Goal: Task Accomplishment & Management: Manage account settings

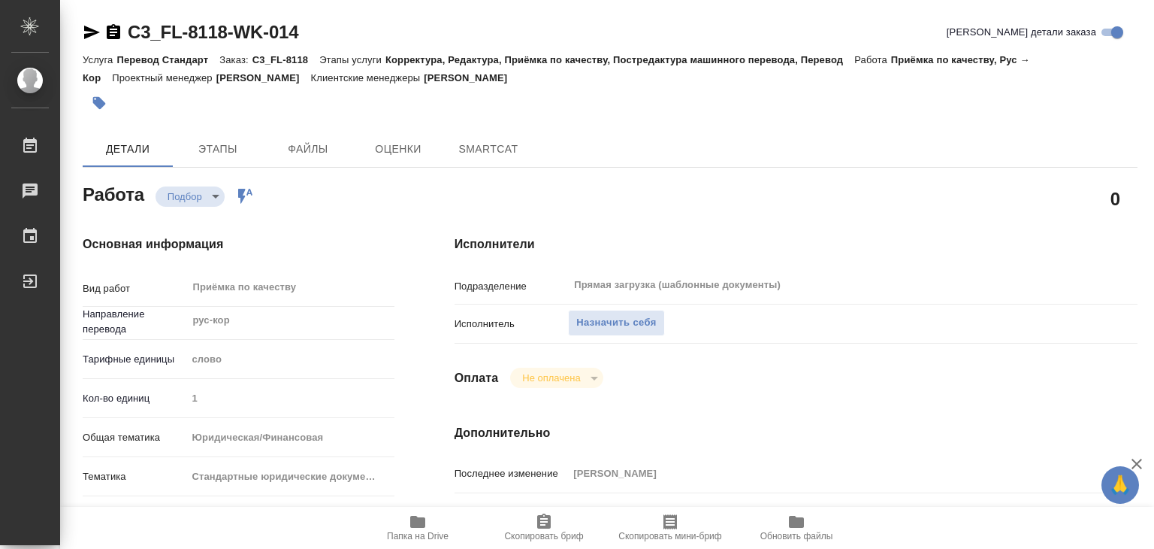
type textarea "x"
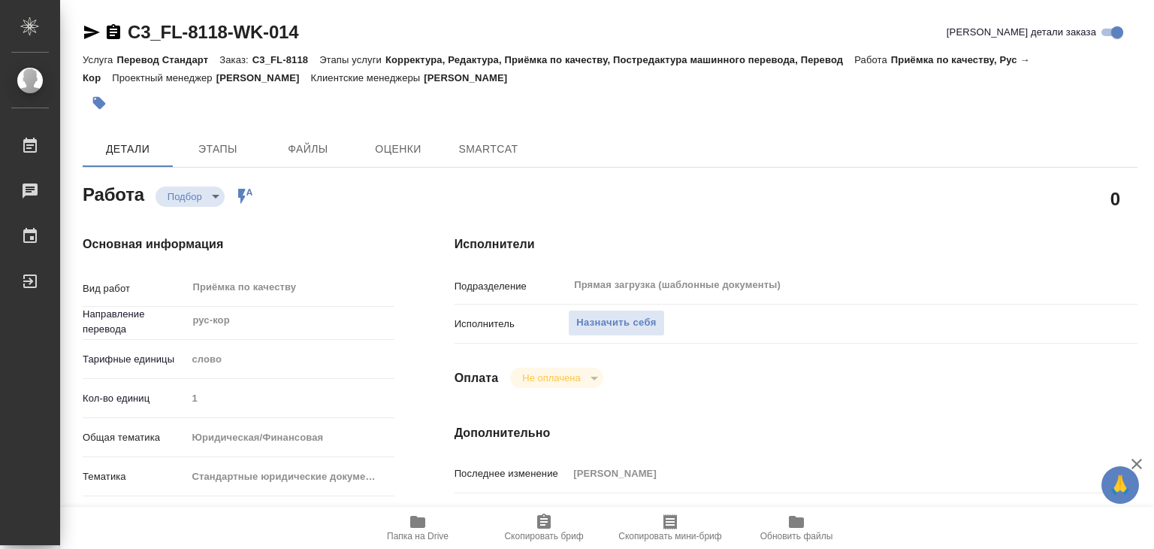
type textarea "x"
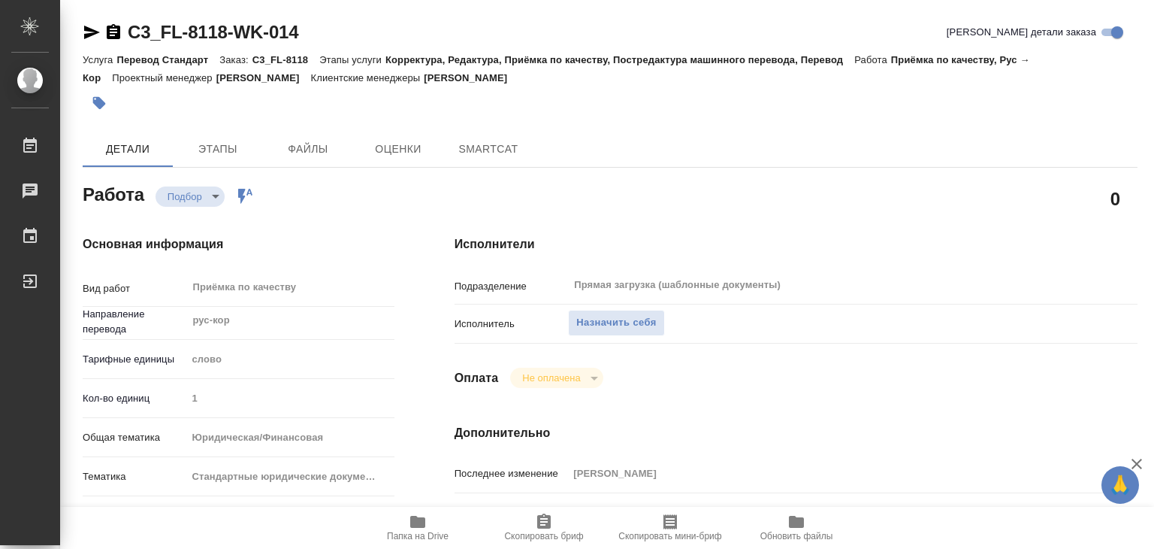
type textarea "x"
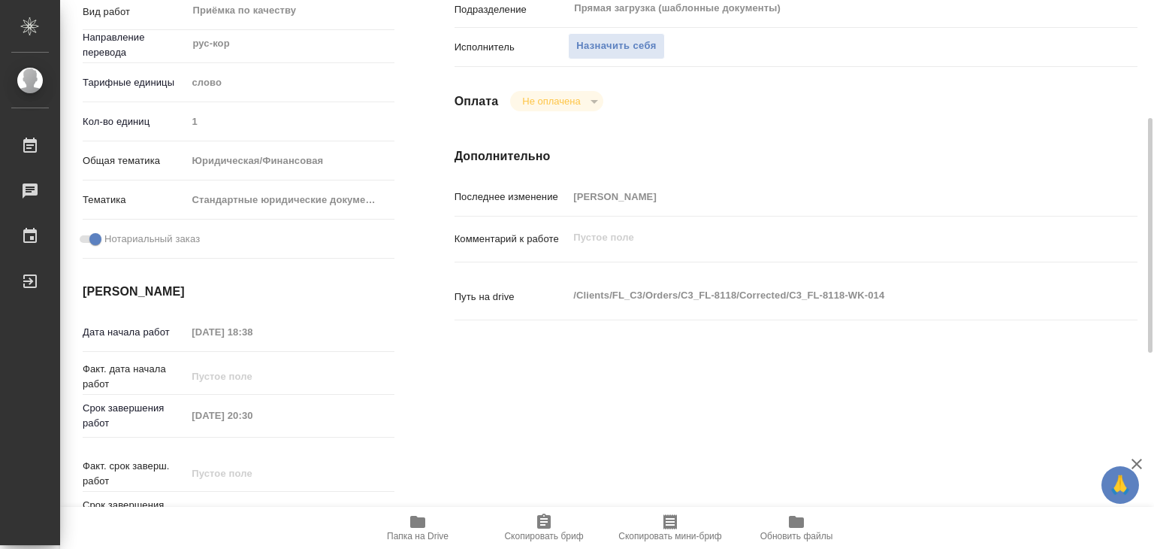
type textarea "x"
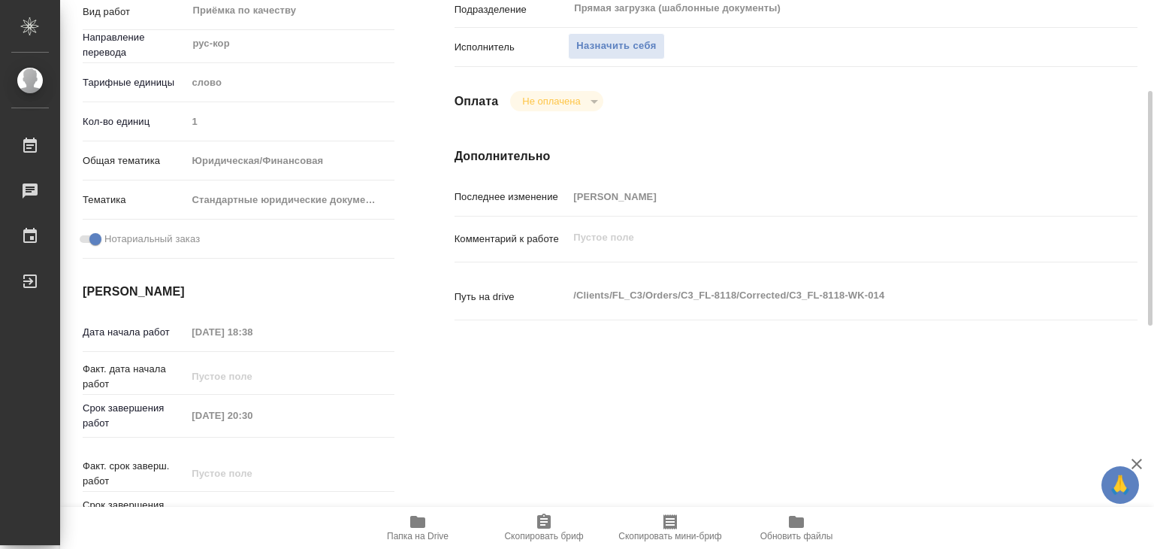
scroll to position [256, 0]
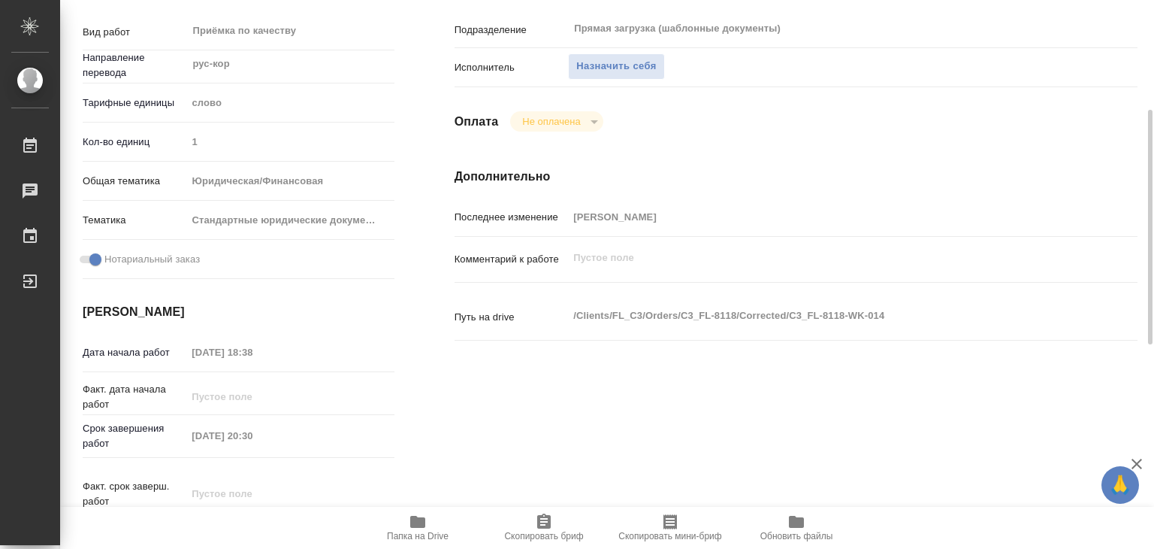
type textarea "x"
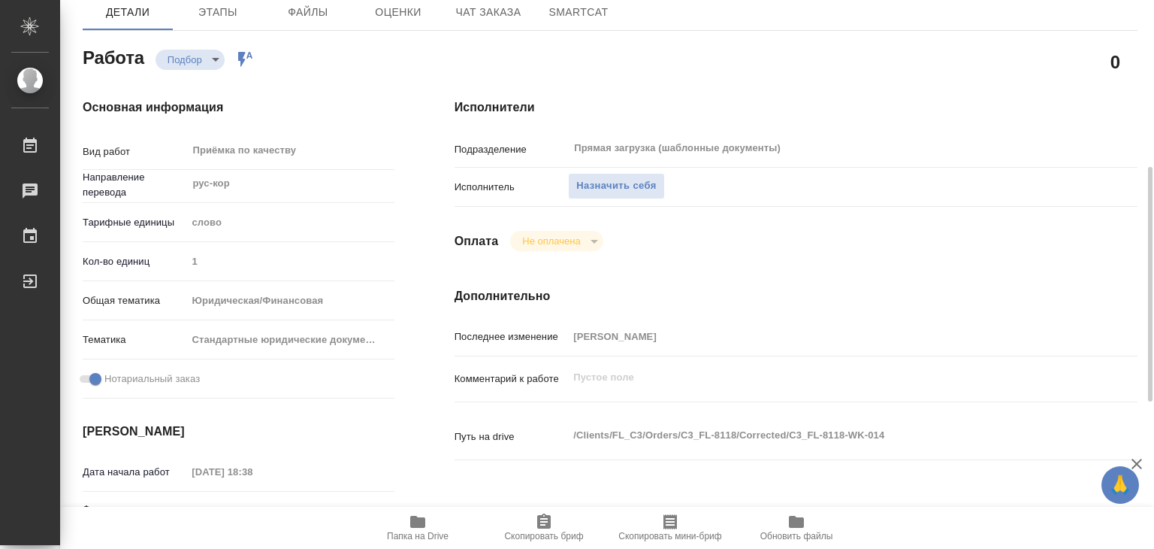
scroll to position [107, 0]
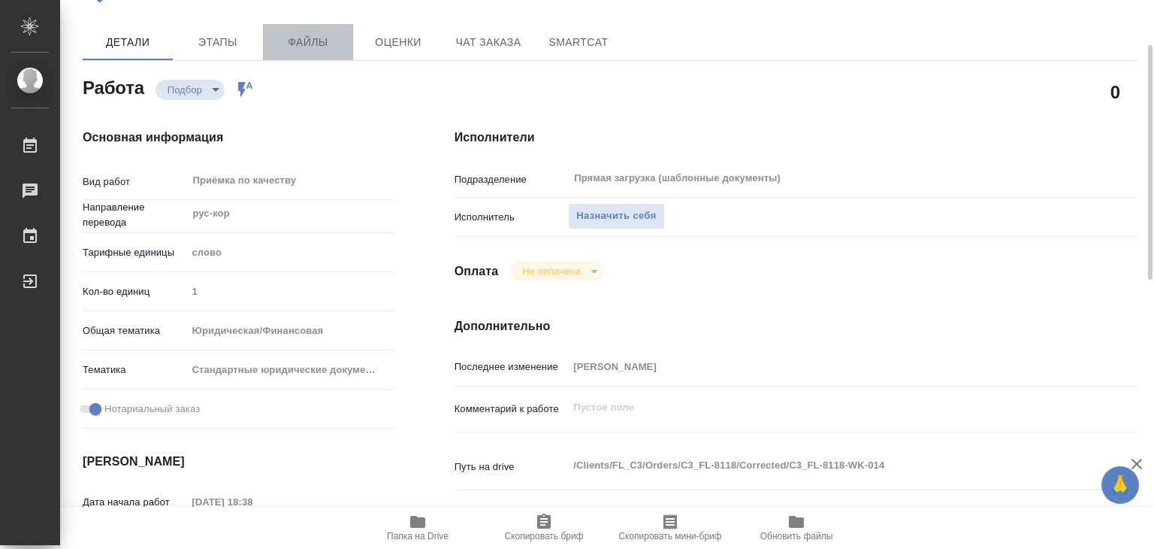
click at [311, 45] on span "Файлы" at bounding box center [308, 42] width 72 height 19
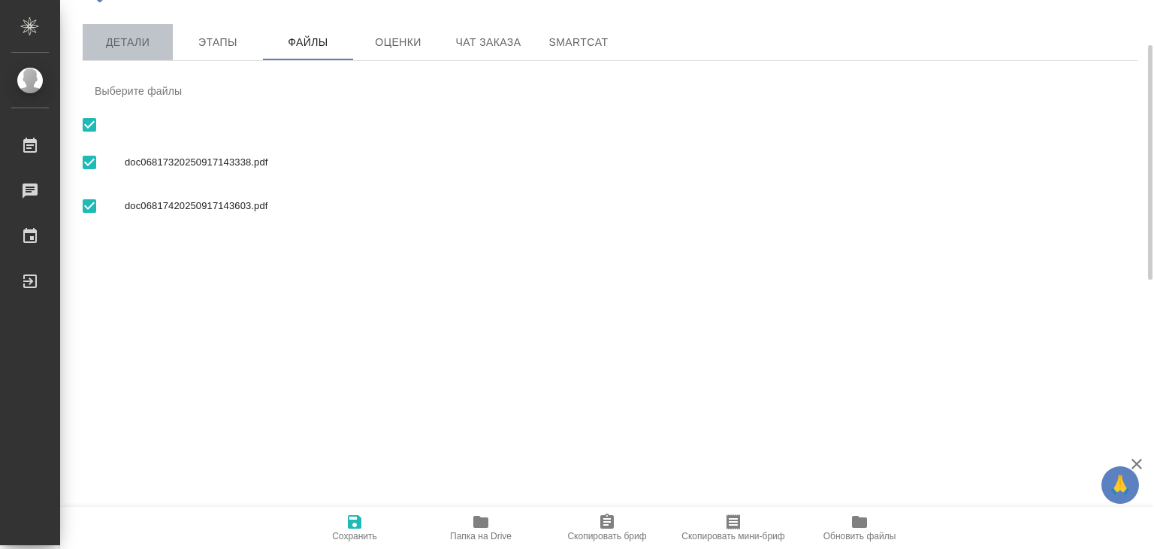
click at [148, 57] on button "Детали" at bounding box center [128, 42] width 90 height 36
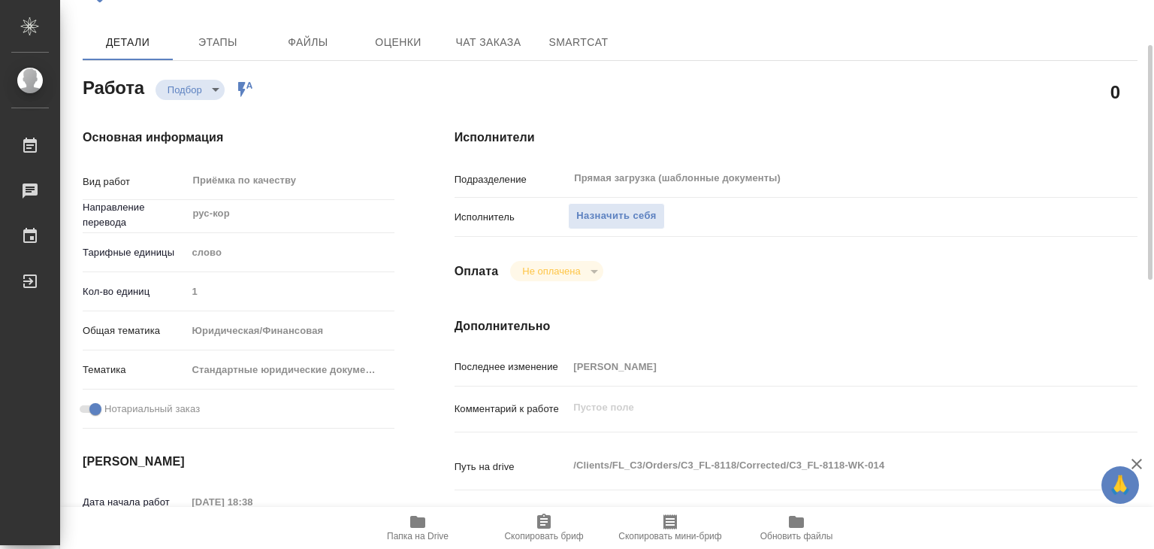
type textarea "x"
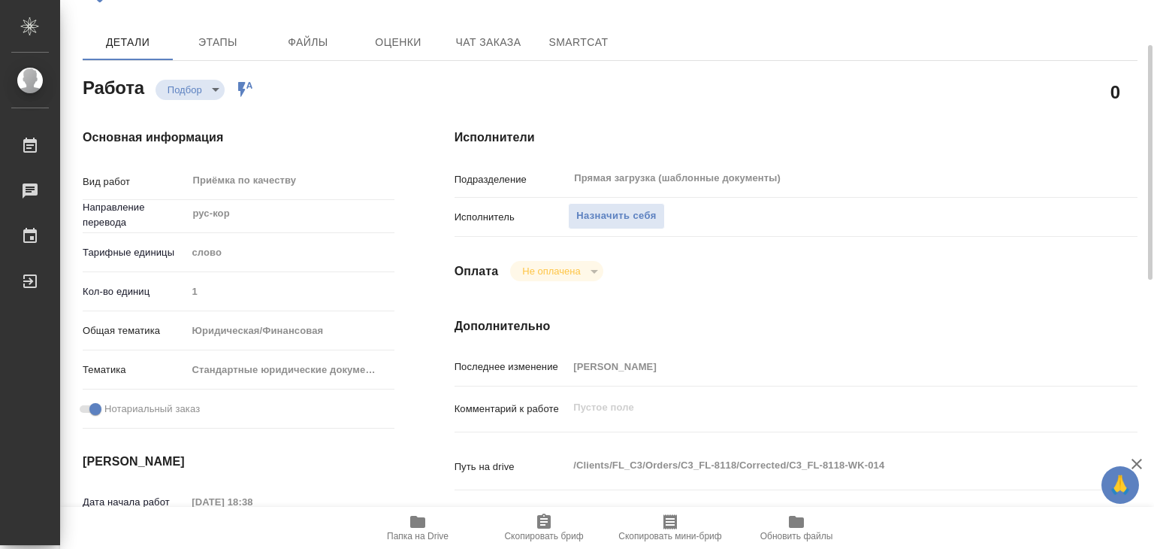
type textarea "x"
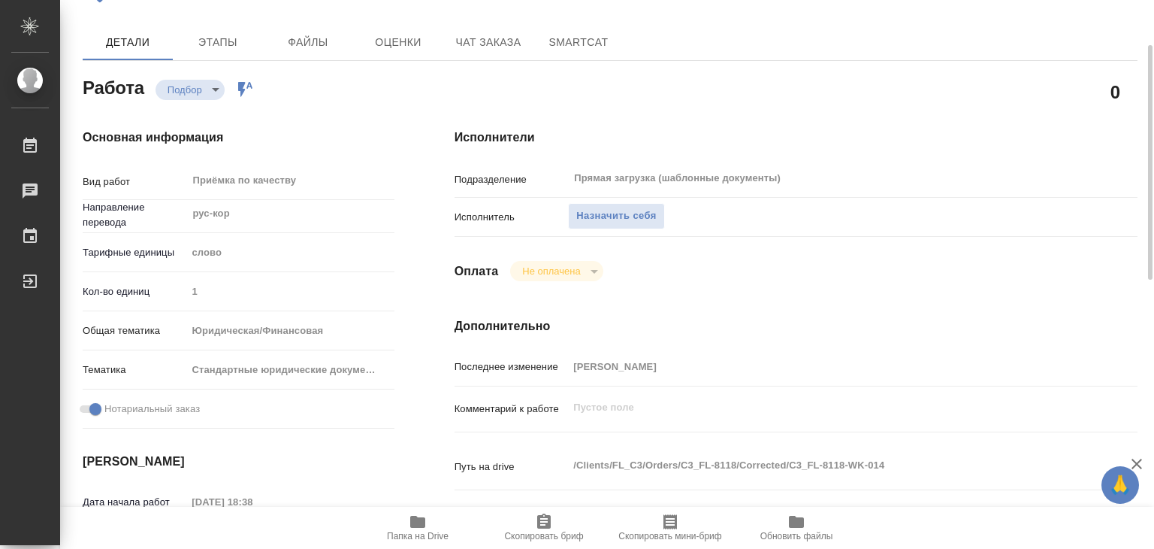
type textarea "x"
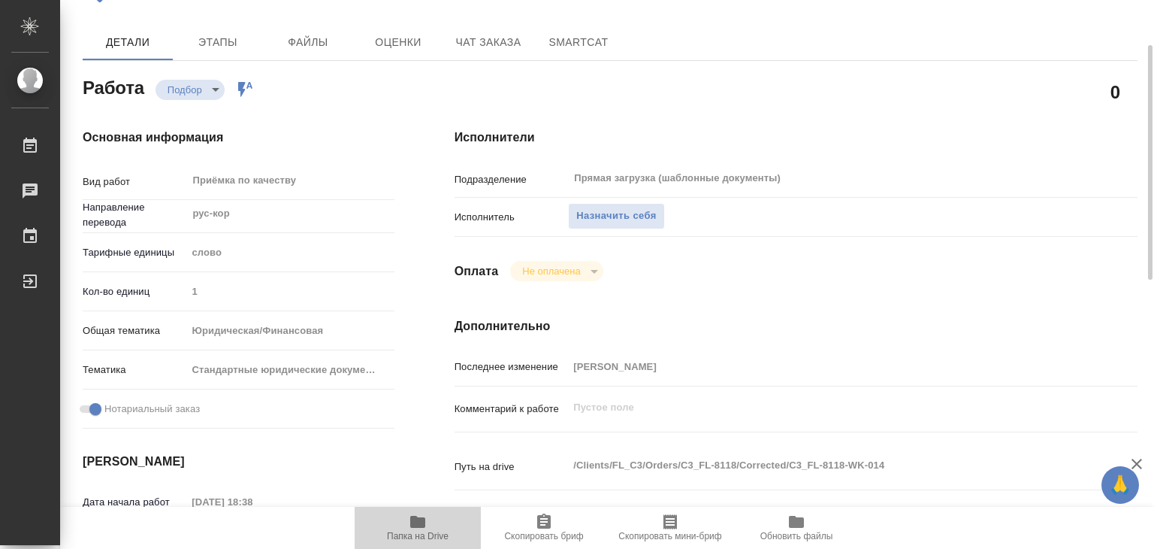
click at [440, 513] on span "Папка на Drive" at bounding box center [418, 527] width 108 height 29
click at [621, 224] on button "Назначить себя" at bounding box center [616, 216] width 96 height 26
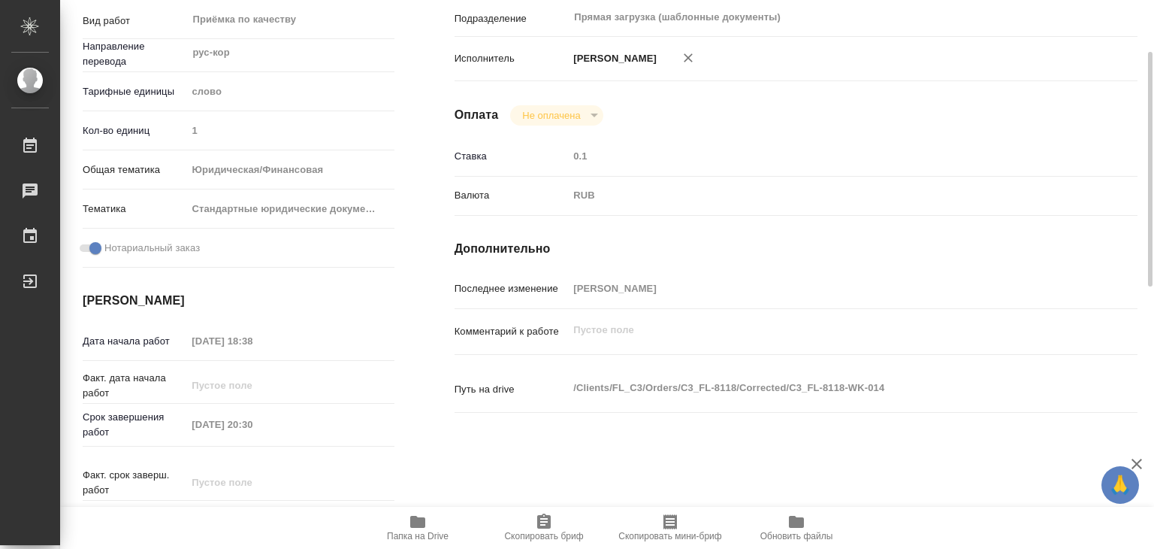
type textarea "x"
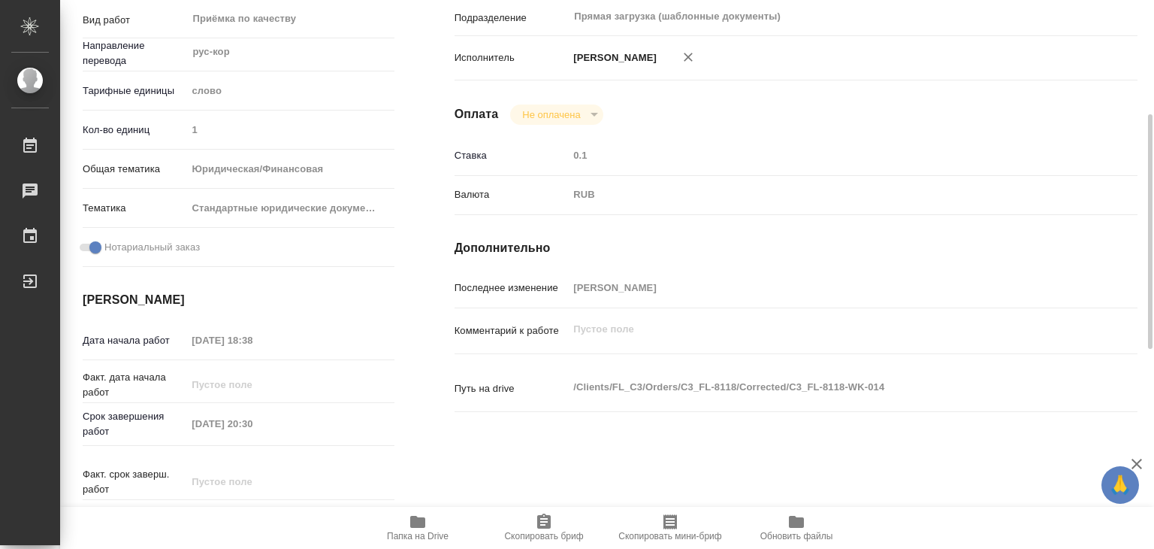
type textarea "x"
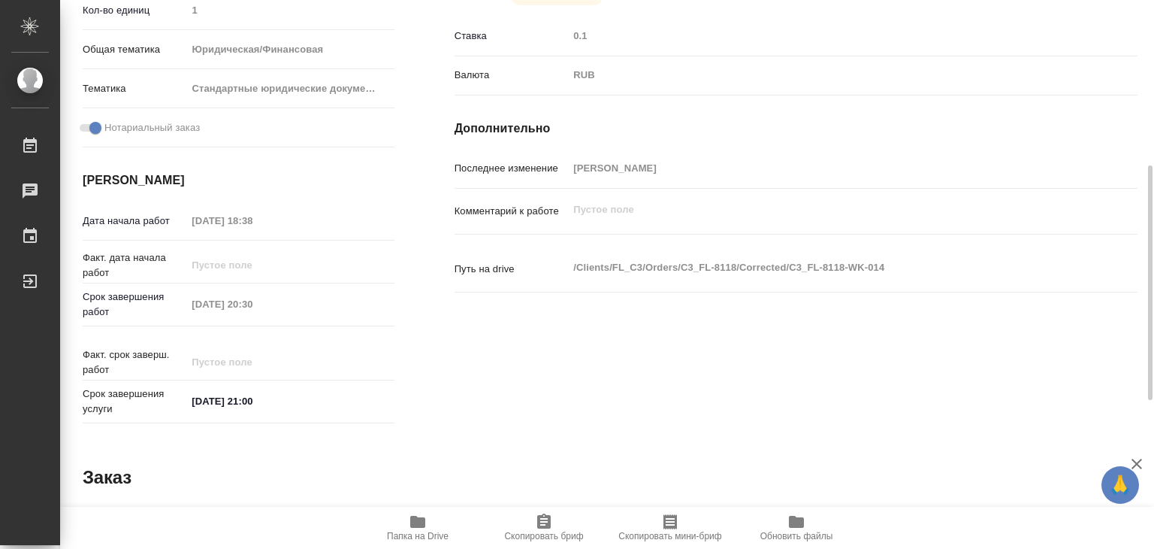
scroll to position [389, 0]
type textarea "x"
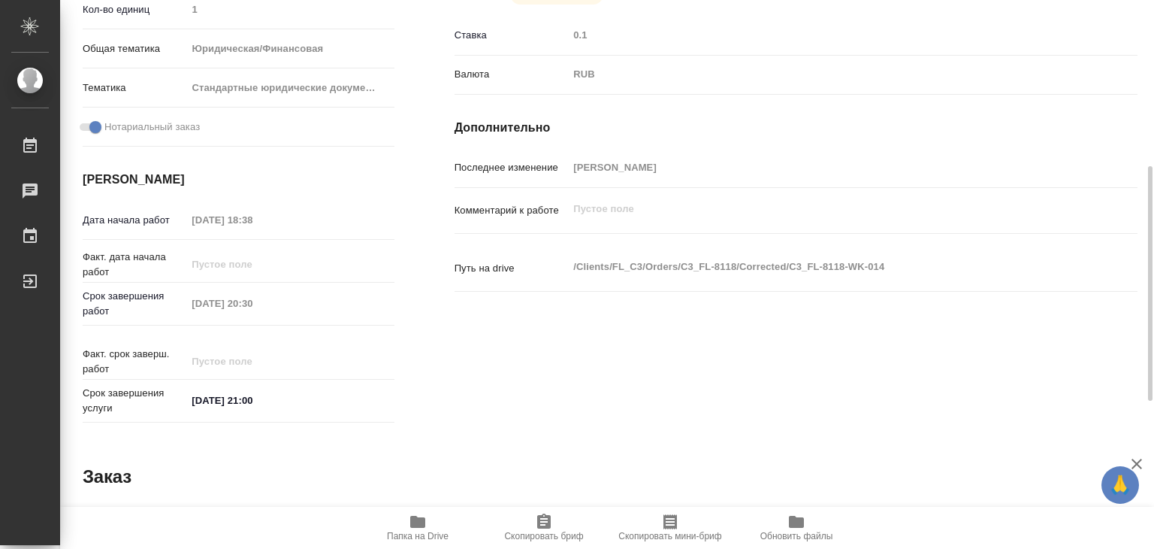
type textarea "x"
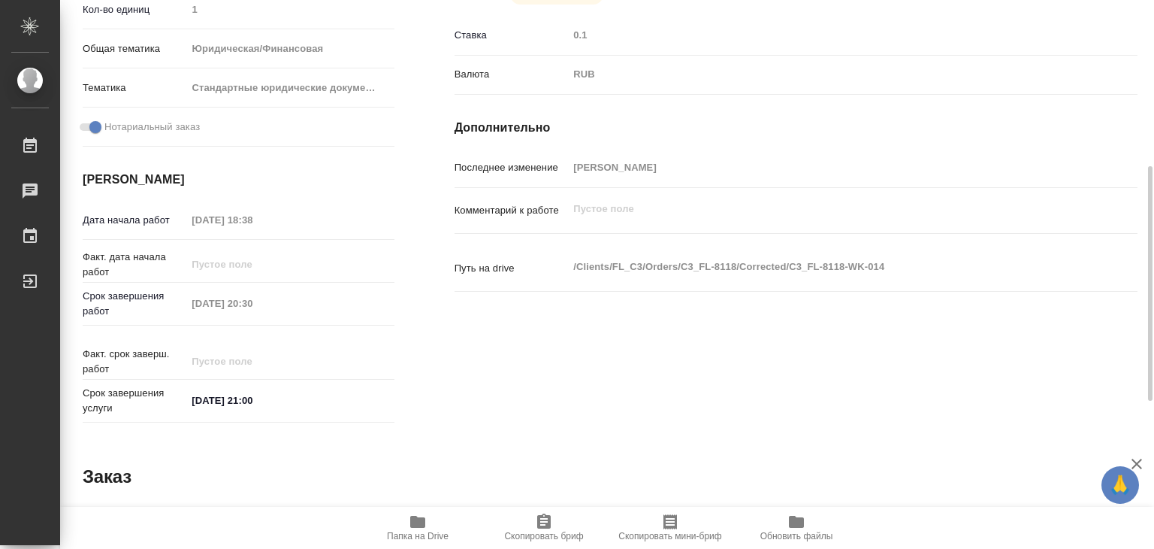
type textarea "x"
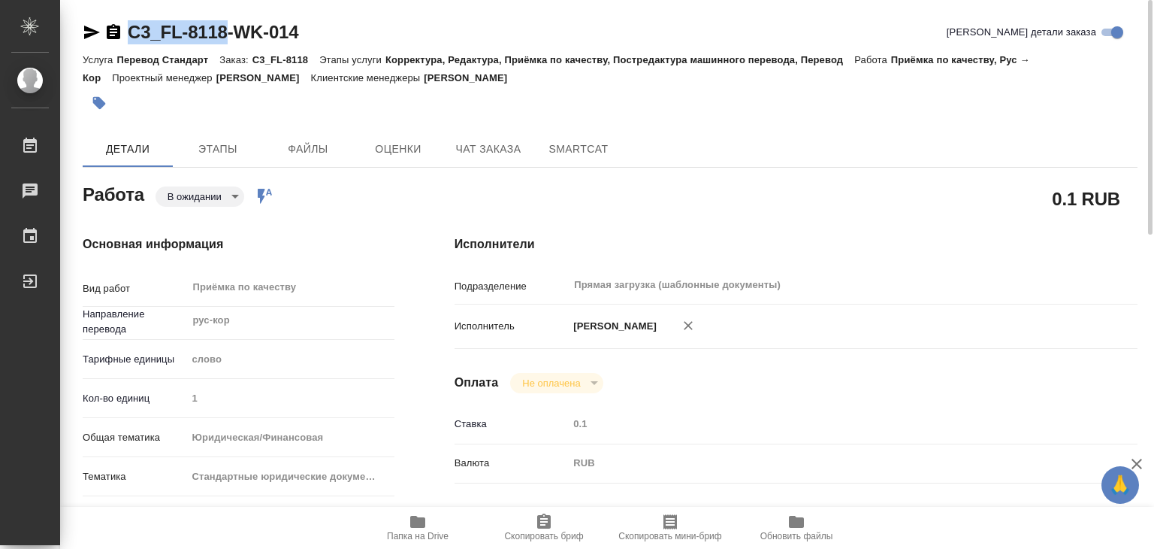
drag, startPoint x: 117, startPoint y: 10, endPoint x: 225, endPoint y: 24, distance: 108.4
copy link "C3_FL-8118"
click at [402, 522] on span "Папка на Drive" at bounding box center [418, 527] width 108 height 29
click at [105, 103] on icon "button" at bounding box center [99, 103] width 13 height 13
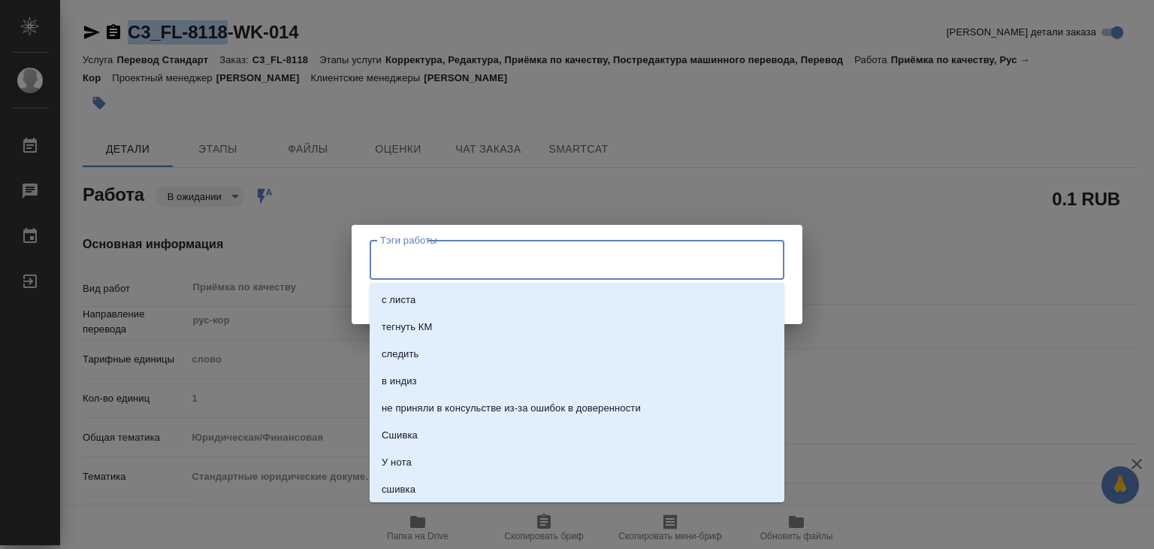
click at [449, 260] on input "Тэги работы" at bounding box center [563, 260] width 373 height 26
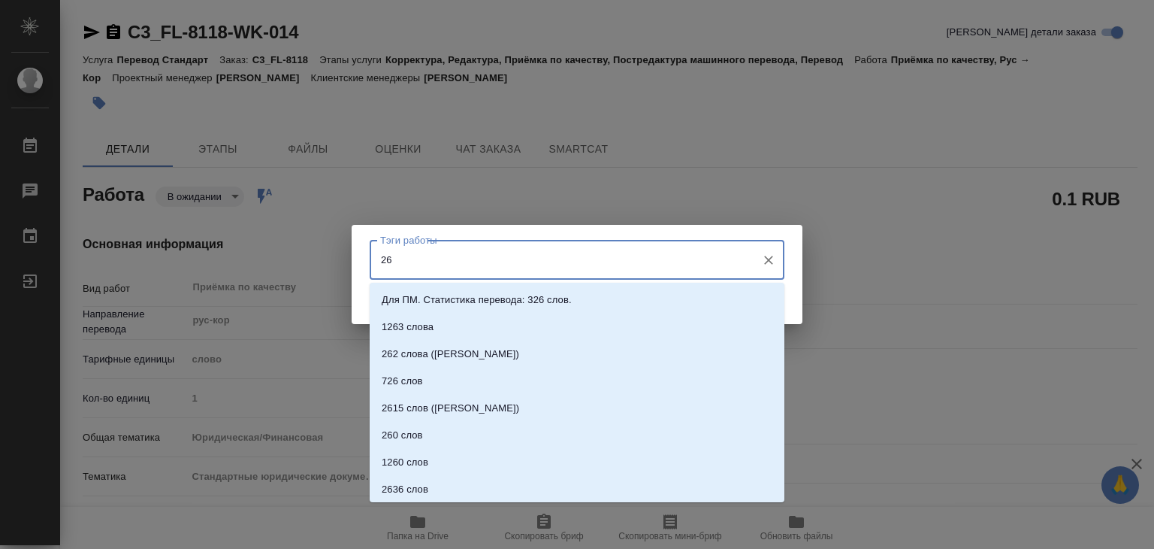
type input "264"
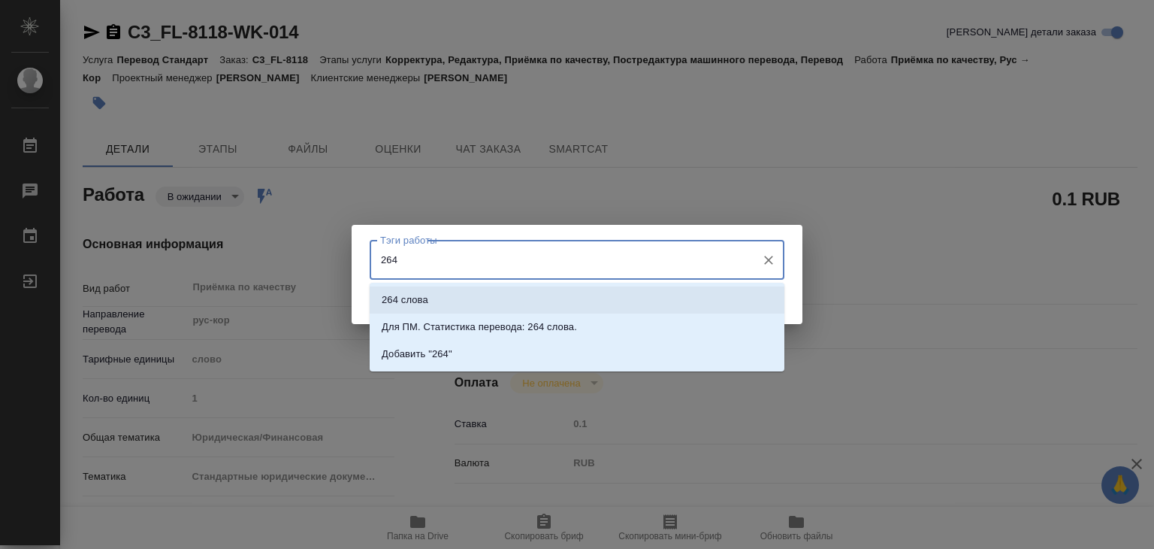
click at [445, 298] on li "264 слова" at bounding box center [577, 299] width 415 height 27
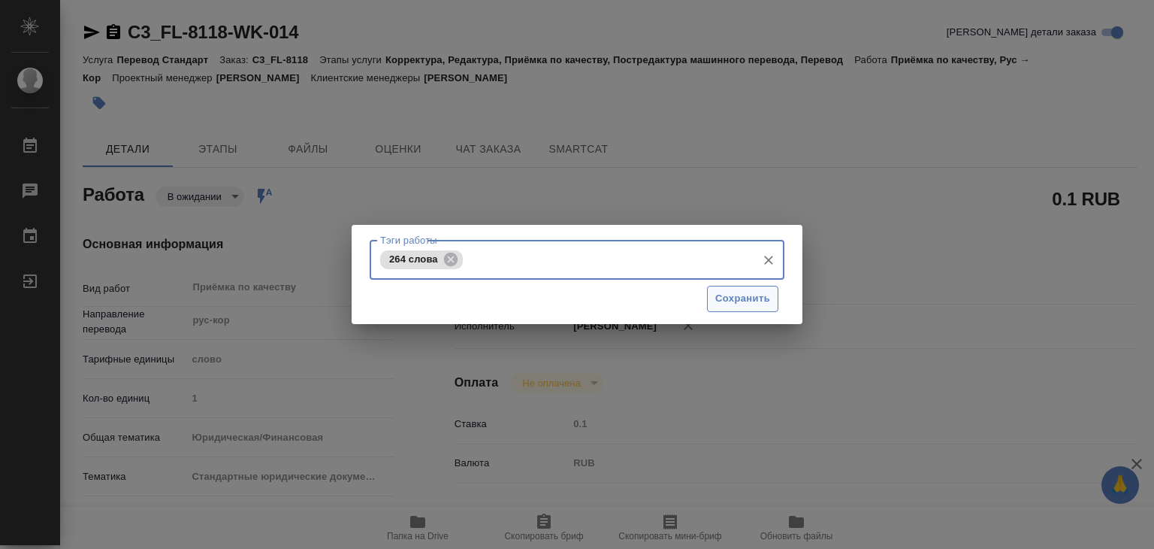
click at [749, 301] on span "Сохранить" at bounding box center [743, 298] width 55 height 17
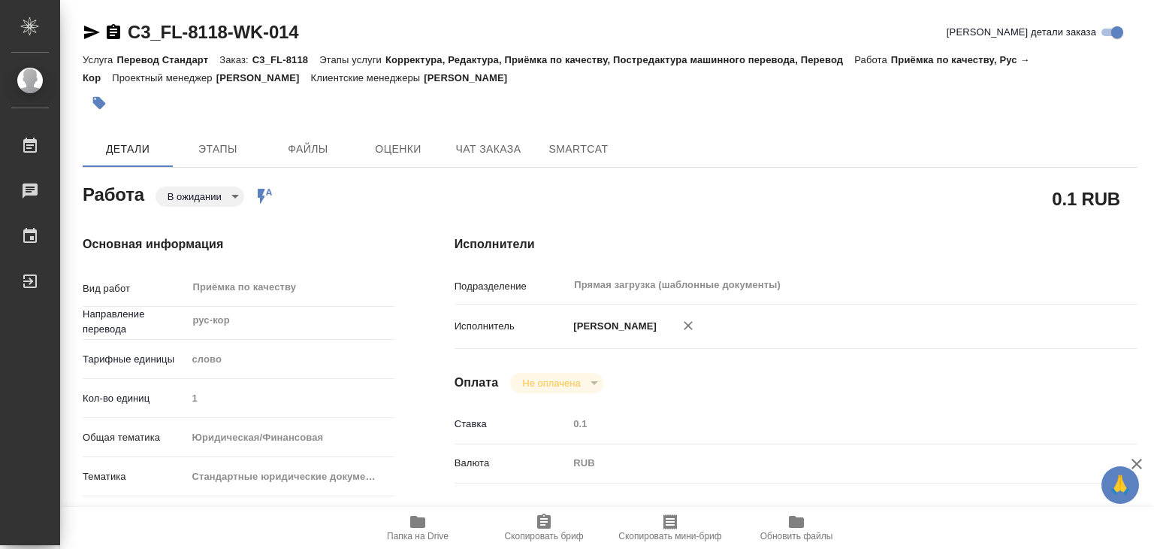
type input "inProgress"
type textarea "Приёмка по качеству"
type textarea "x"
type input "рус-кор"
type input "5a8b1489cc6b4906c91bfd90"
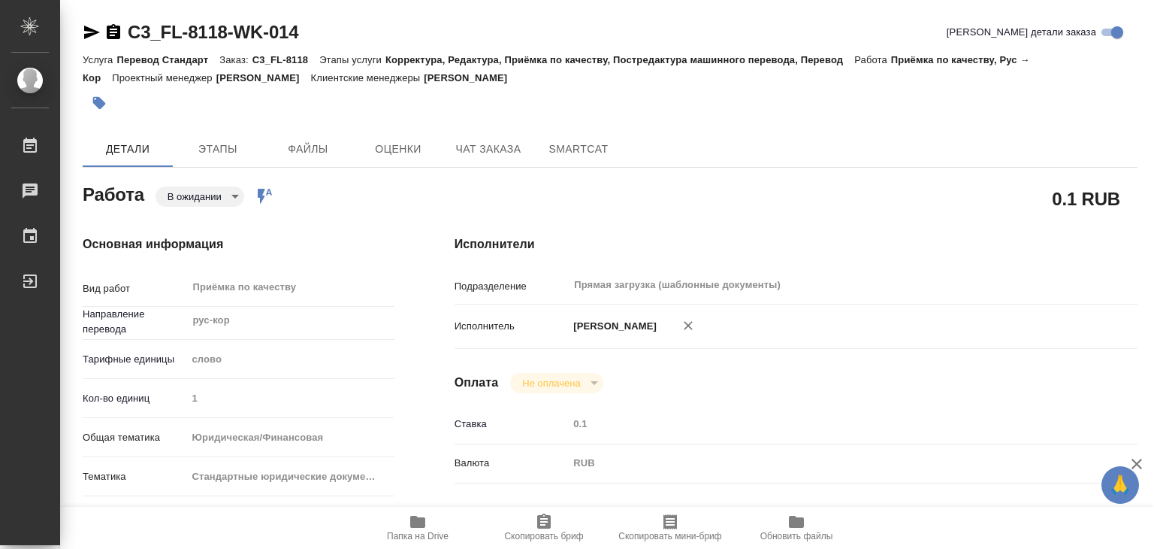
type input "1"
type input "yr-fn"
type input "5f647205b73bc97568ca66bf"
checkbox input "true"
type input "17.09.2025 18:38"
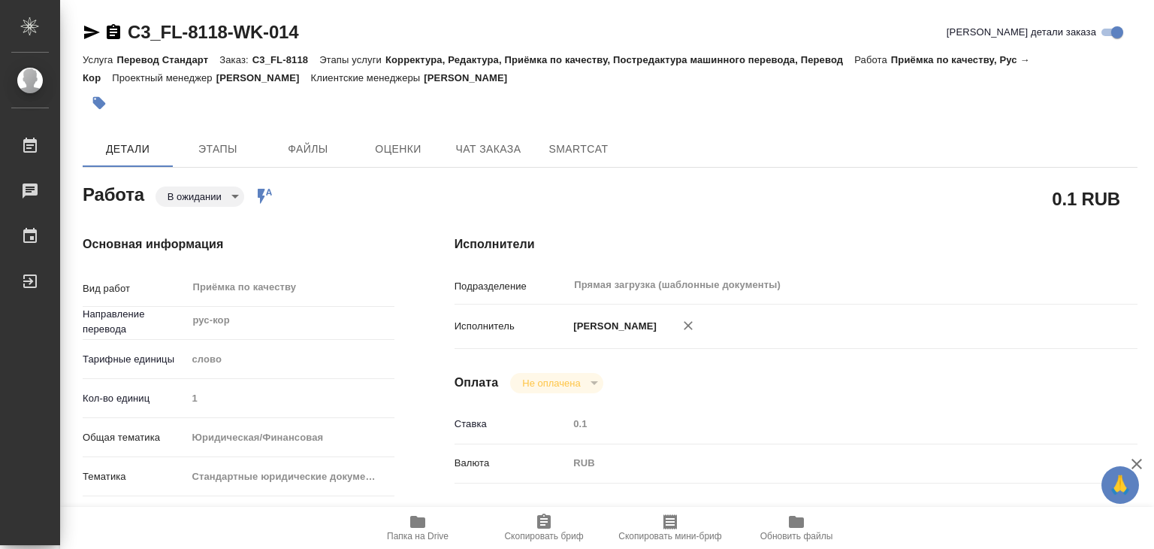
type input "18.09.2025 19:56"
type input "[DATE] 20:30"
type input "[DATE] 21:00"
type input "Прямая загрузка (шаблонные документы)"
type input "notPayed"
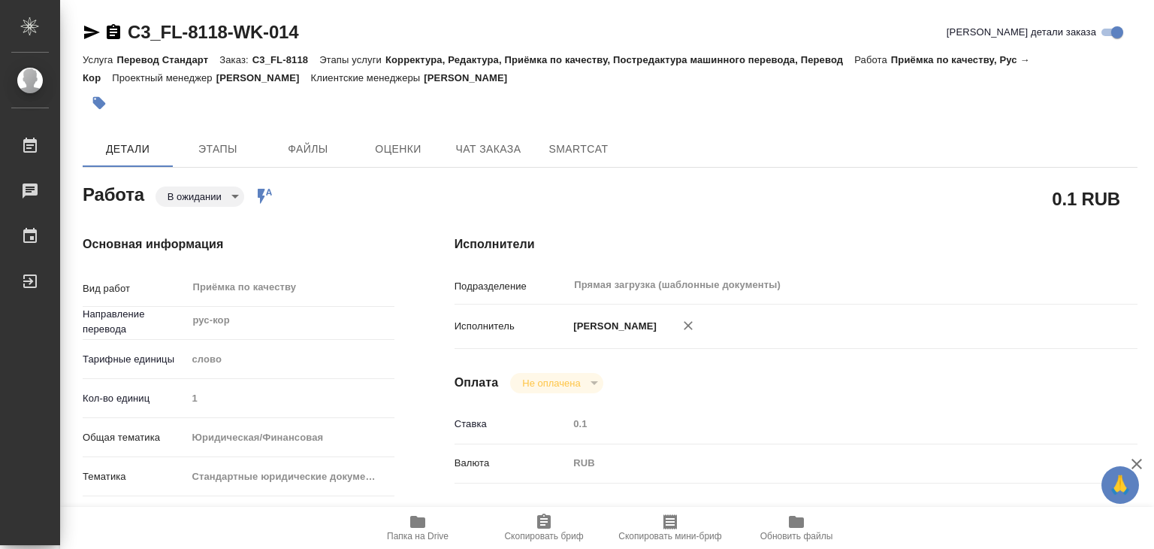
type input "0.1"
type input "RUB"
type input "[PERSON_NAME]"
type textarea "x"
type textarea "/Clients/FL_C3/Orders/C3_FL-8118/Corrected/C3_FL-8118-WK-014"
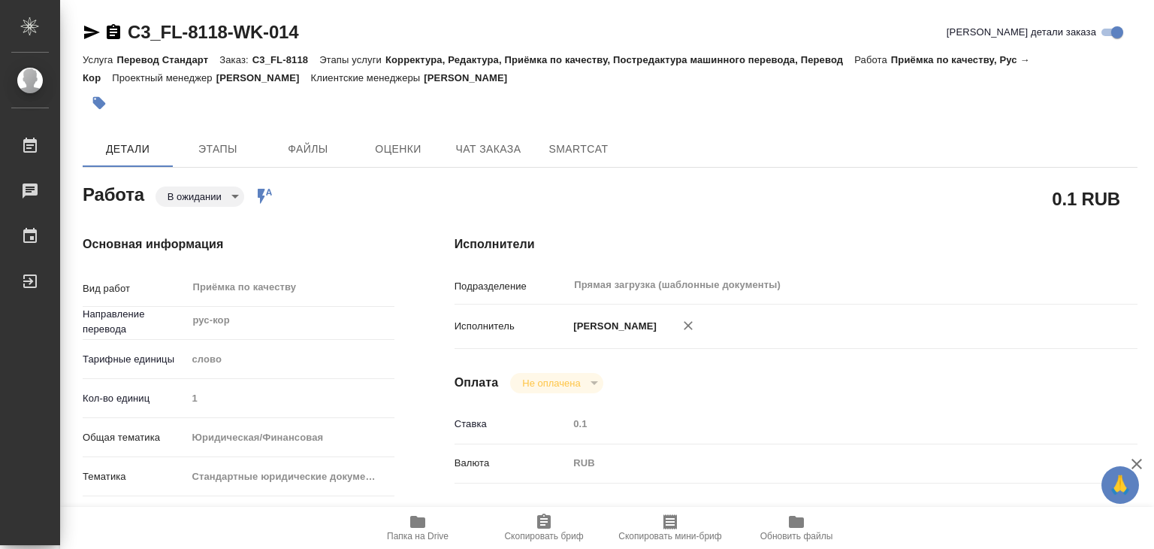
type textarea "x"
type input "C3_FL-8118"
type input "Перевод Стандарт"
type input "Корректура, Редактура, Приёмка по качеству, Постредактура машинного перевода, П…"
type input "[PERSON_NAME]"
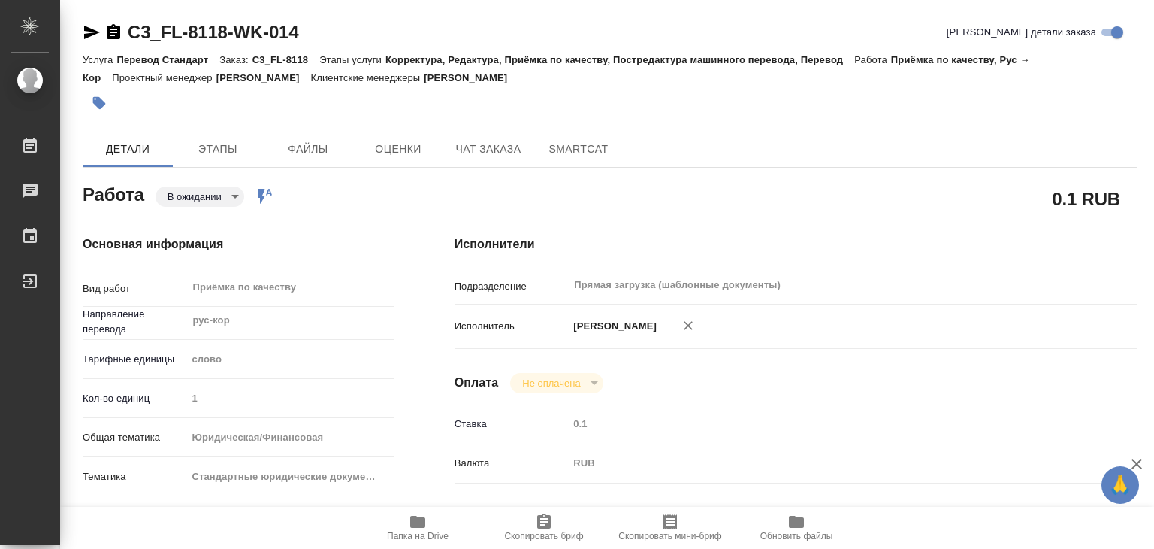
type input "[PERSON_NAME]"
type input "/Clients/FL_C3/Orders/C3_FL-8118"
type textarea "x"
type textarea "русскоязычный текст является переводом с английского, англоязычные версии вложи…"
type textarea "x"
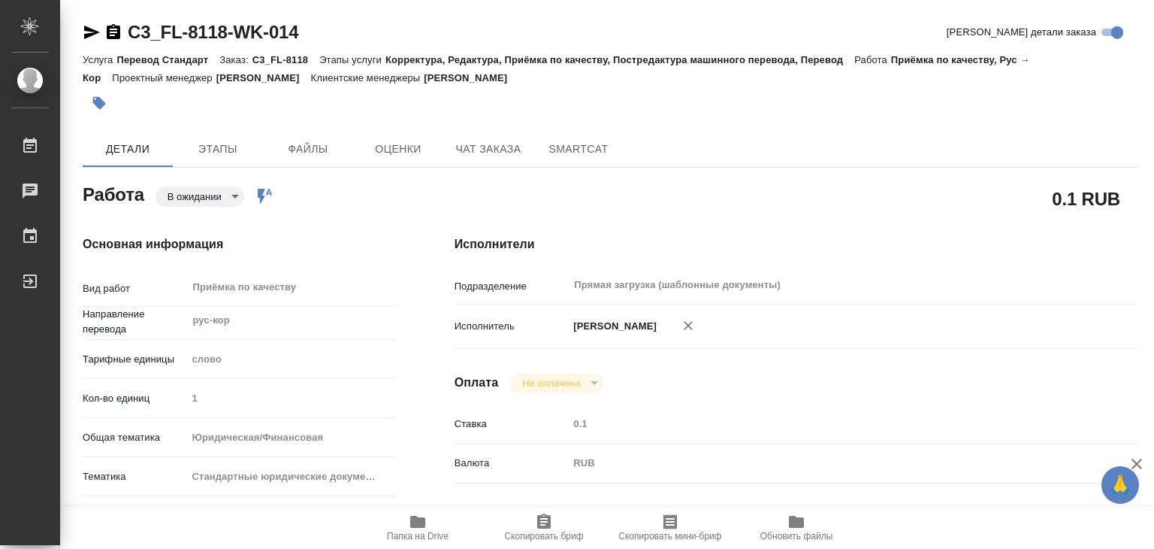
type textarea "x"
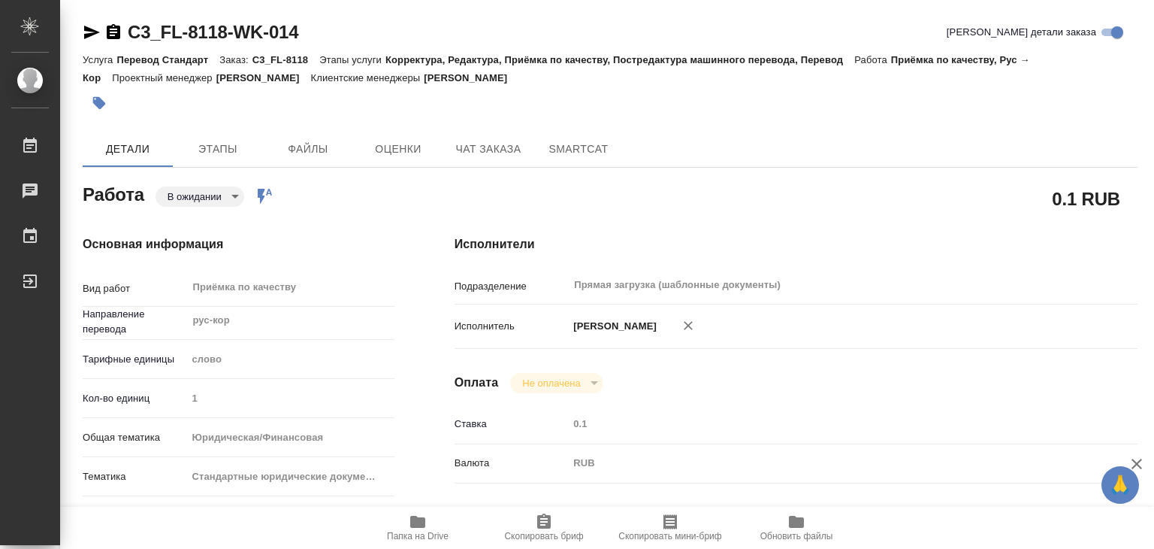
type textarea "x"
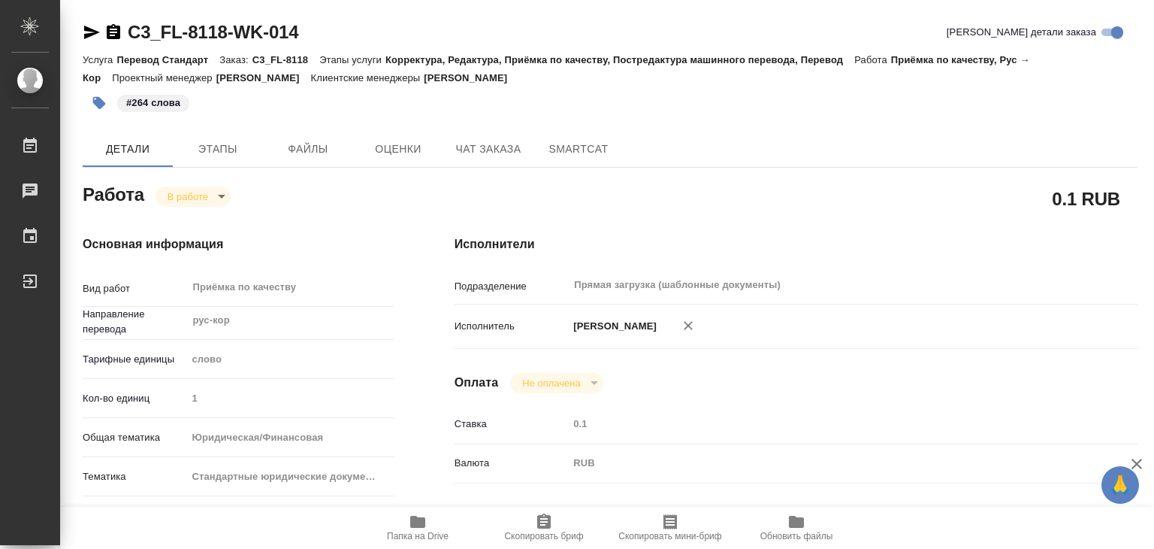
type textarea "x"
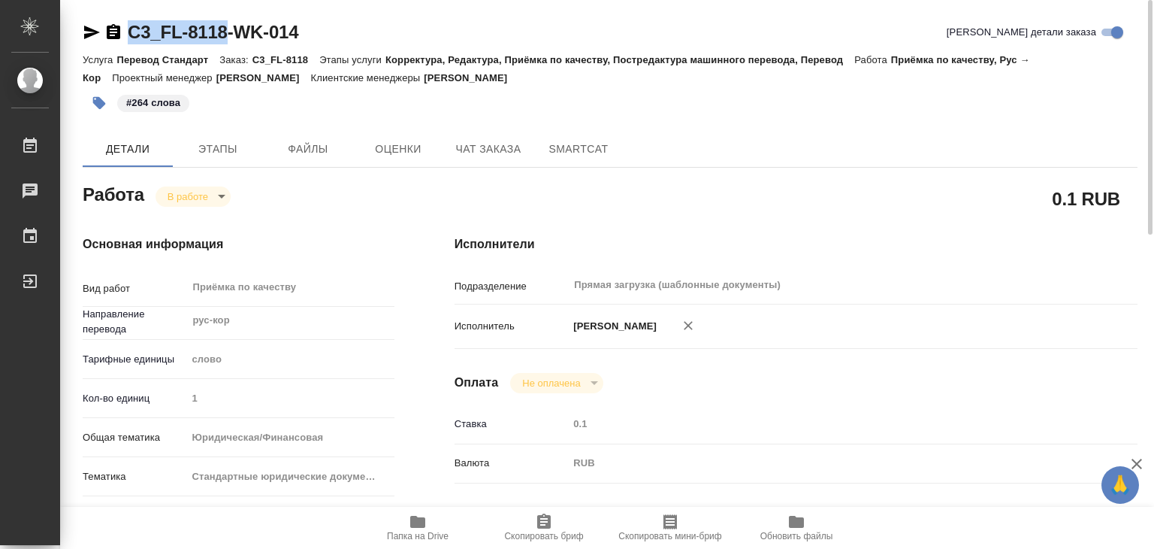
drag, startPoint x: 124, startPoint y: 16, endPoint x: 228, endPoint y: 31, distance: 104.8
copy link "C3_FL-8118"
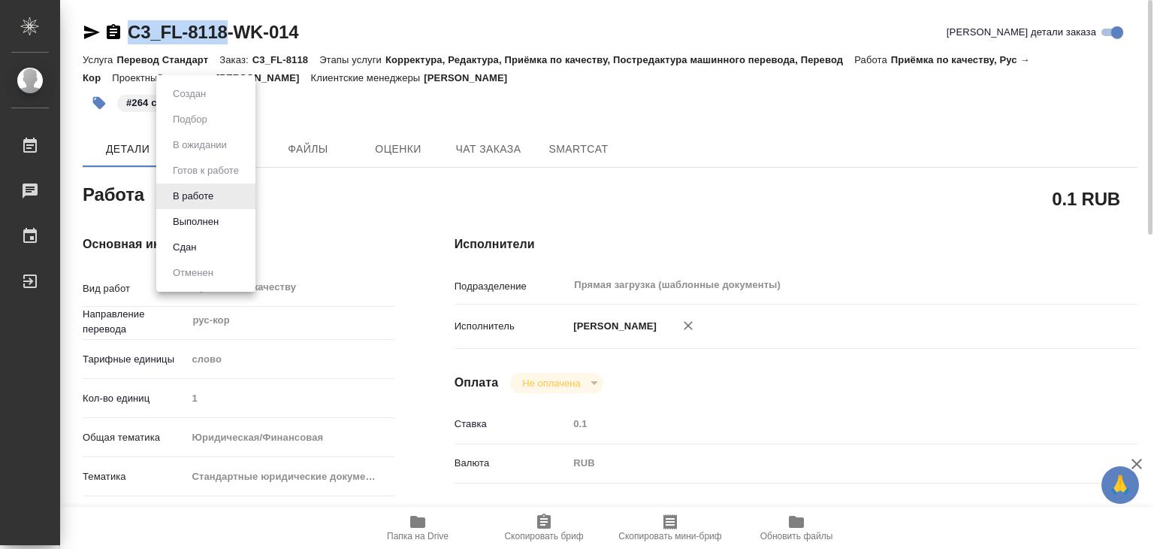
click at [204, 194] on body "🙏 .cls-1 fill:#fff; AWATERA Alilekova Valeriya Работы 0 Чаты График Выйти C3_FL…" at bounding box center [577, 274] width 1154 height 549
click at [223, 216] on button "Выполнен" at bounding box center [195, 221] width 55 height 17
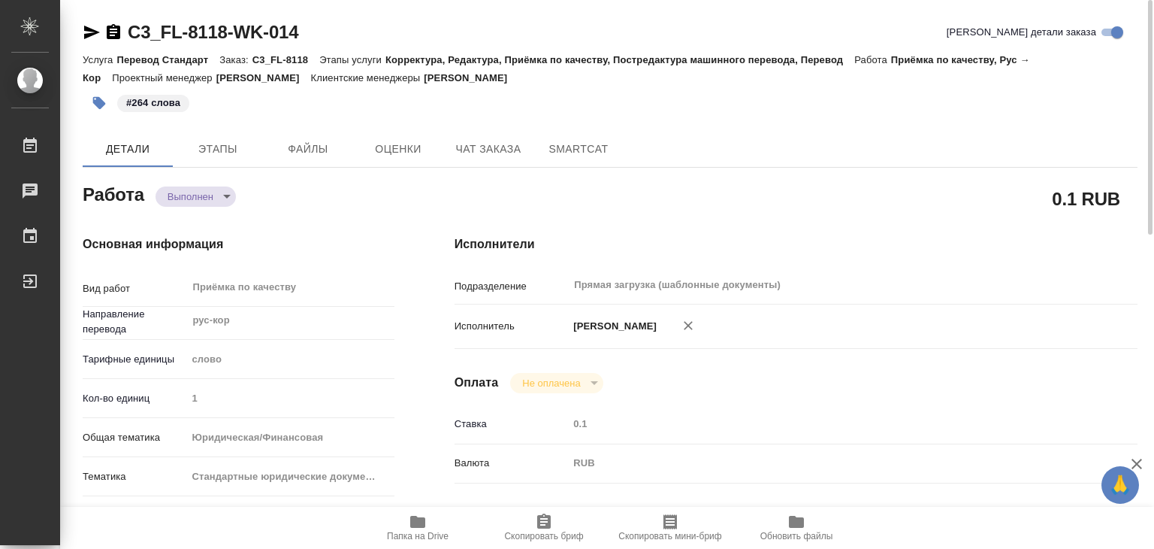
type textarea "x"
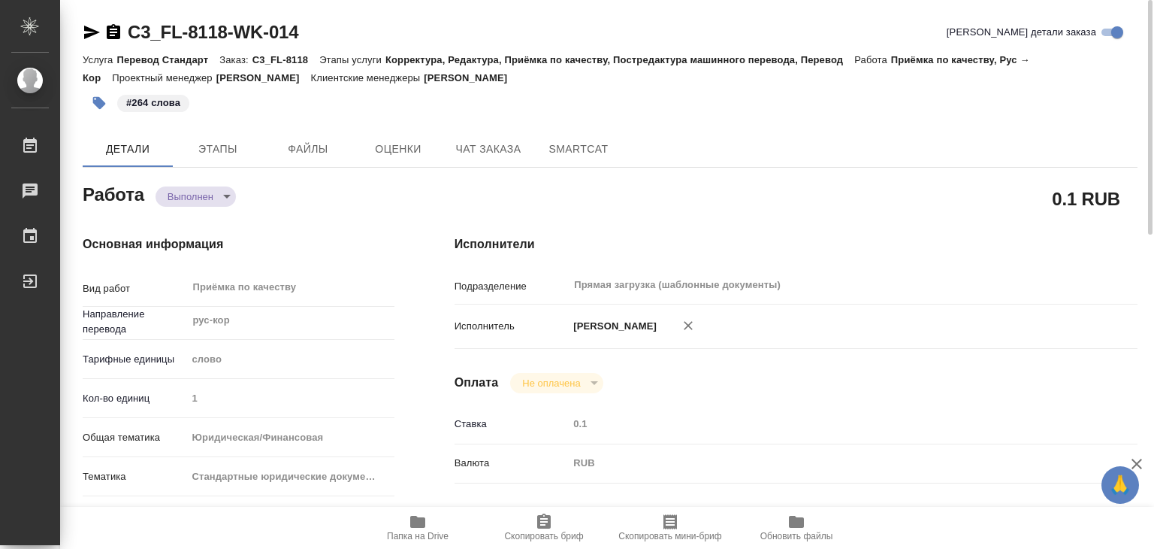
type textarea "x"
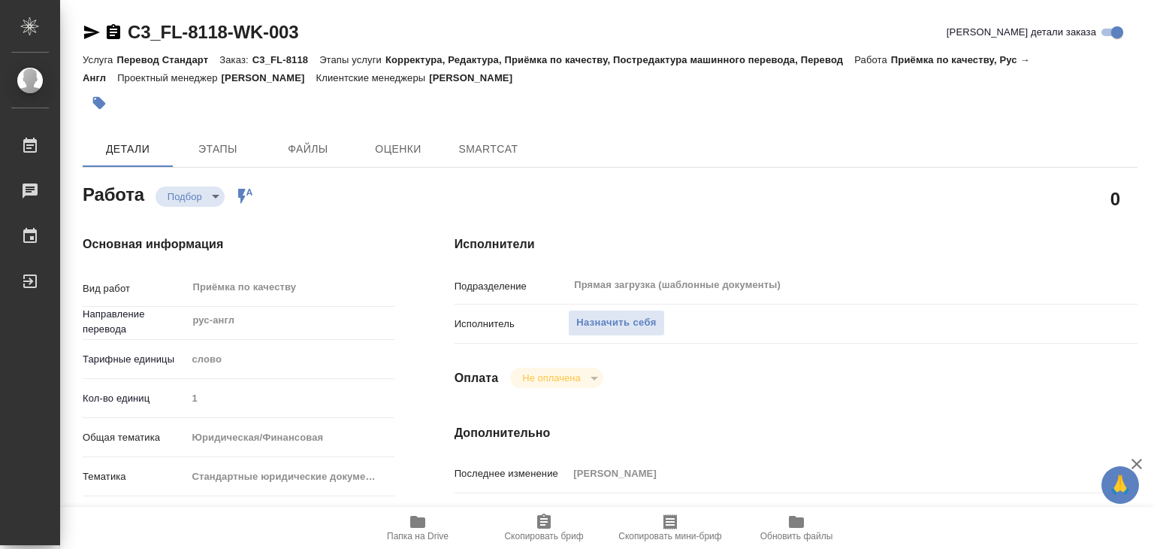
type textarea "x"
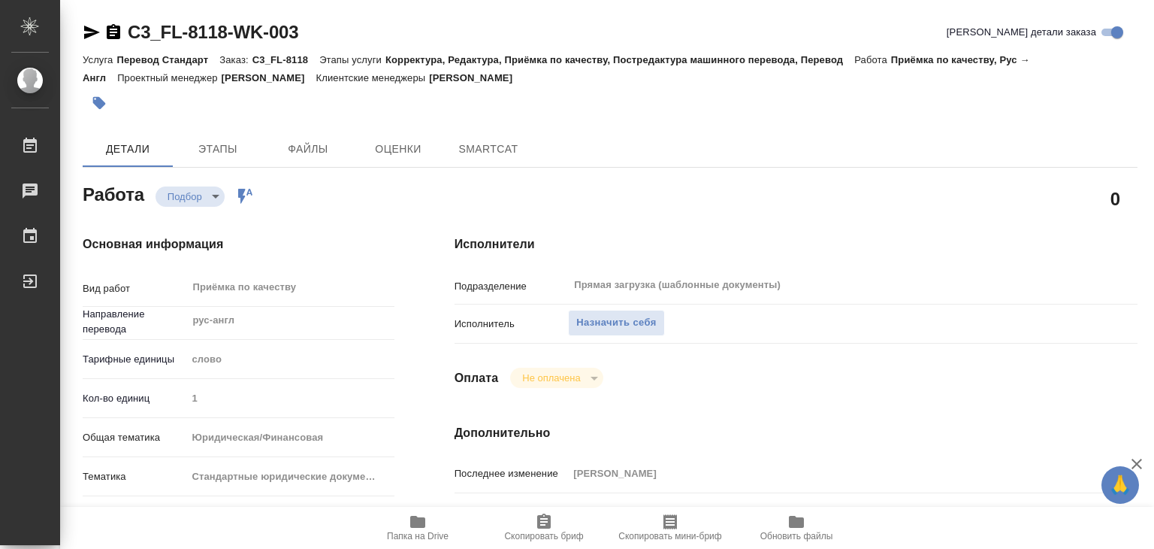
type textarea "x"
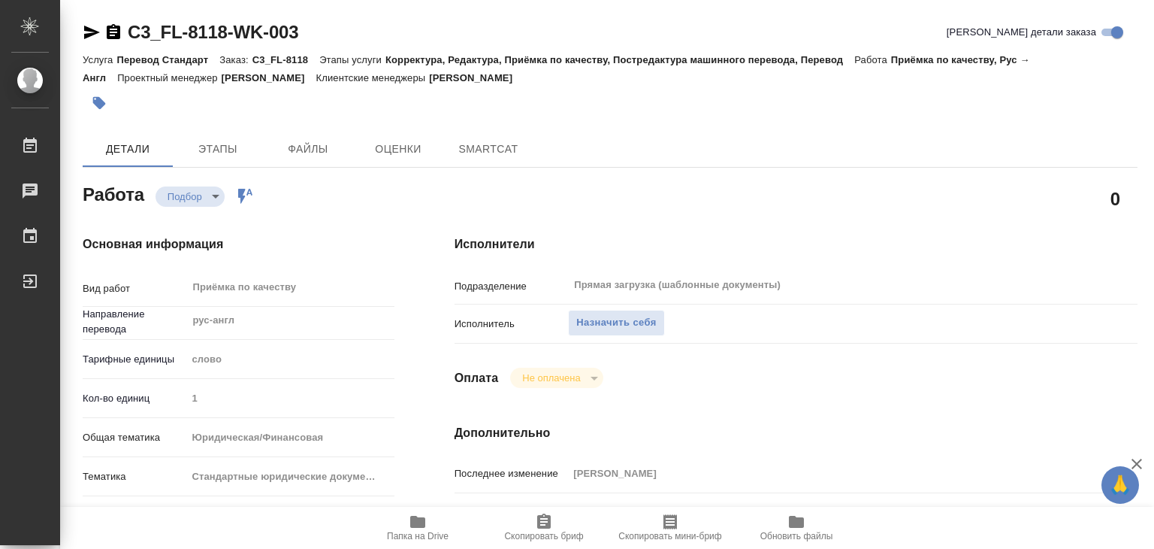
type textarea "x"
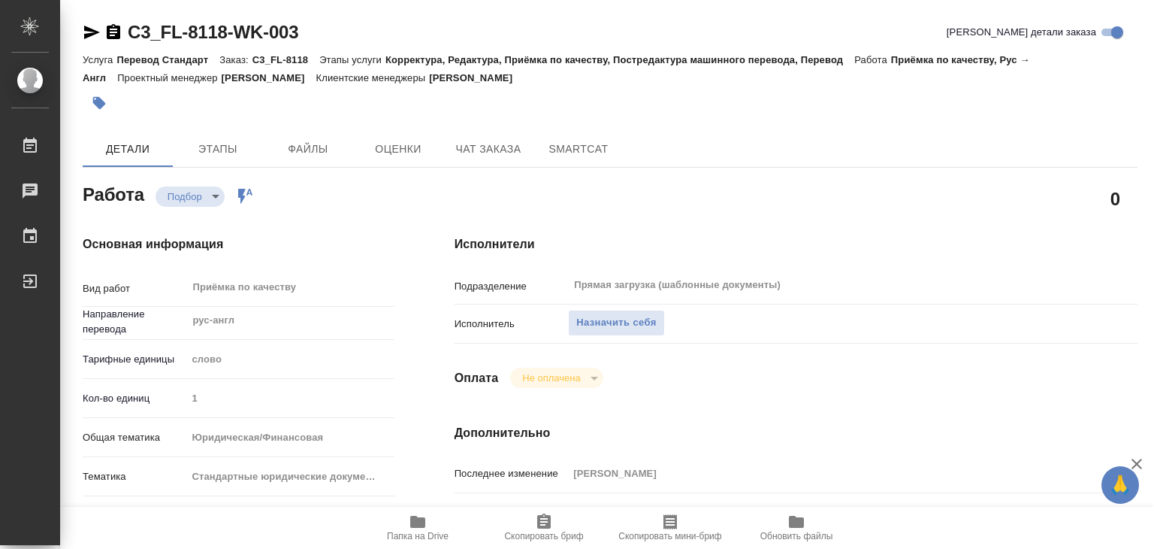
type textarea "x"
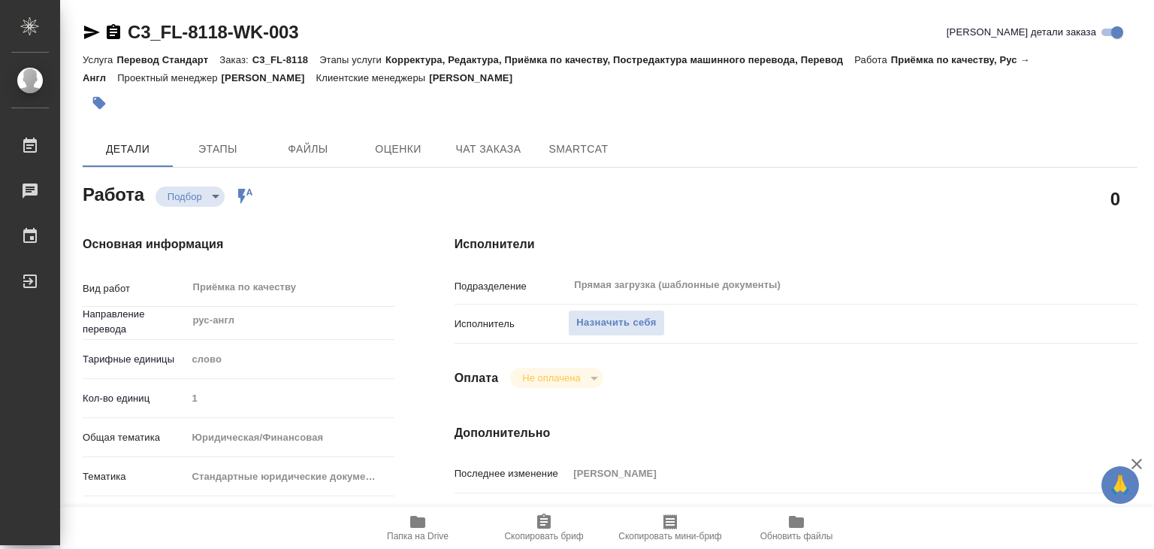
type textarea "x"
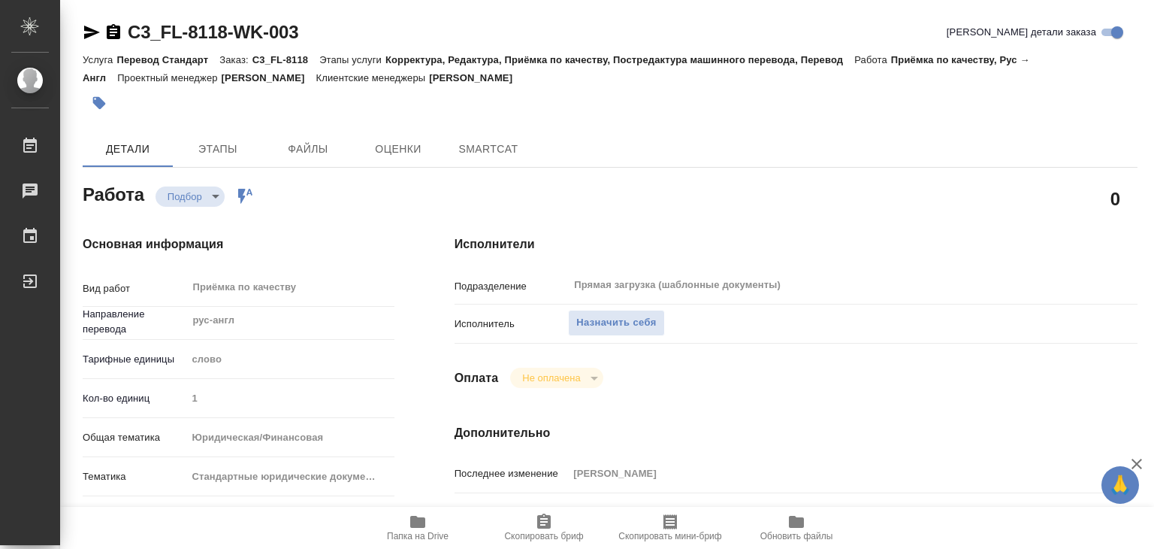
type textarea "x"
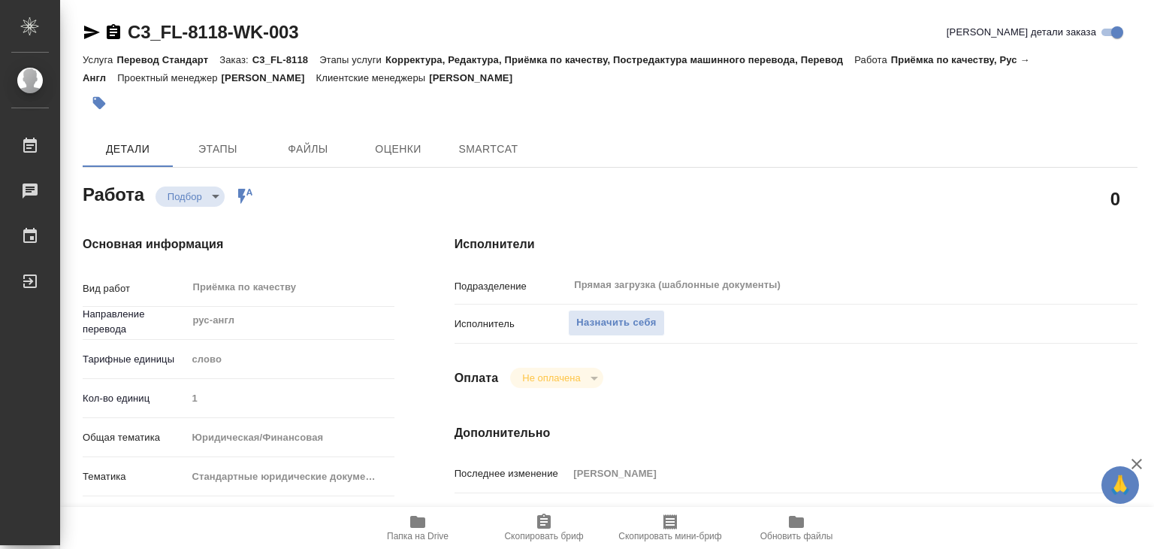
type textarea "x"
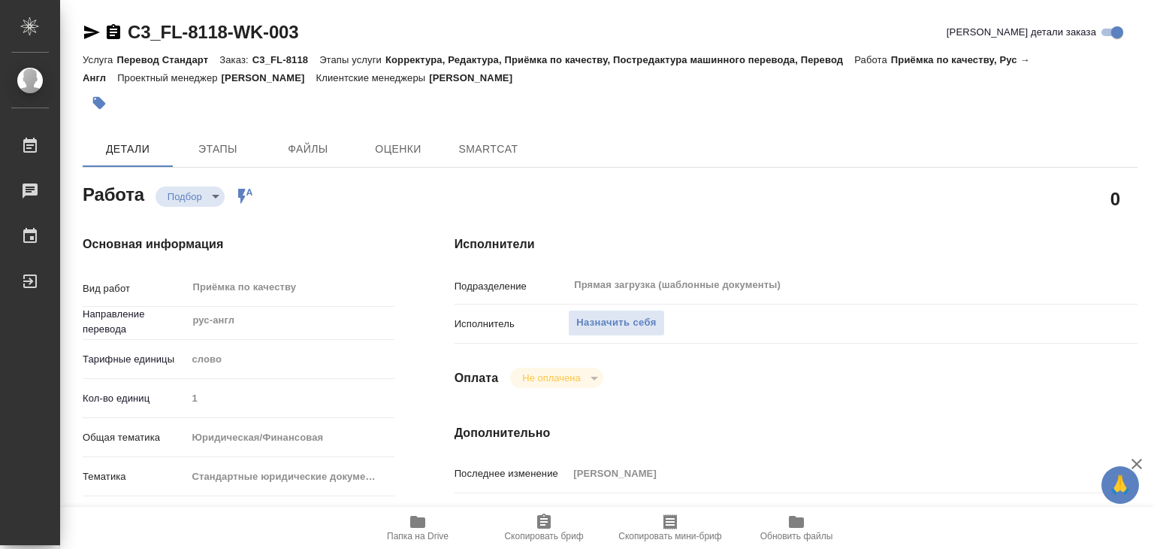
type textarea "x"
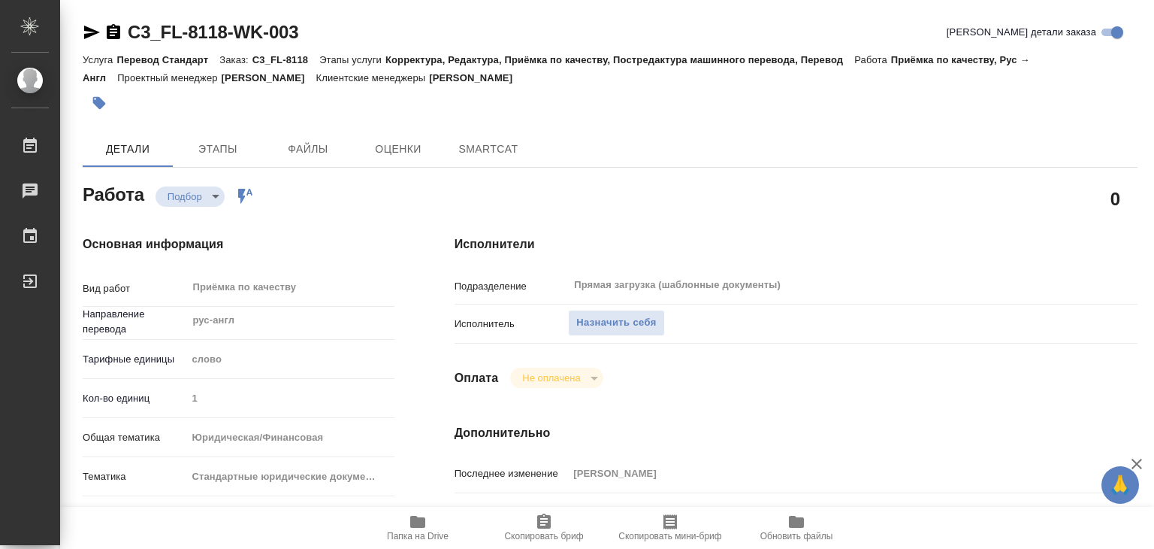
type textarea "x"
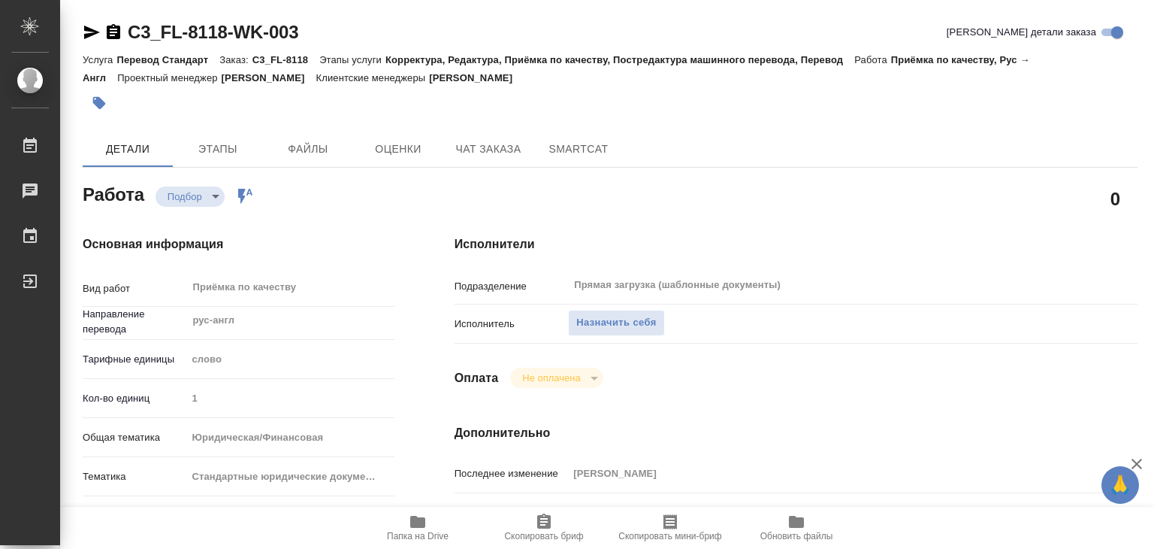
type textarea "x"
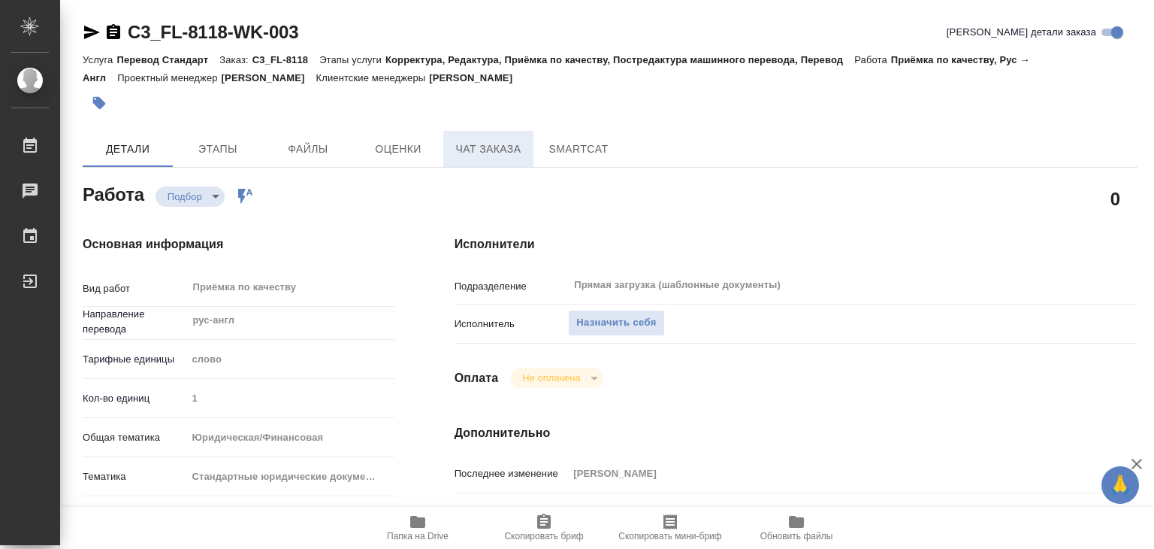
type textarea "x"
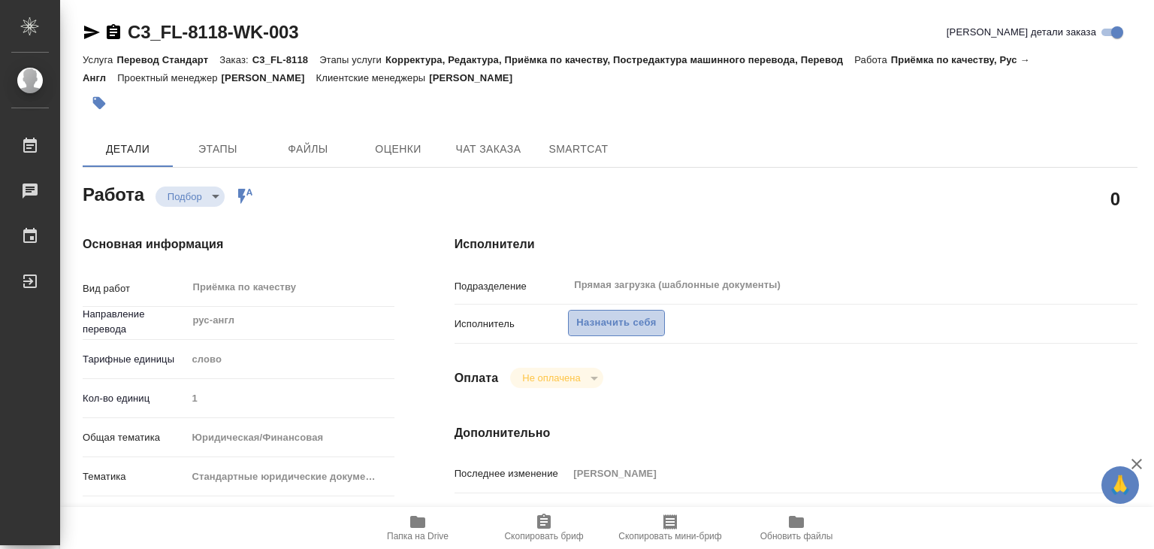
click at [599, 325] on span "Назначить себя" at bounding box center [616, 322] width 80 height 17
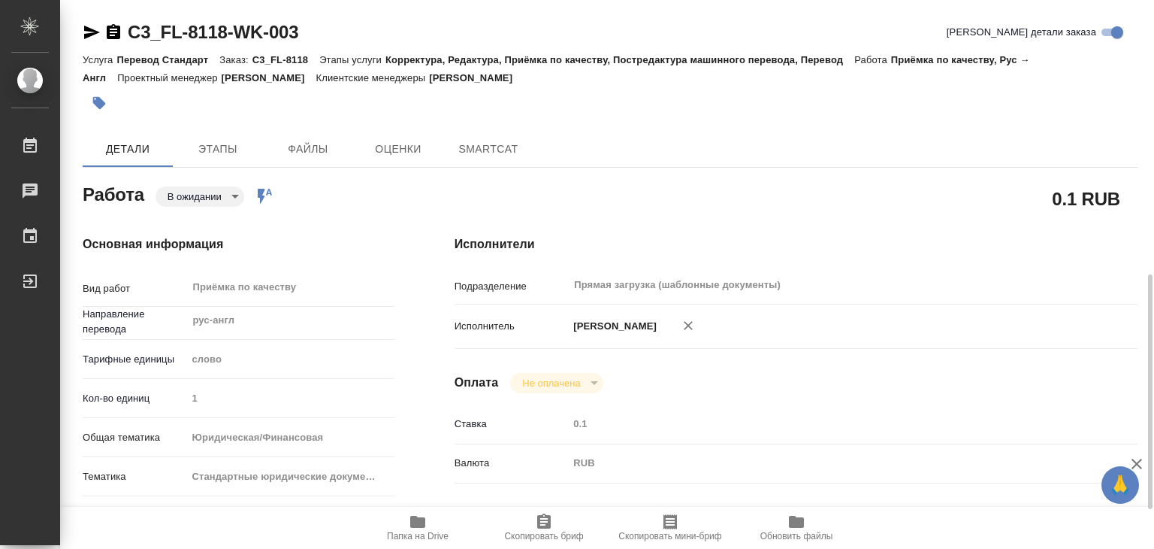
type textarea "x"
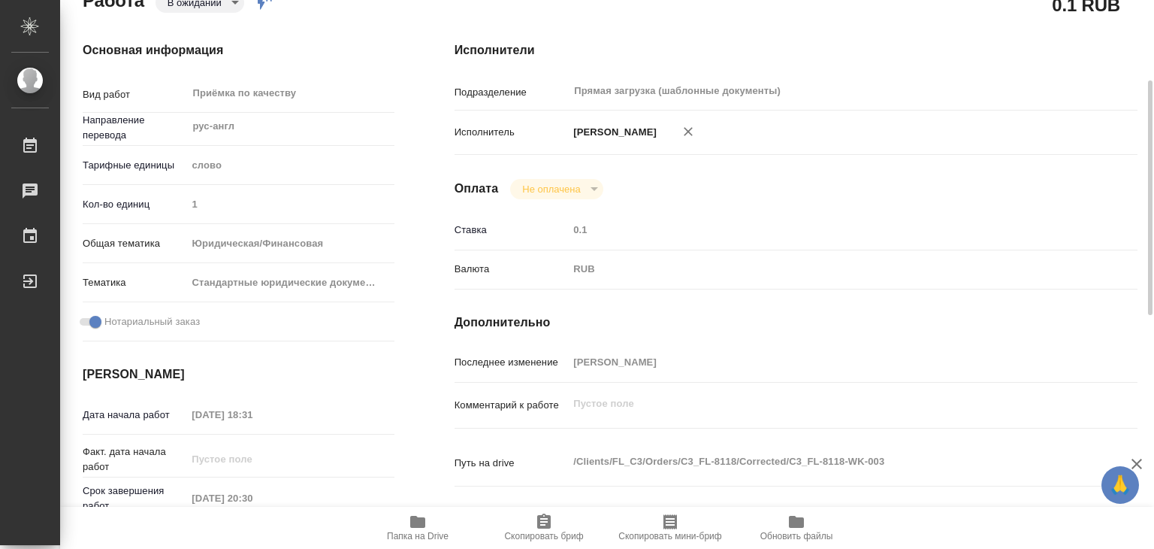
type textarea "x"
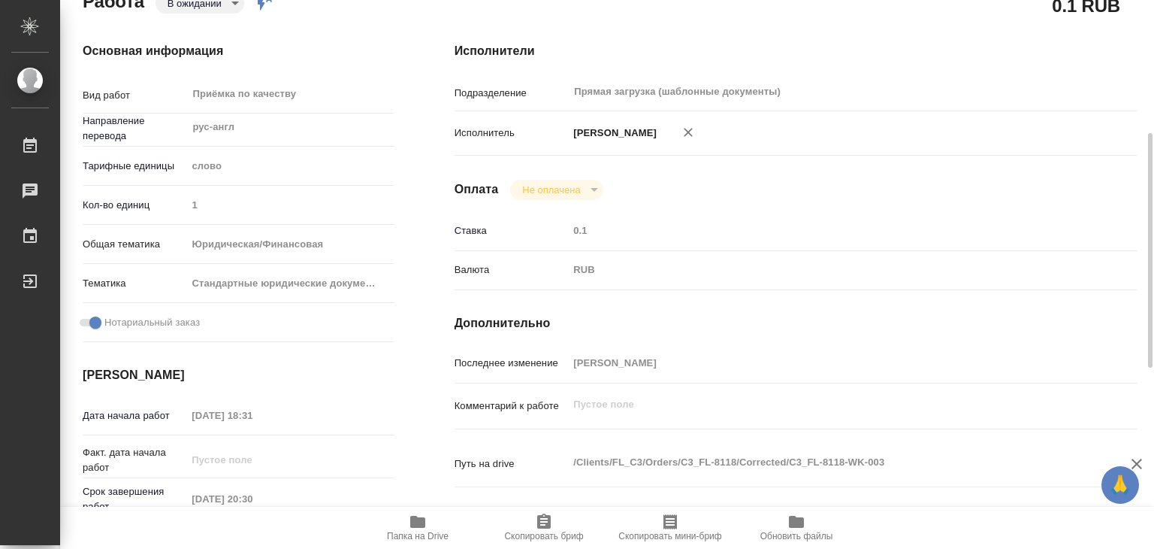
type textarea "x"
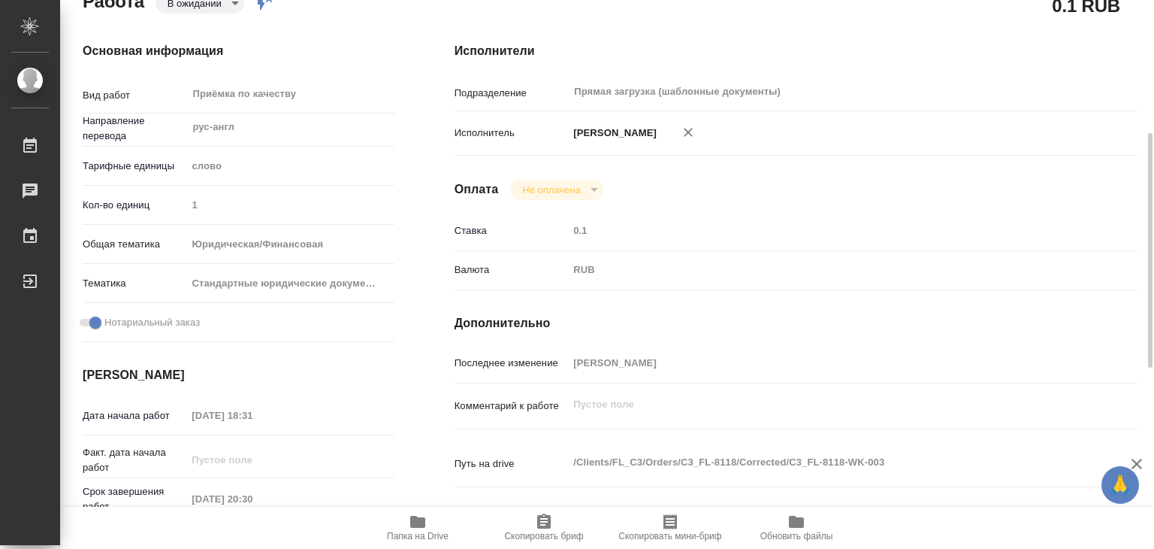
scroll to position [266, 0]
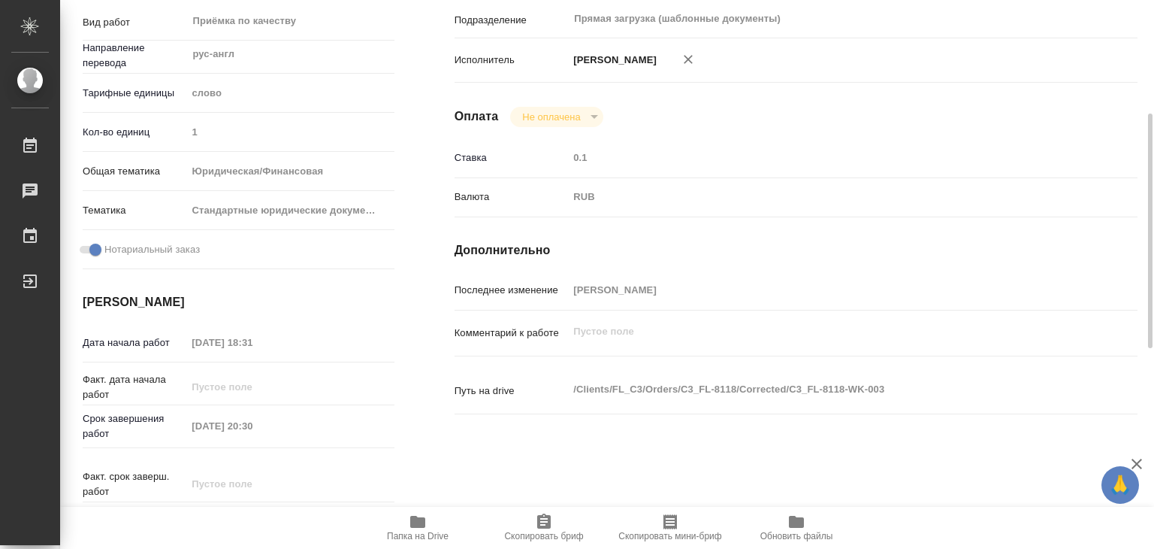
type textarea "x"
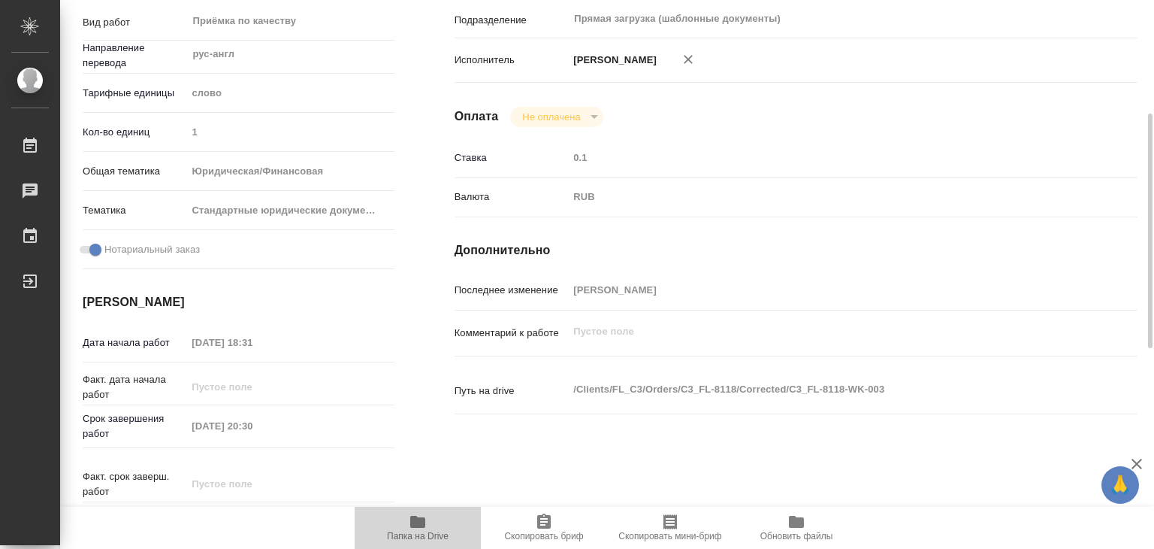
click at [423, 518] on icon "button" at bounding box center [417, 522] width 15 height 12
type textarea "x"
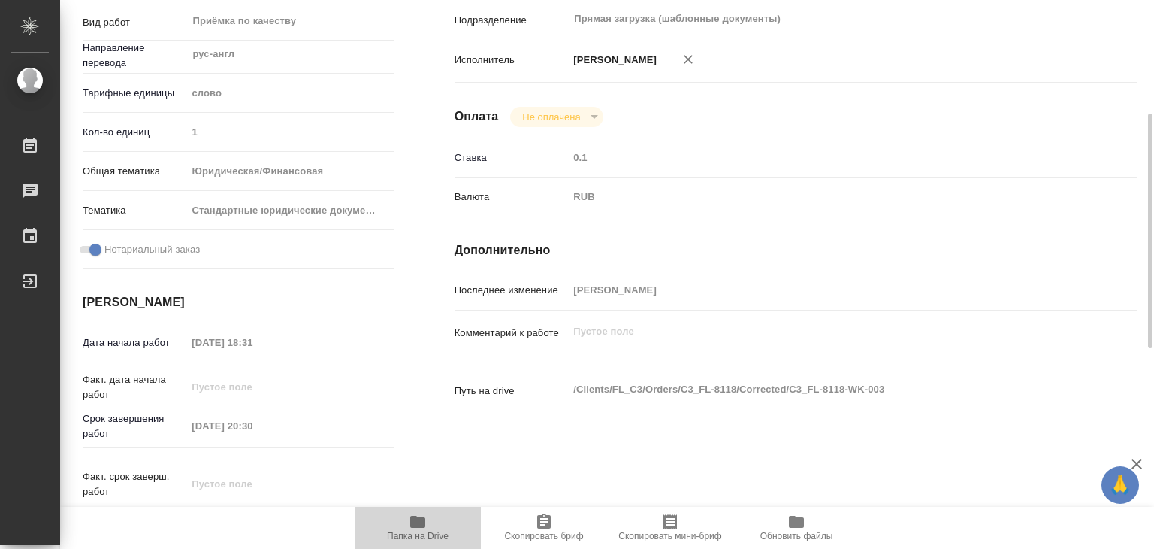
type textarea "x"
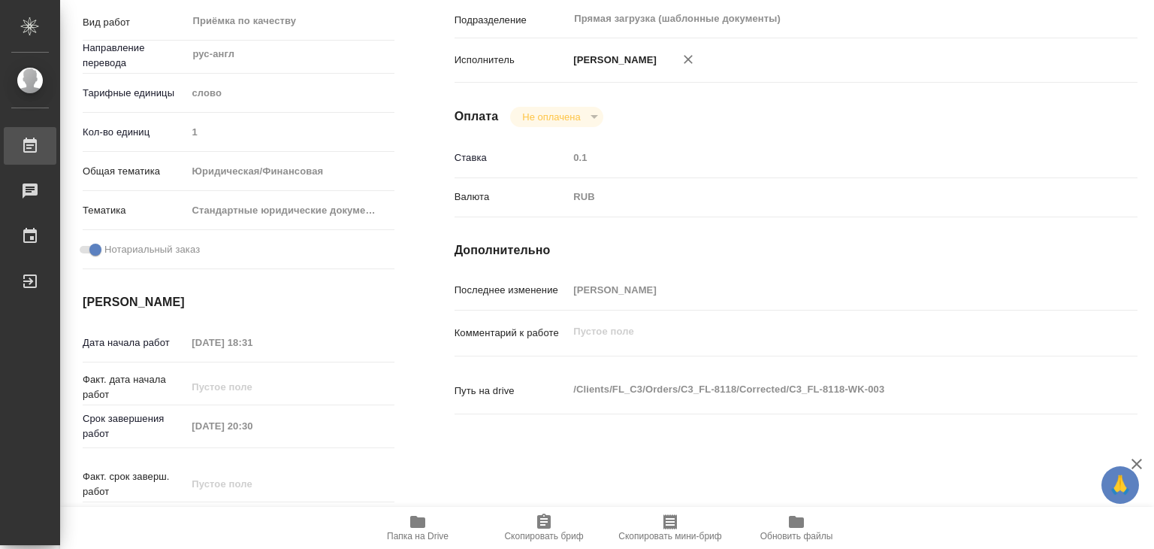
type textarea "x"
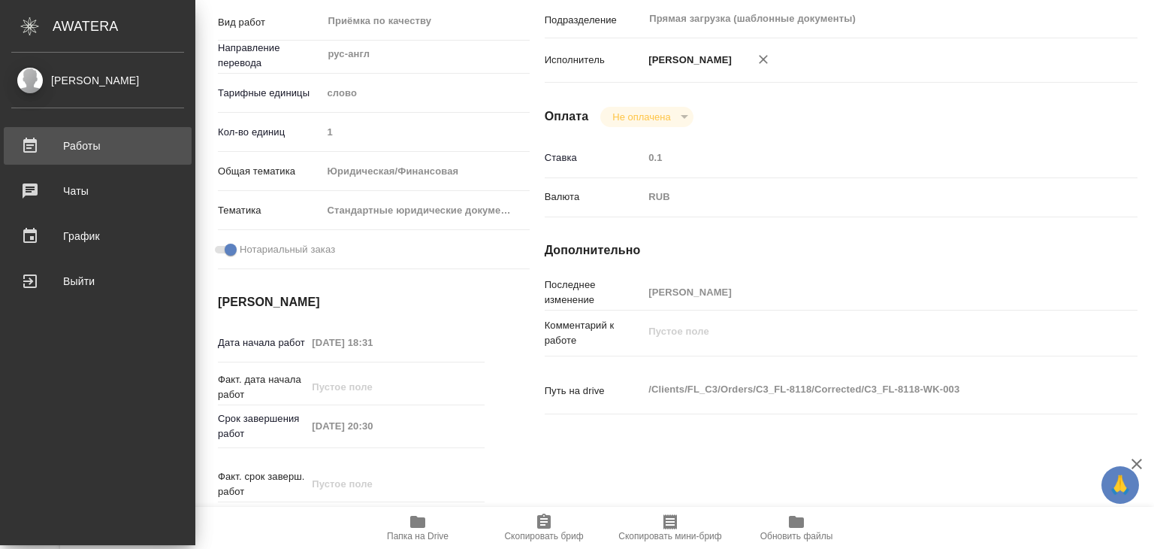
type textarea "x"
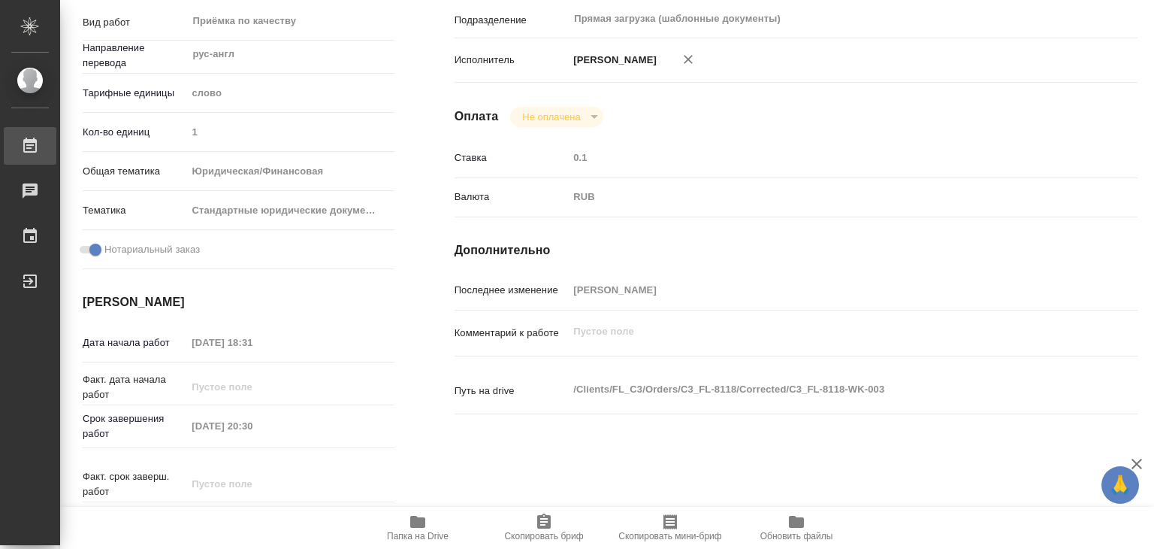
type textarea "x"
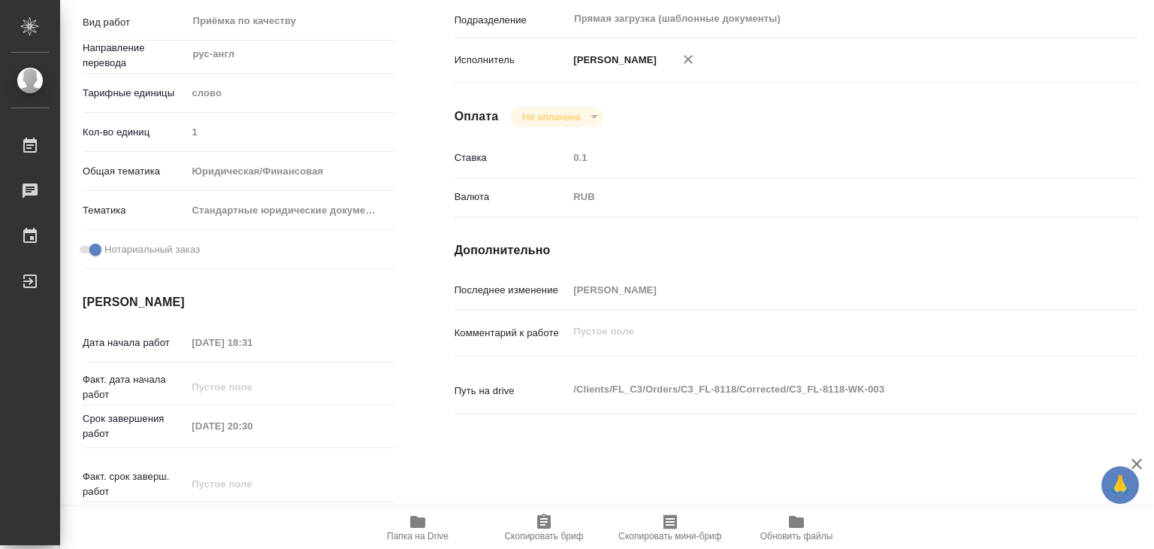
type textarea "x"
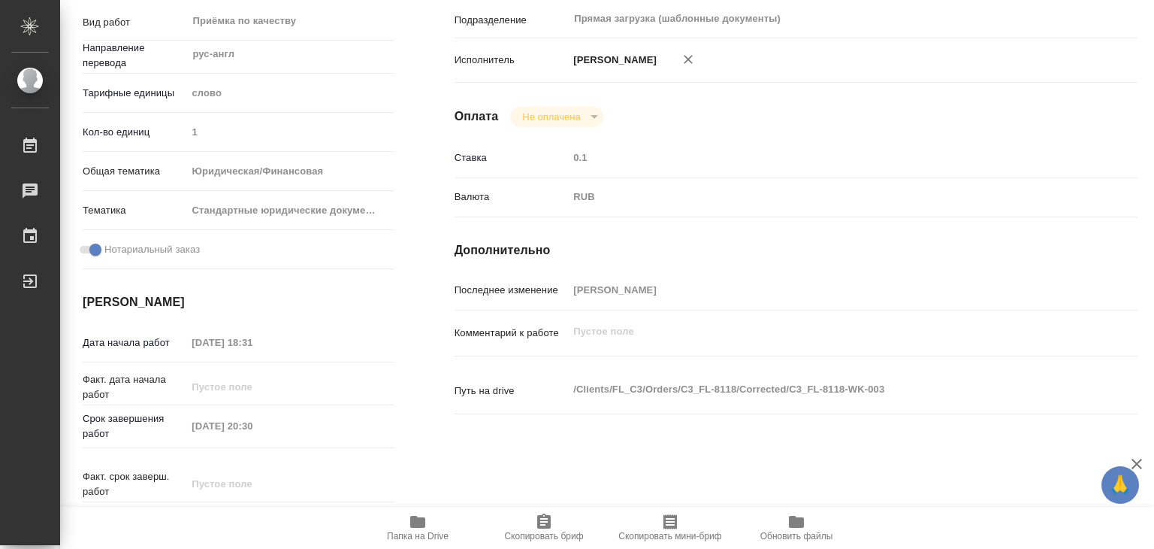
type textarea "x"
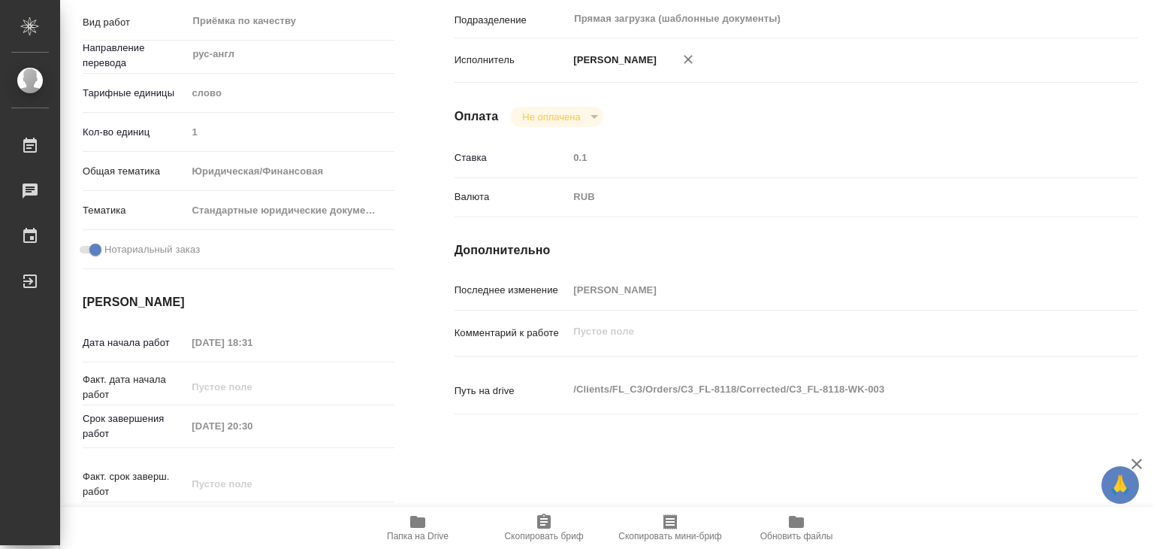
scroll to position [0, 0]
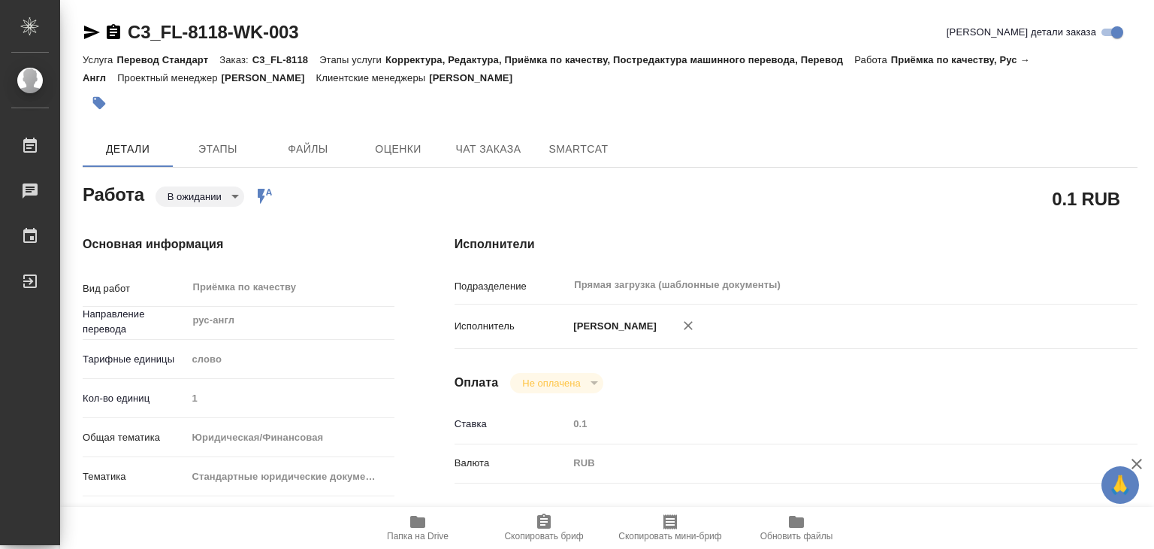
type textarea "x"
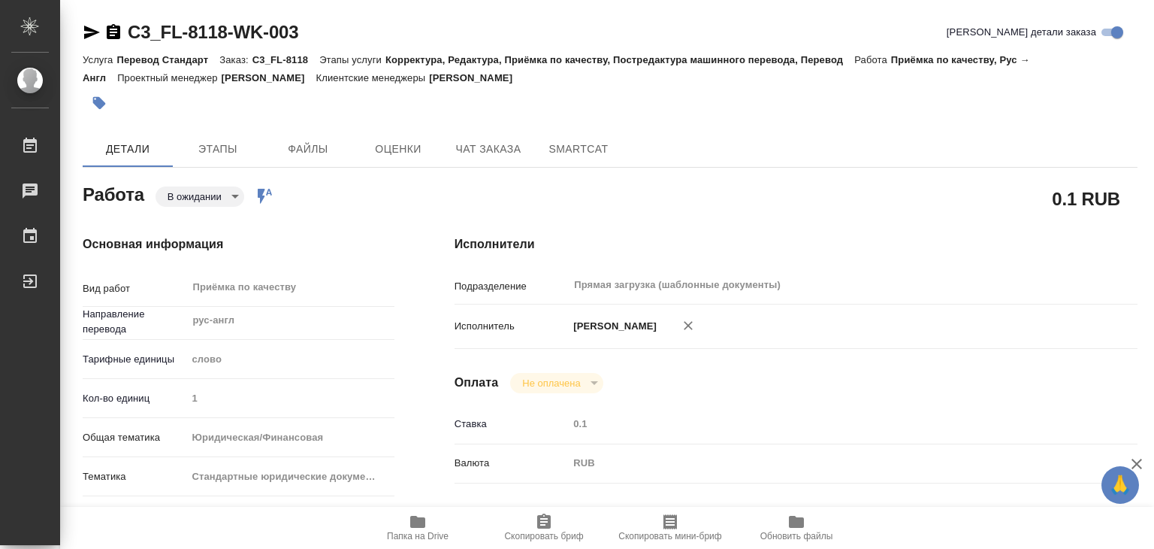
click at [419, 531] on span "Папка на Drive" at bounding box center [418, 536] width 62 height 11
drag, startPoint x: 151, startPoint y: 25, endPoint x: 228, endPoint y: 36, distance: 78.2
copy link "C3_FL-8118"
click at [209, 193] on body "🙏 .cls-1 fill:#fff; AWATERA Alilekova Valeriya Работы 0 Чаты График Выйти C3_FL…" at bounding box center [577, 274] width 1154 height 549
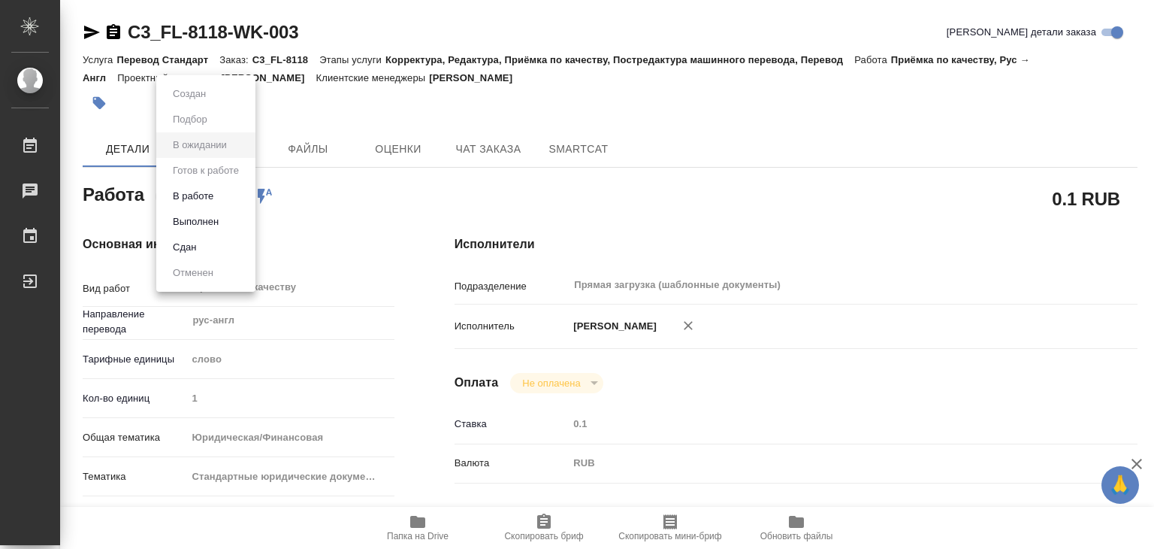
click at [579, 183] on div at bounding box center [577, 274] width 1154 height 549
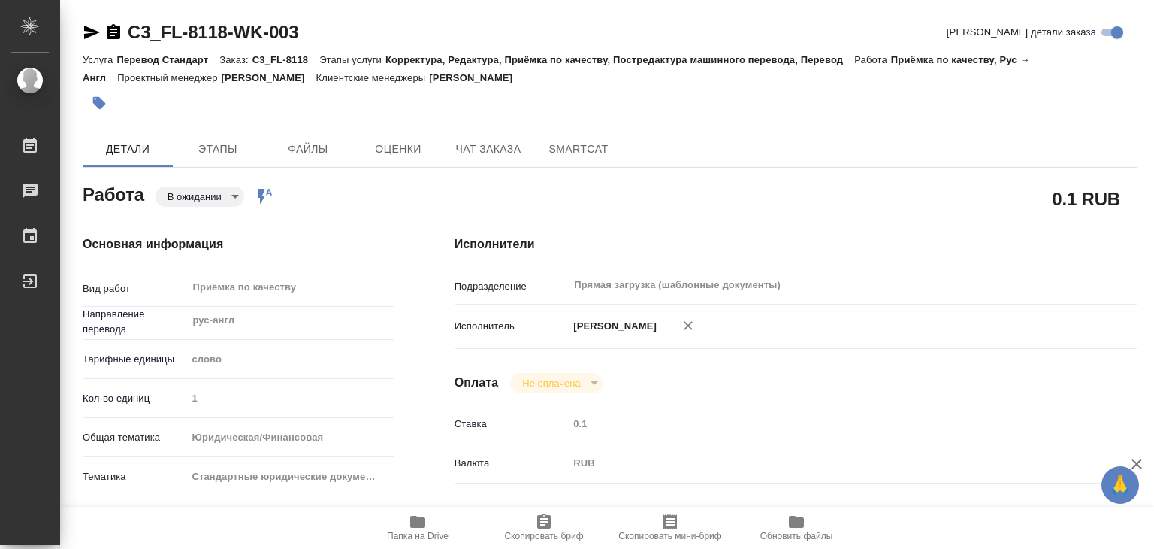
click at [213, 186] on body "🙏 .cls-1 fill:#fff; AWATERA Alilekova Valeriya Работы 0 Чаты График Выйти C3_FL…" at bounding box center [577, 274] width 1154 height 549
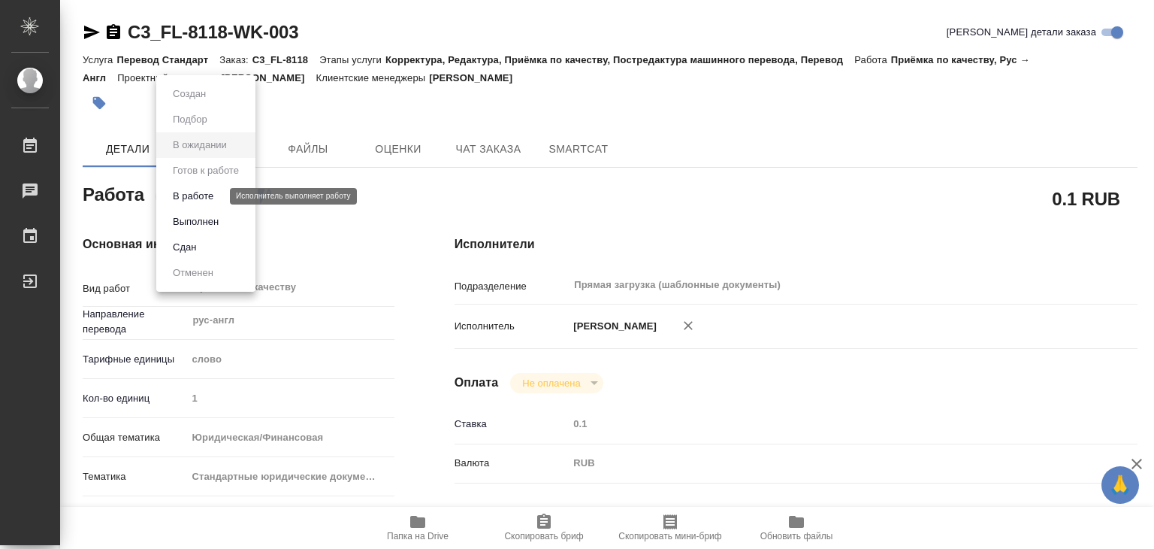
click at [208, 193] on button "В работе" at bounding box center [193, 196] width 50 height 17
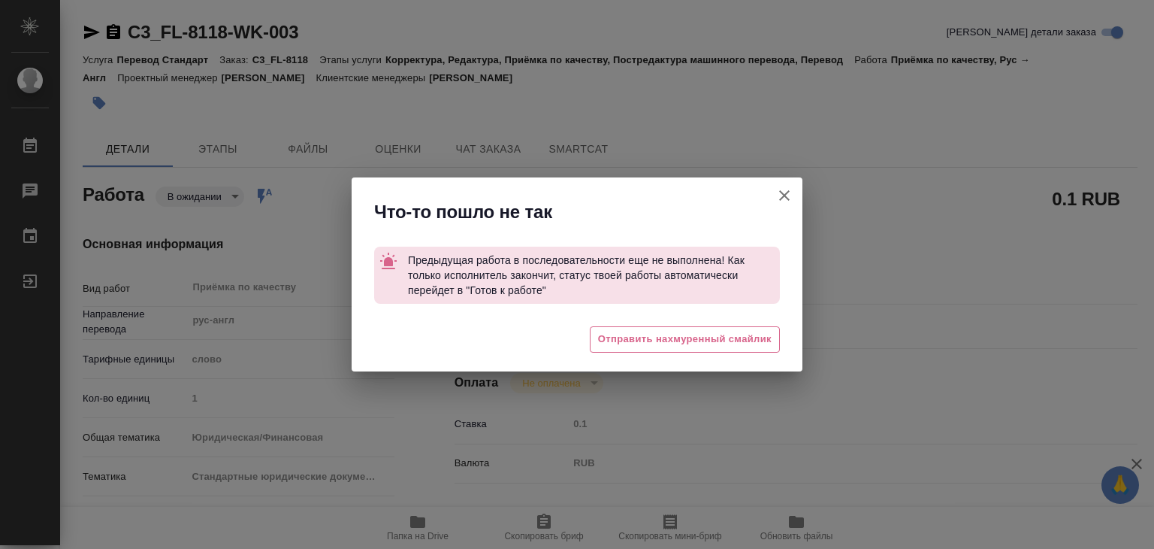
type textarea "x"
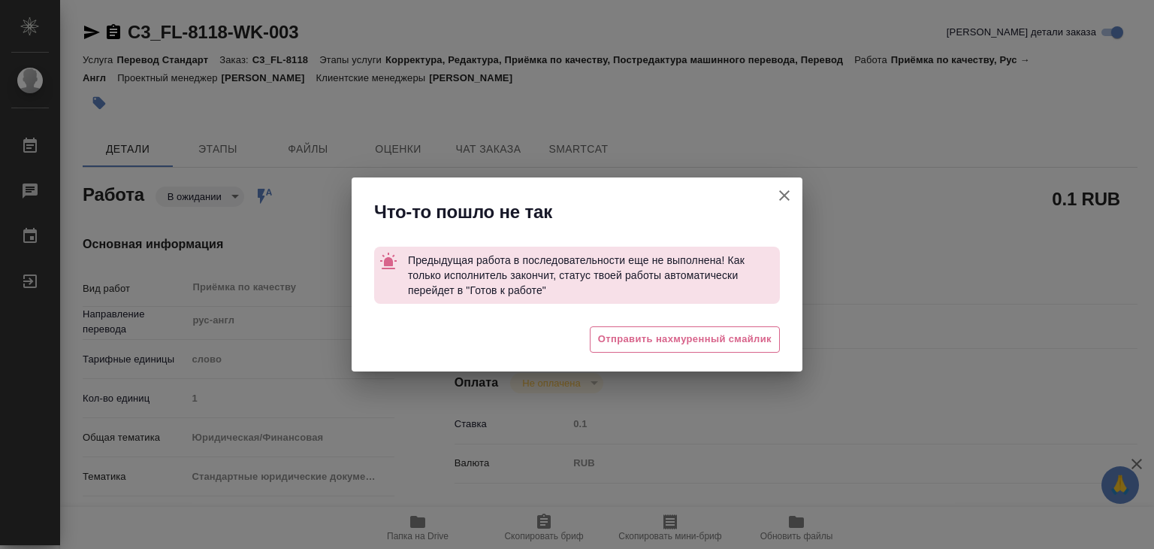
type textarea "x"
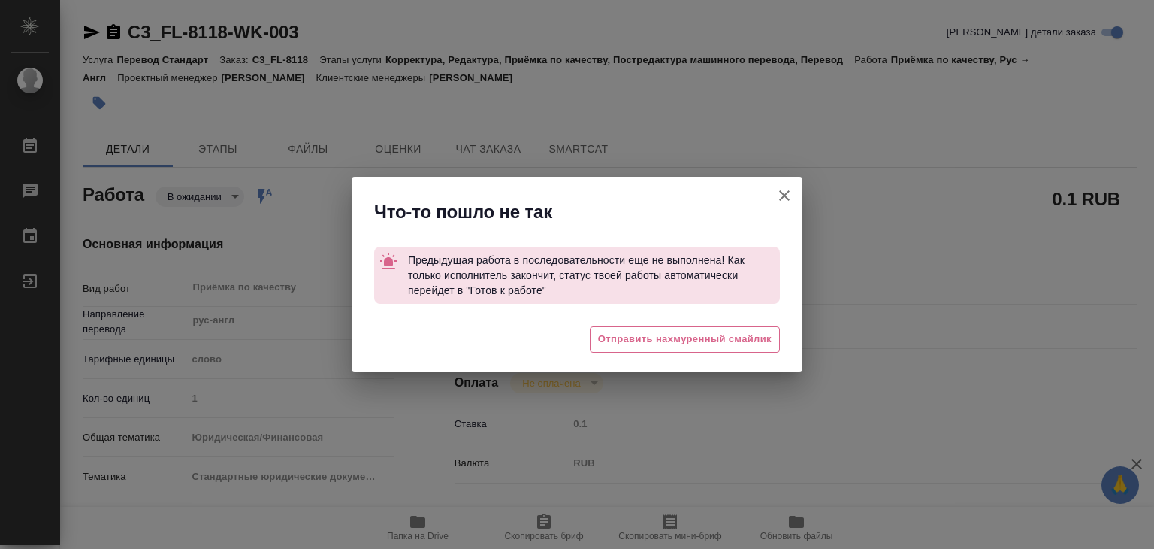
click at [800, 191] on button "[PERSON_NAME] детали заказа" at bounding box center [785, 195] width 36 height 36
type textarea "x"
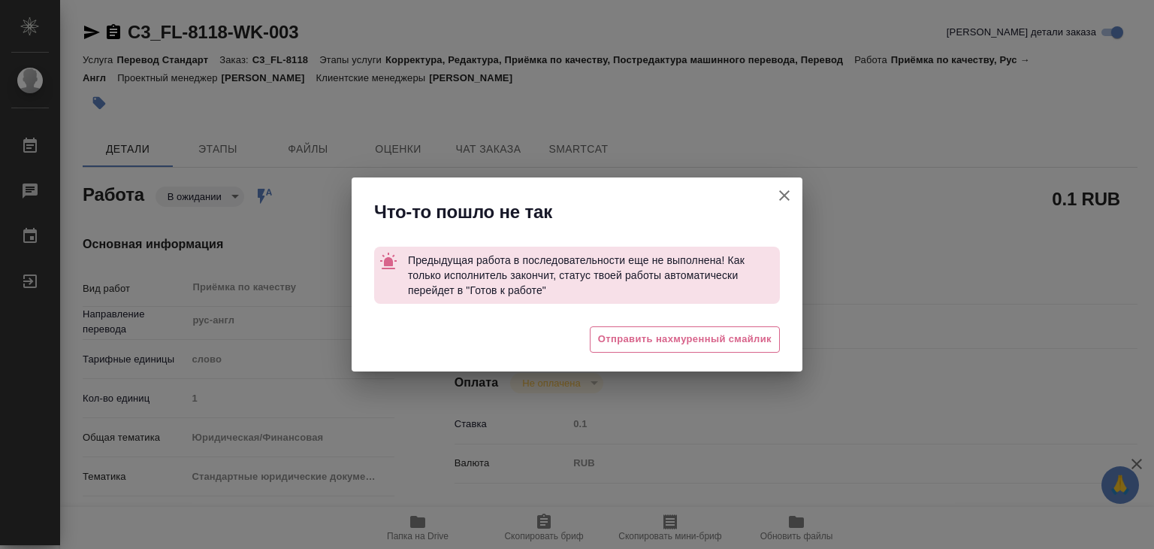
type textarea "x"
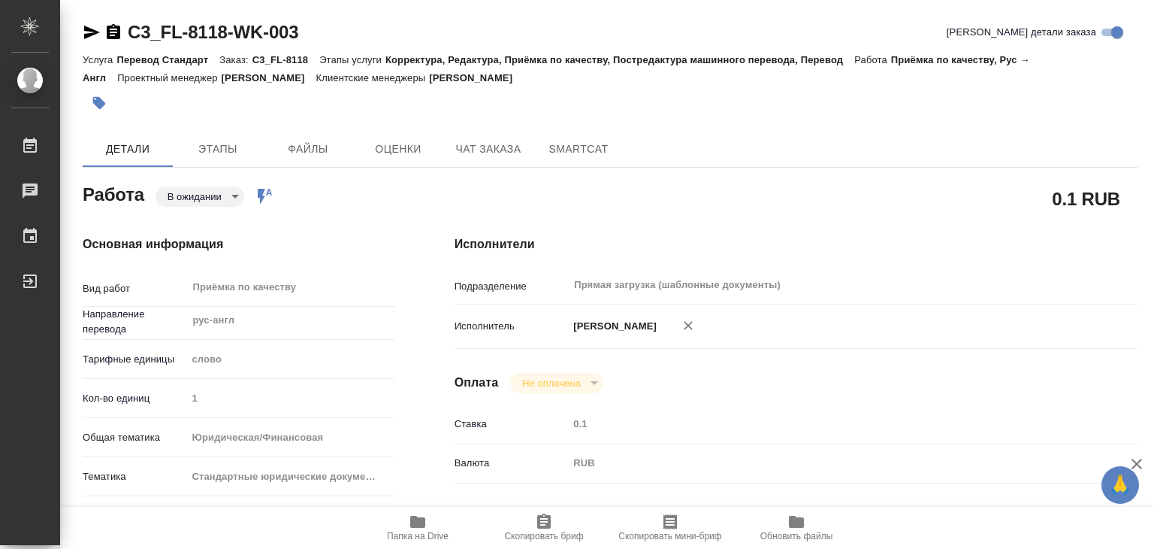
type textarea "x"
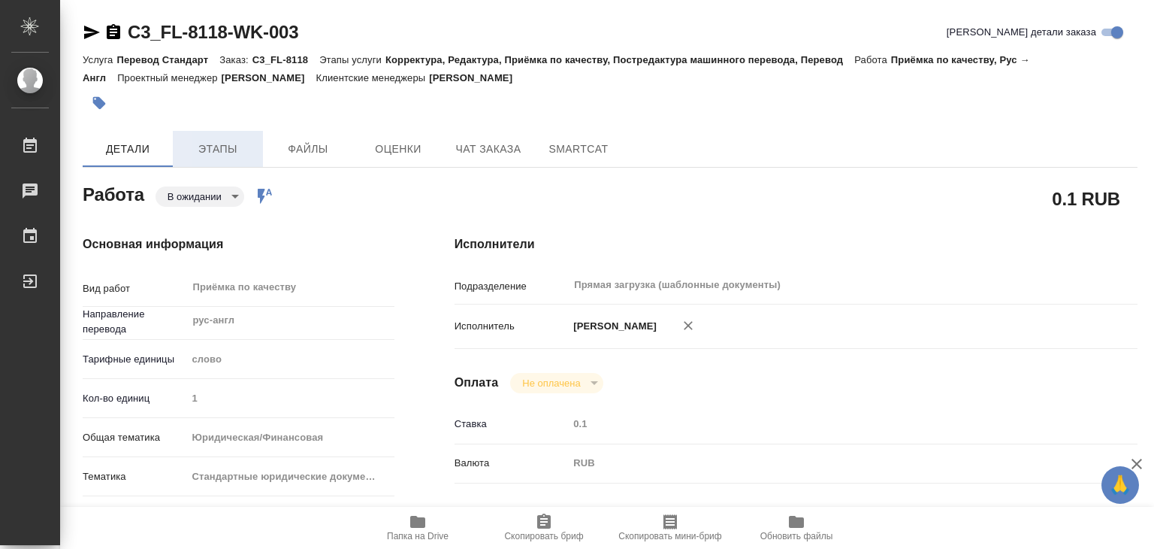
click at [228, 132] on button "Этапы" at bounding box center [218, 149] width 90 height 36
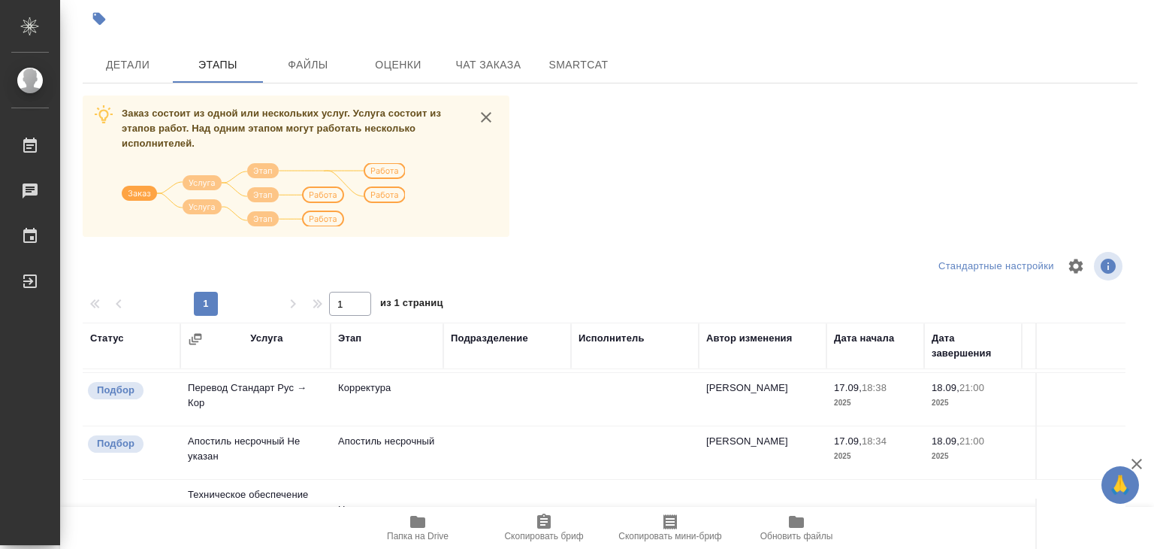
scroll to position [9, 0]
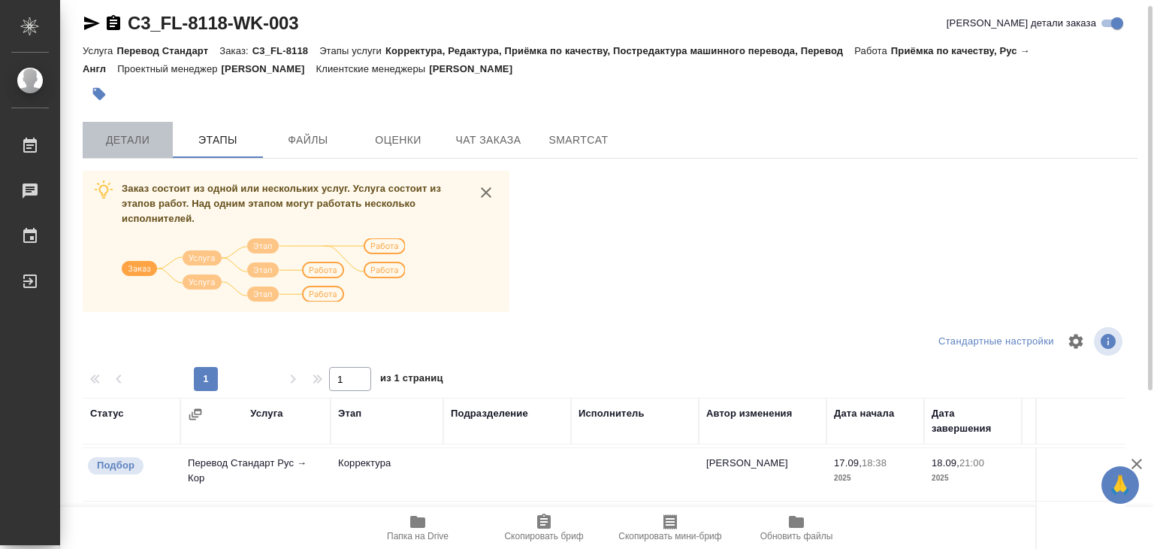
click at [151, 131] on span "Детали" at bounding box center [128, 140] width 72 height 19
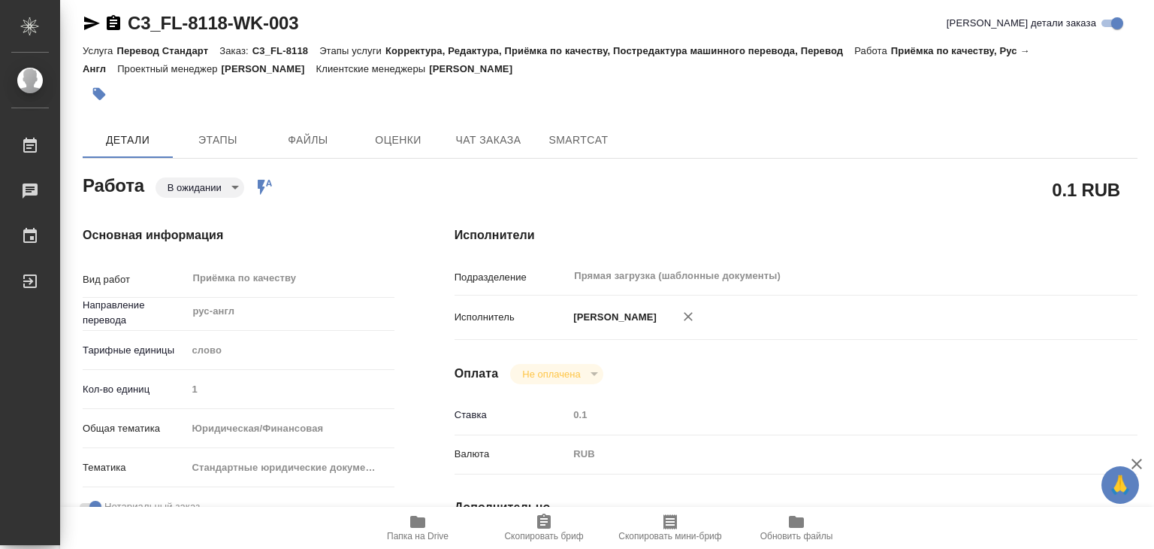
type textarea "x"
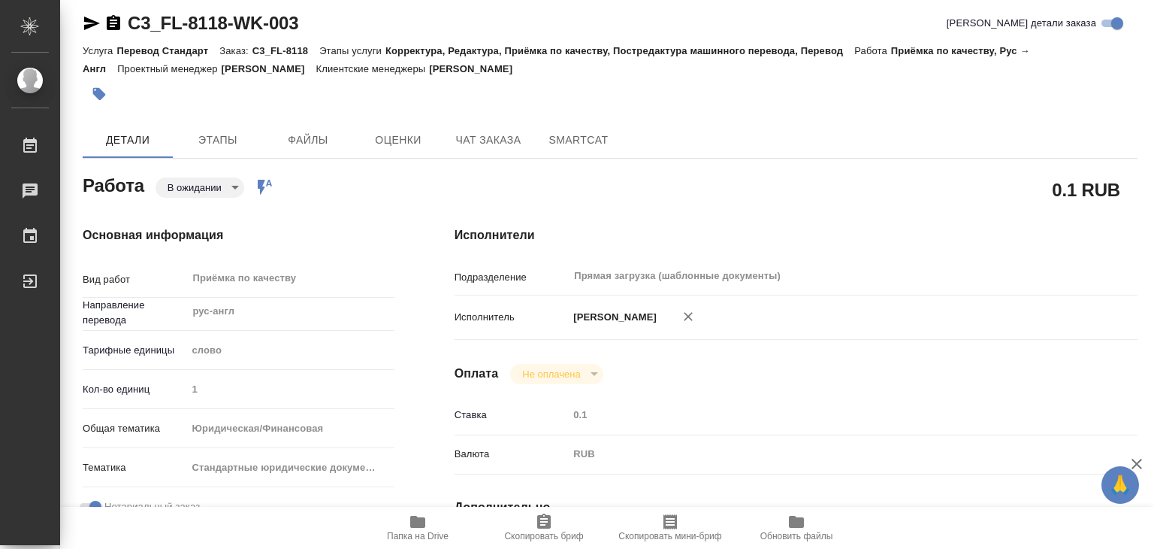
type textarea "x"
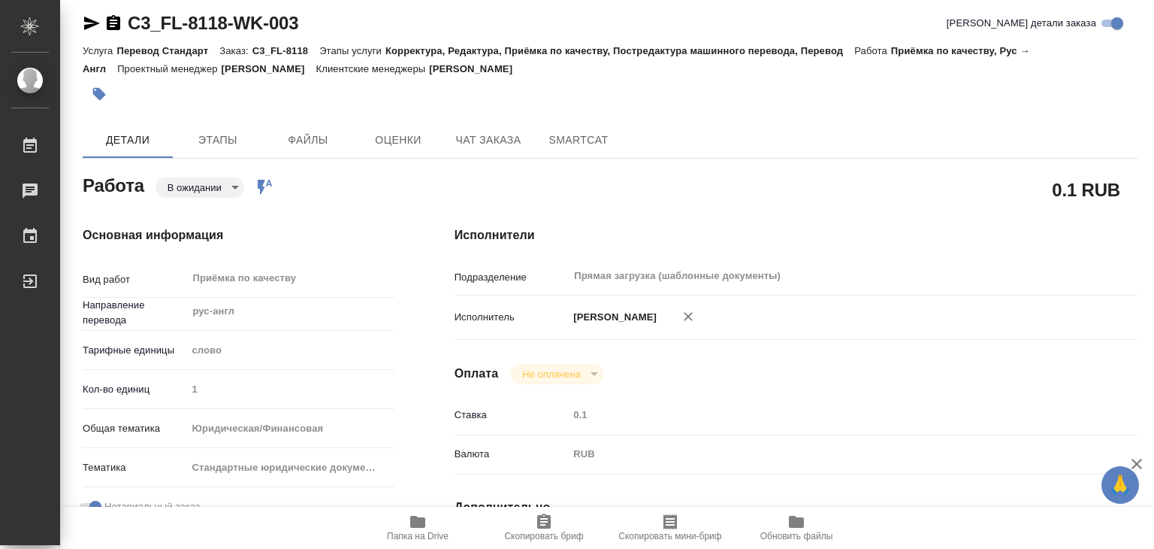
type textarea "x"
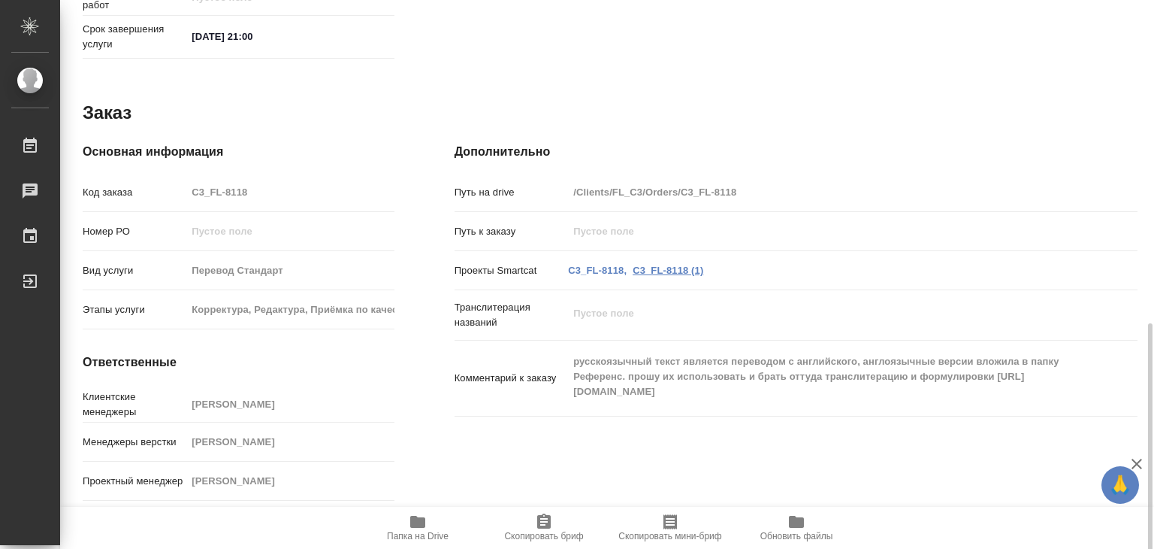
scroll to position [758, 0]
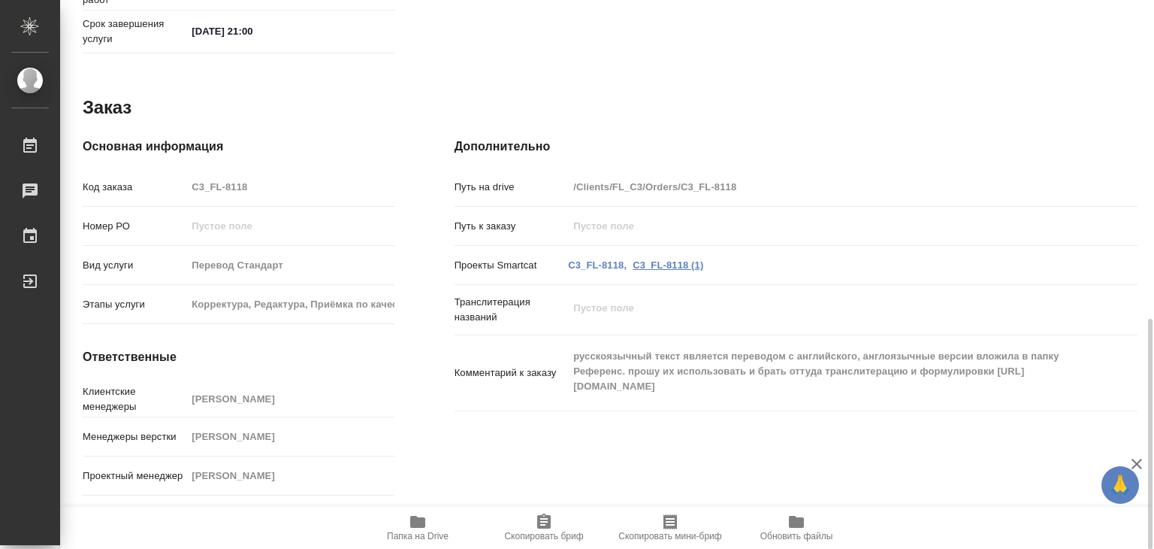
type textarea "x"
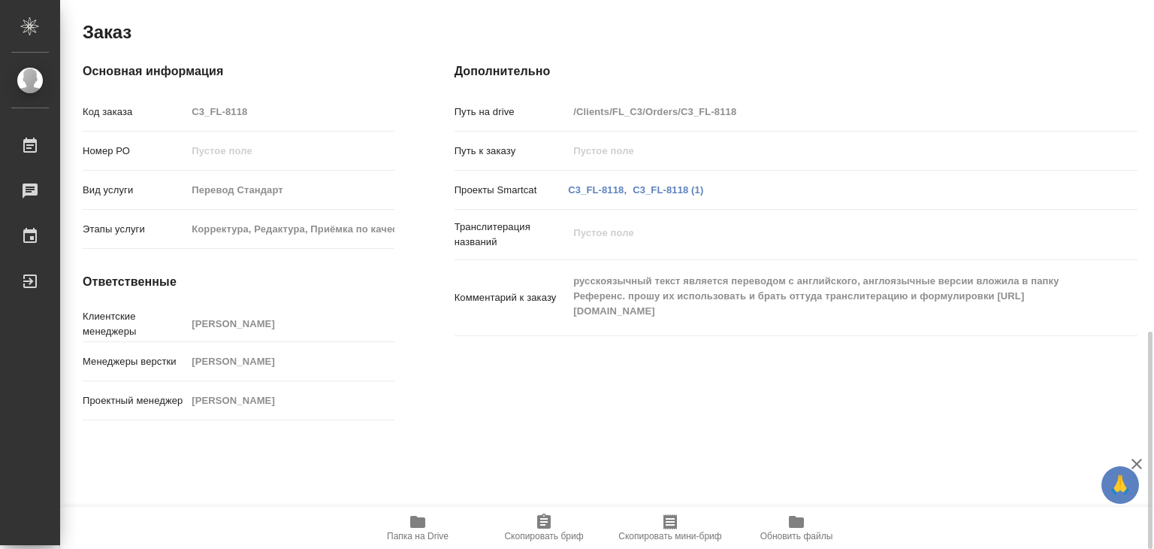
scroll to position [839, 0]
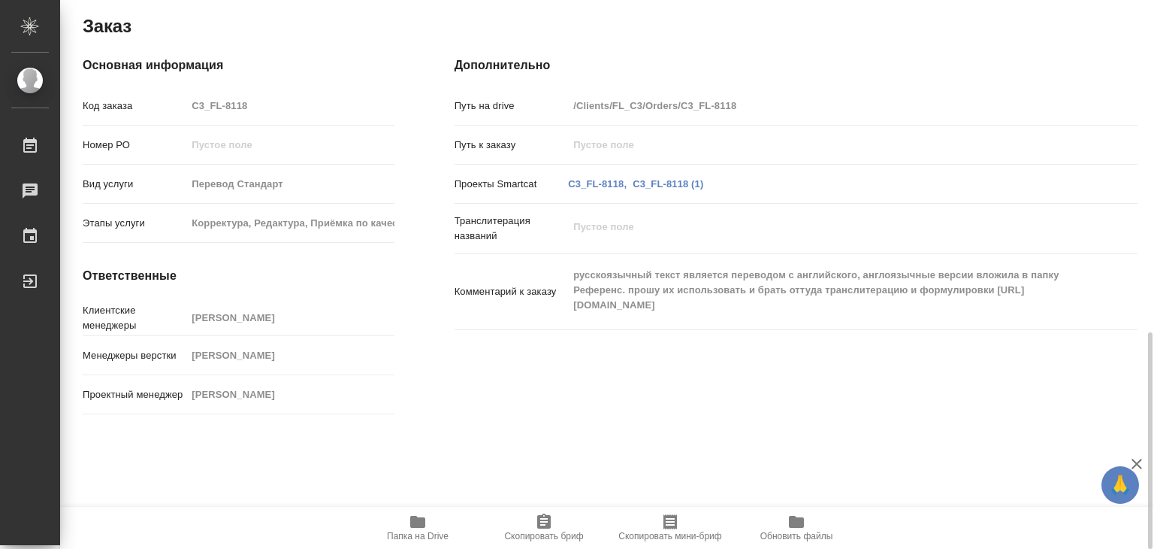
click at [582, 334] on div "Дополнительно Путь на drive /Clients/FL_C3/Orders/C3_FL-8118 Путь к заказу Прое…" at bounding box center [796, 238] width 743 height 424
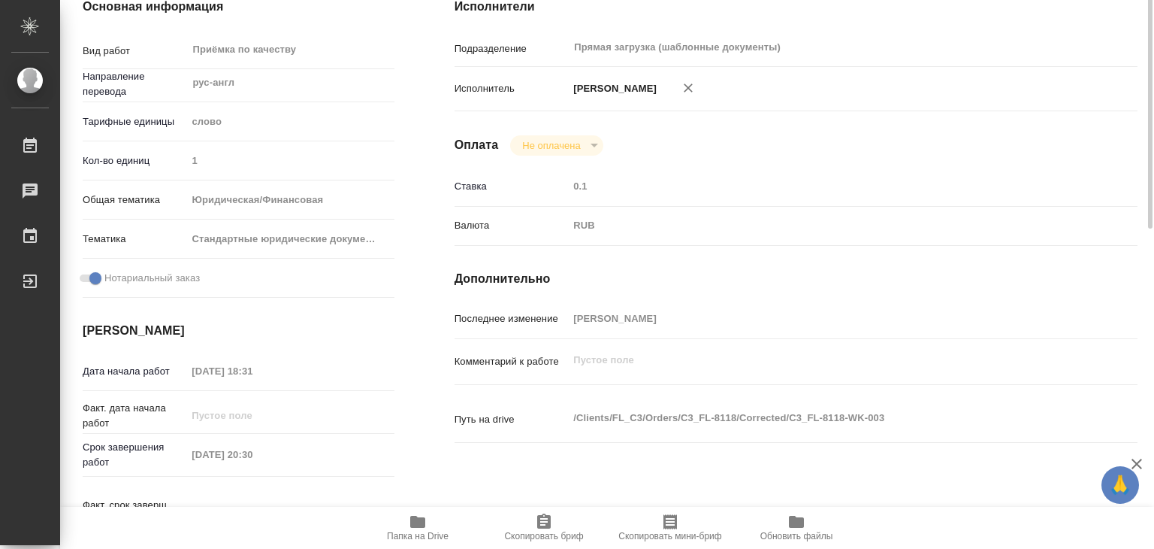
scroll to position [0, 0]
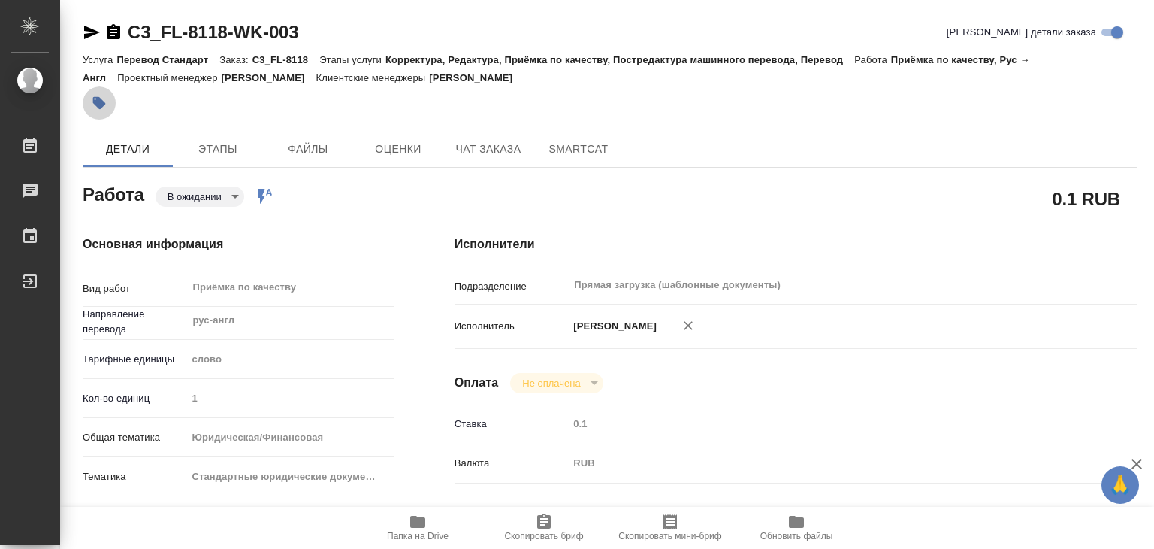
click at [103, 104] on icon "button" at bounding box center [99, 103] width 13 height 13
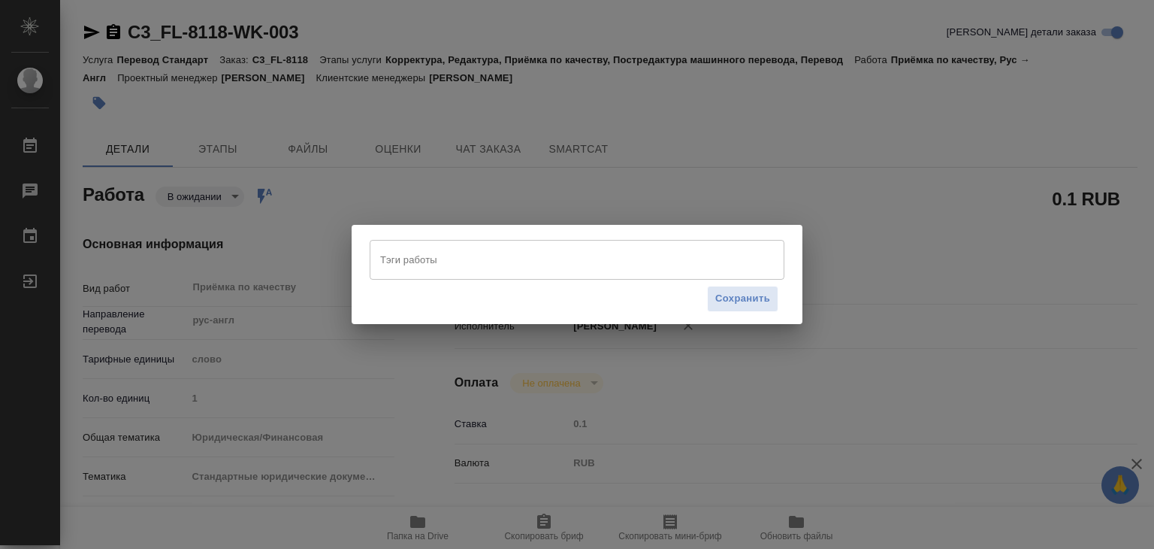
click at [547, 268] on input "Тэги работы" at bounding box center [563, 260] width 373 height 26
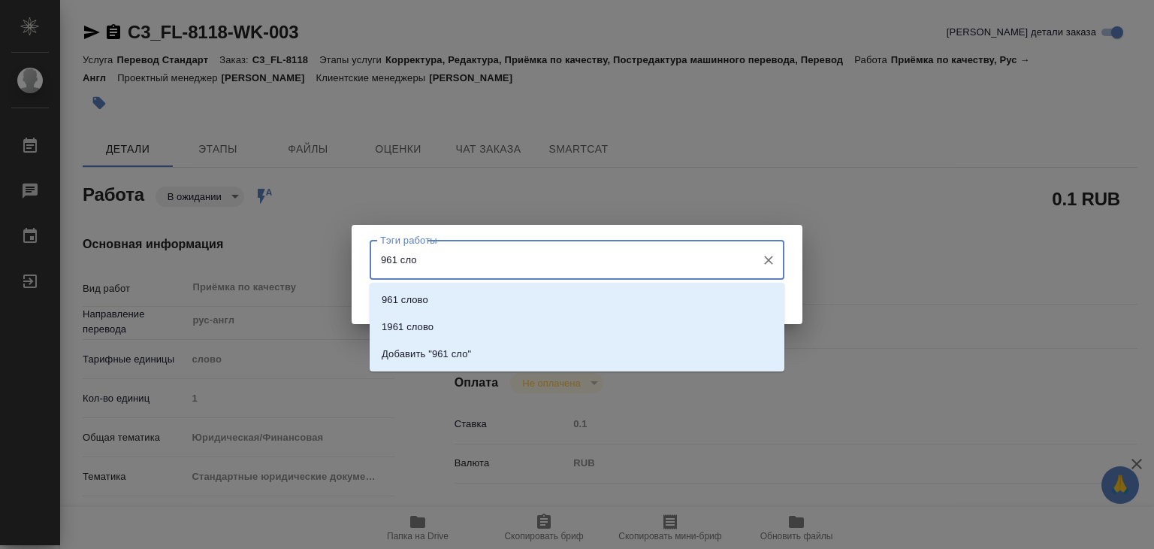
type input "961 слов"
click at [513, 349] on li "Добавить "961 слов"" at bounding box center [577, 353] width 415 height 27
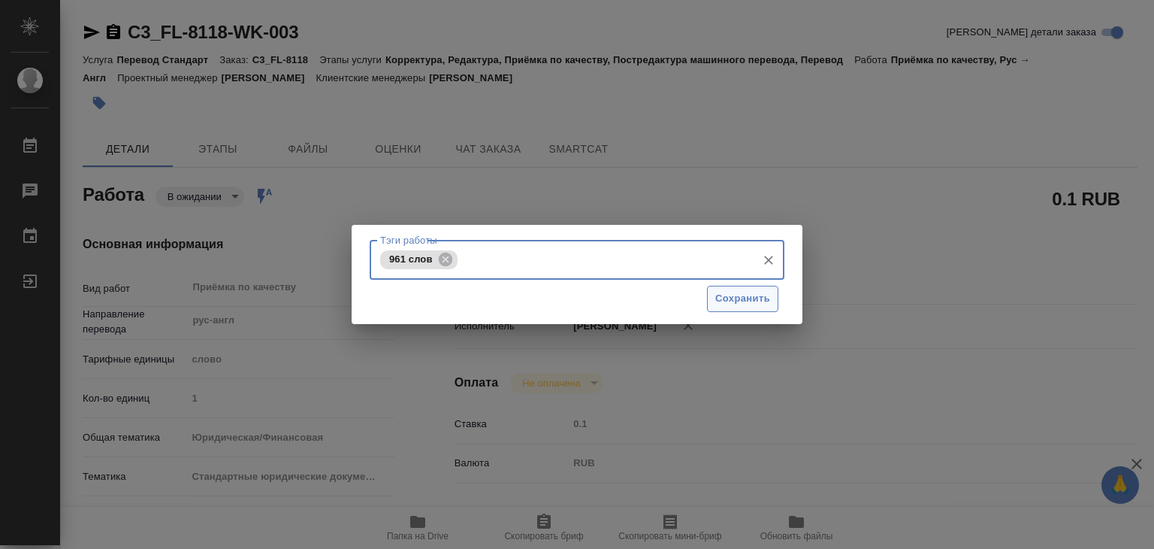
click at [734, 297] on span "Сохранить" at bounding box center [743, 298] width 55 height 17
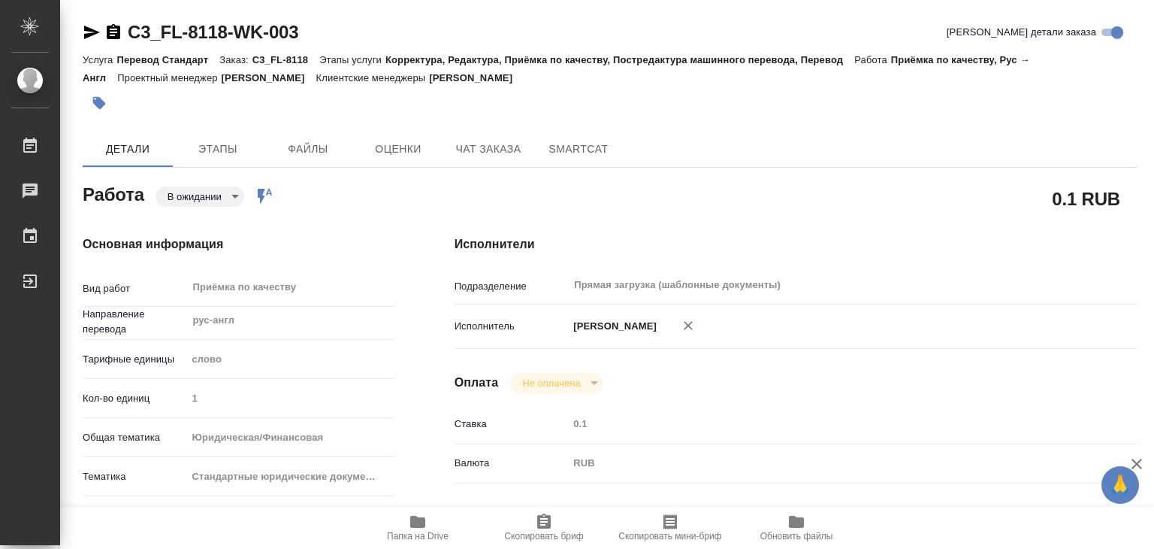
type input "inProgress"
type textarea "Приёмка по качеству"
type textarea "x"
type input "рус-англ"
type input "5a8b1489cc6b4906c91bfd90"
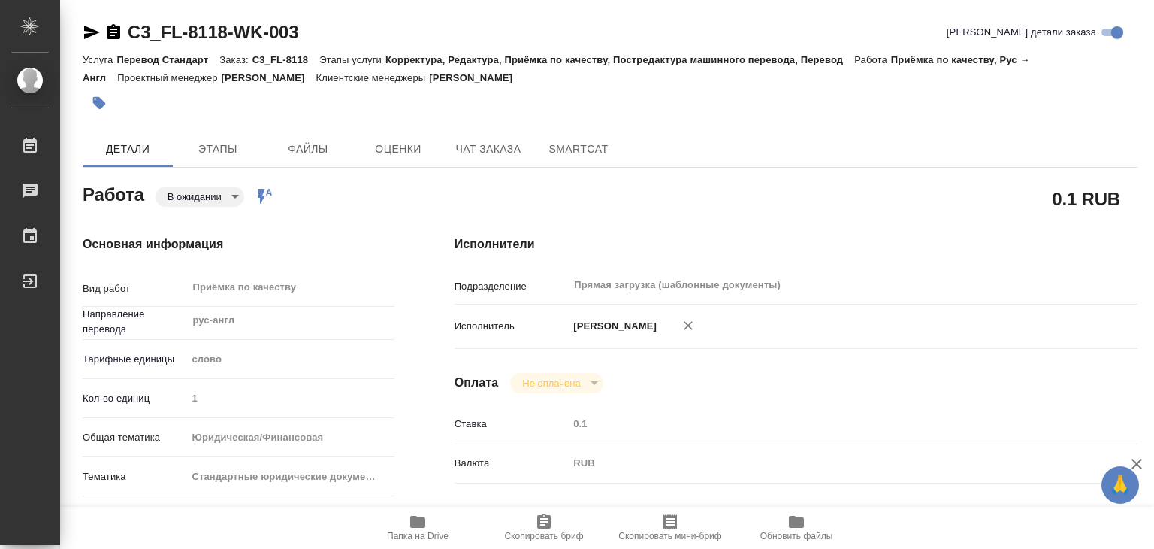
type input "1"
type input "yr-fn"
type input "5f647205b73bc97568ca66bf"
checkbox input "true"
type input "17.09.2025 18:31"
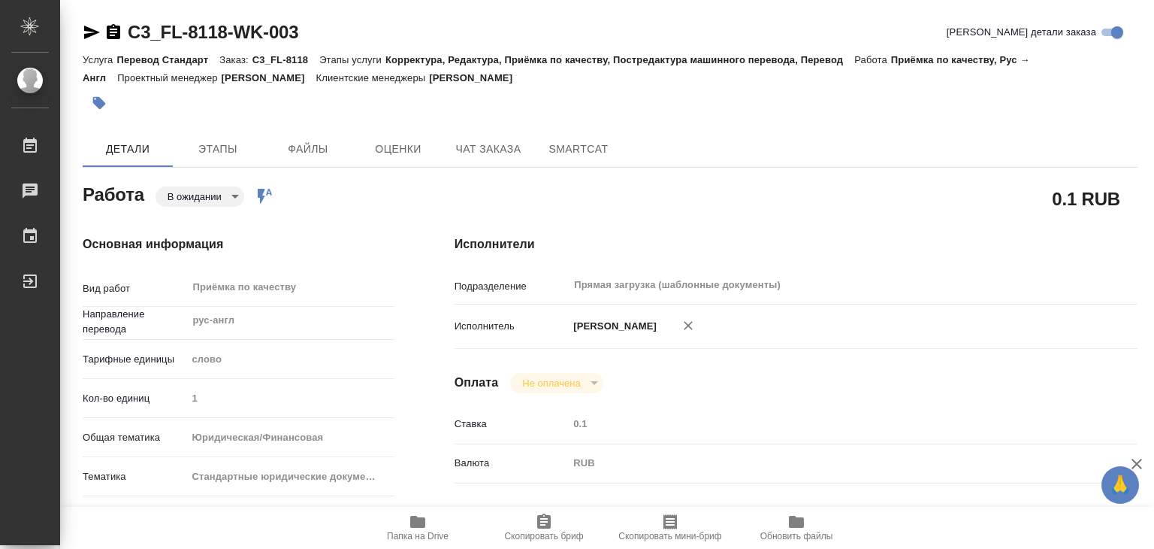
type input "18.09.2025 19:56"
type input "18.09.2025 20:30"
type input "18.09.2025 21:00"
type input "Прямая загрузка (шаблонные документы)"
type input "notPayed"
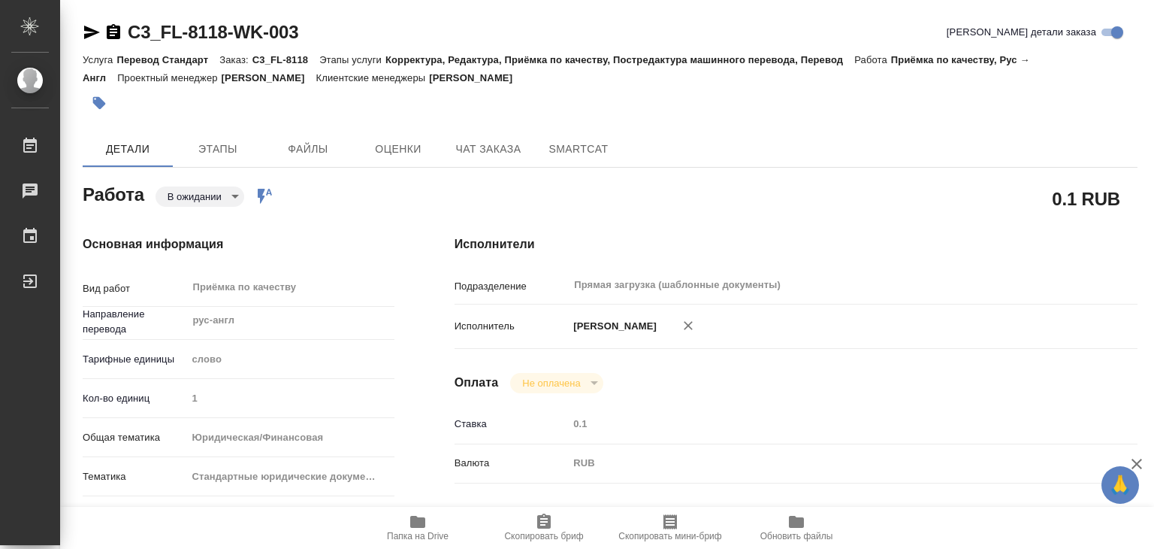
type input "0.1"
type input "RUB"
type input "Баданян Артак"
type textarea "x"
type textarea "/Clients/FL_C3/Orders/C3_FL-8118/Corrected/C3_FL-8118-WK-003"
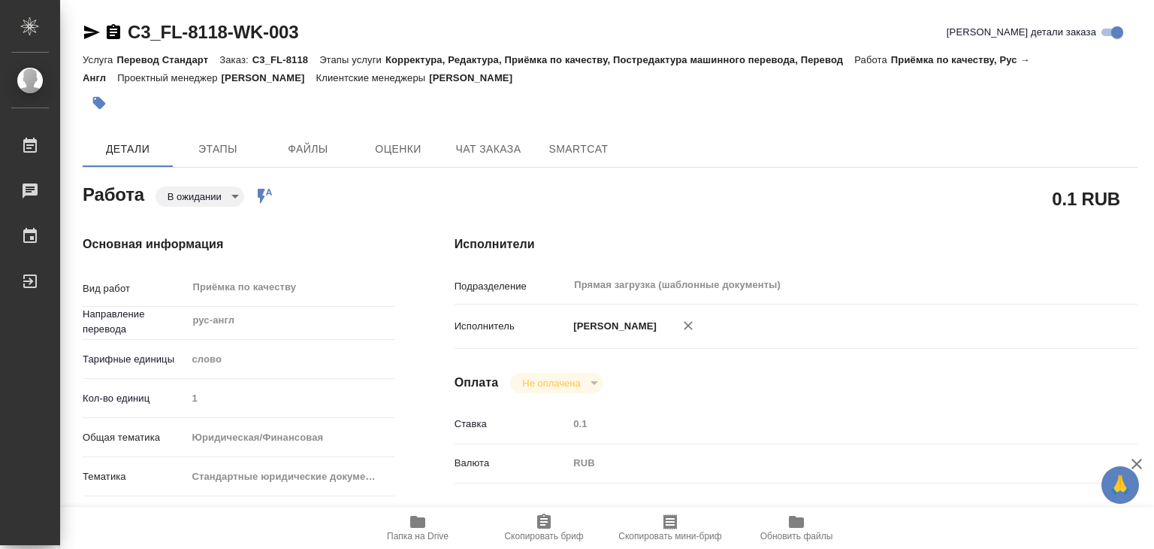
type textarea "x"
type input "C3_FL-8118"
type input "Перевод Стандарт"
type input "Корректура, Редактура, Приёмка по качеству, Постредактура машинного перевода, П…"
type input "Ильина Екатерина"
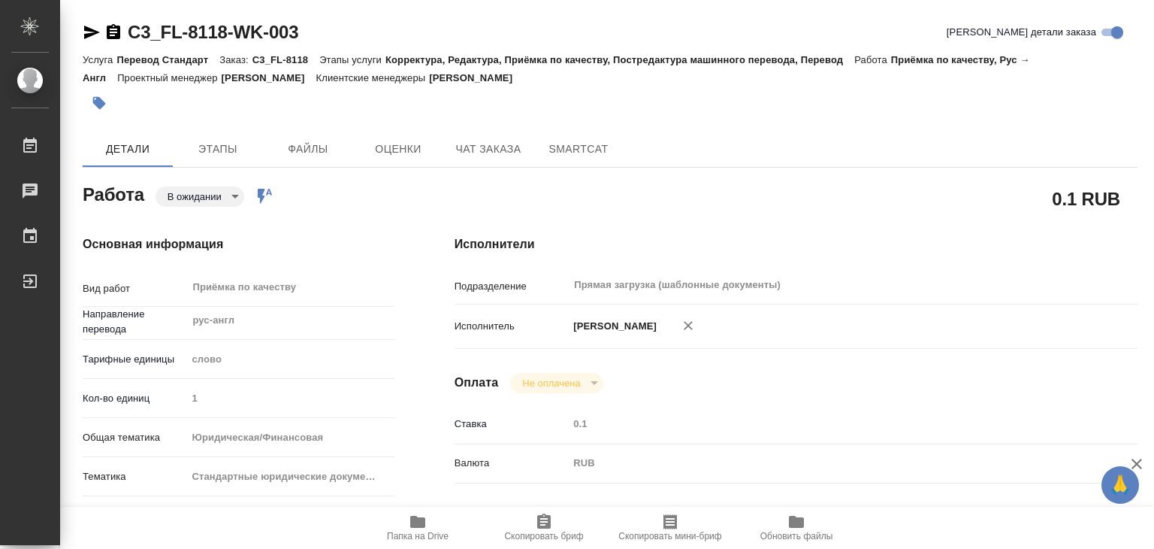
type input "Оксютович Ирина"
type input "/Clients/FL_C3/Orders/C3_FL-8118"
type textarea "x"
type textarea "русскоязычный текст является переводом с английского, англоязычные версии вложи…"
type textarea "x"
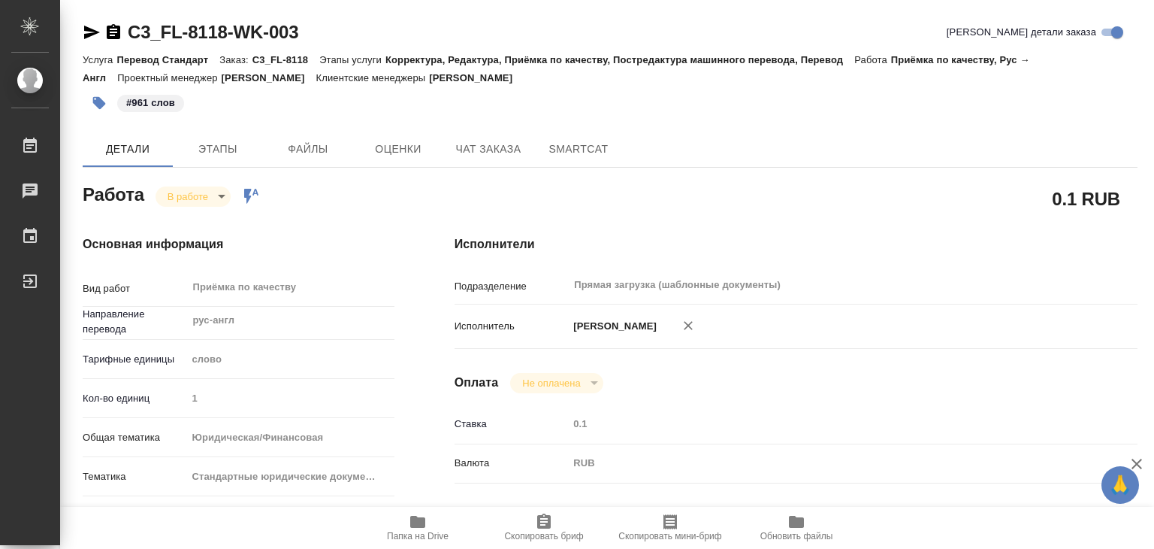
type textarea "x"
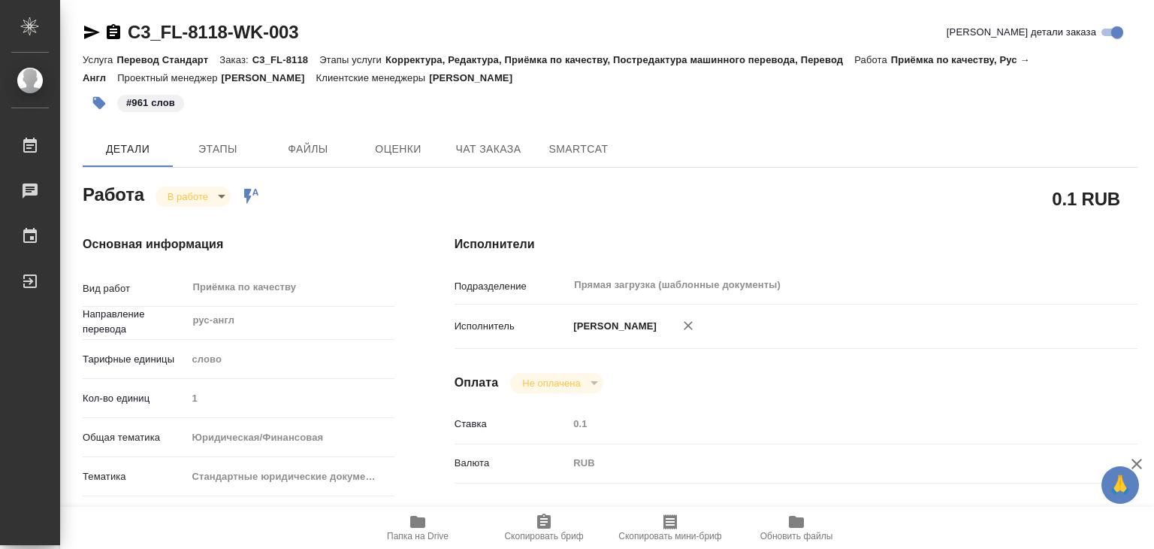
type textarea "x"
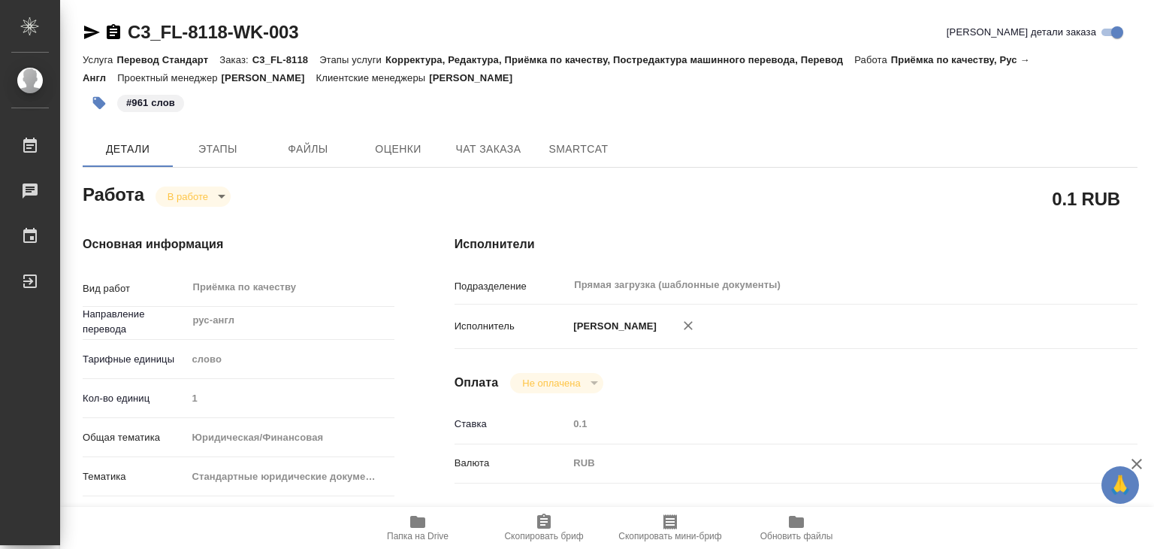
type textarea "x"
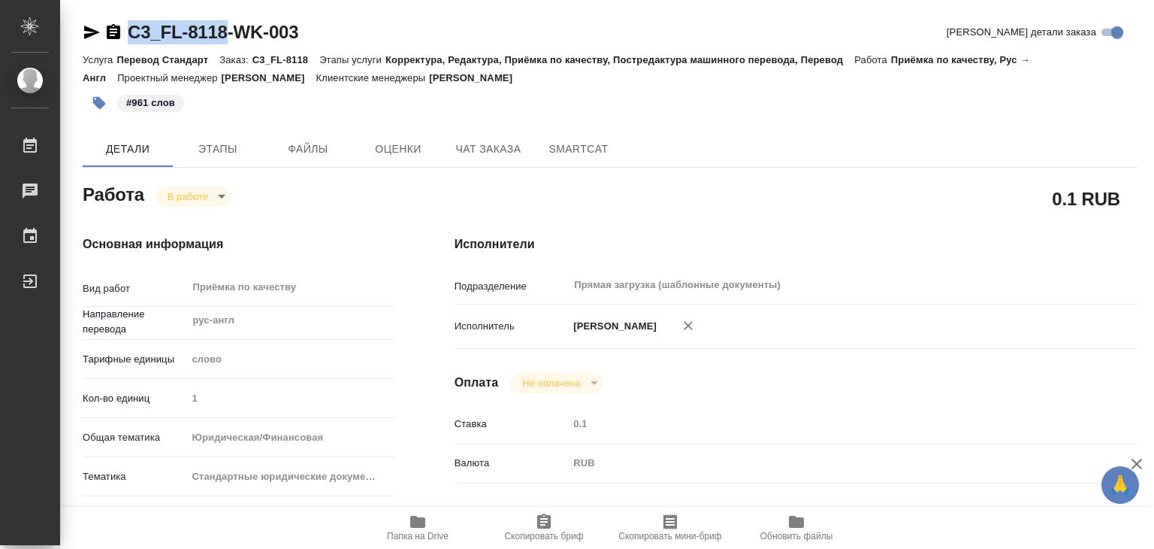
drag, startPoint x: 123, startPoint y: 9, endPoint x: 225, endPoint y: 20, distance: 102.8
copy link "C3_FL-8118"
click at [189, 199] on body "🙏 .cls-1 fill:#fff; AWATERA Alilekova Valeriya Работы 0 Чаты График Выйти C3_FL…" at bounding box center [577, 274] width 1154 height 549
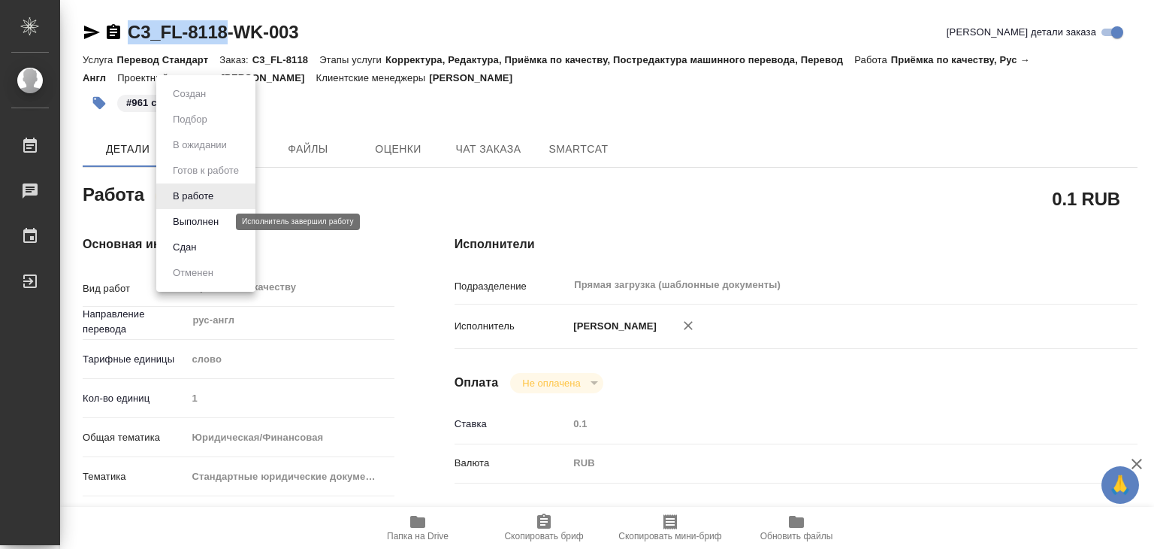
click at [207, 222] on button "Выполнен" at bounding box center [195, 221] width 55 height 17
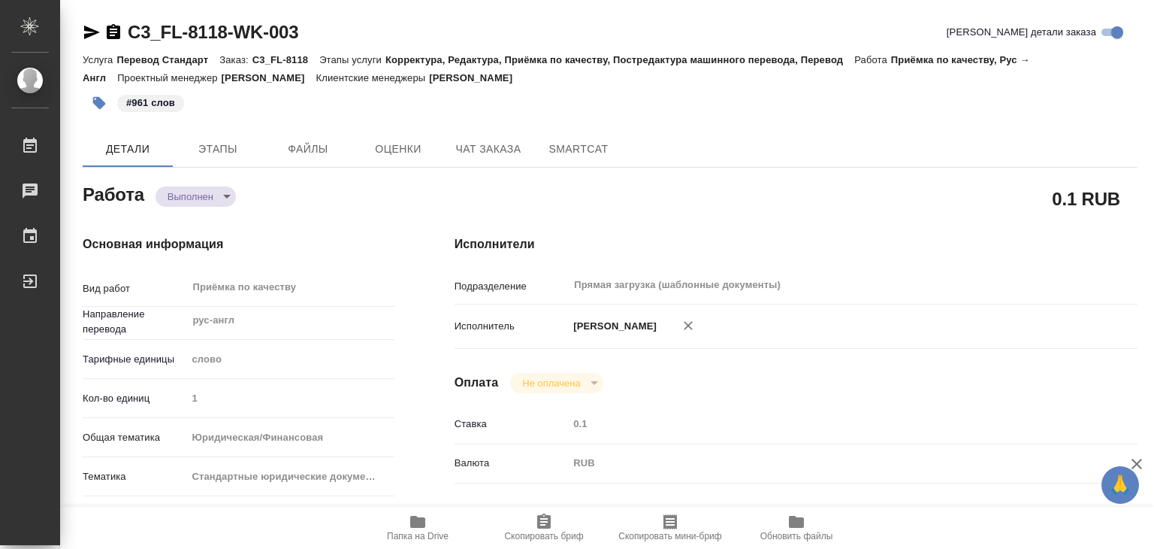
type textarea "x"
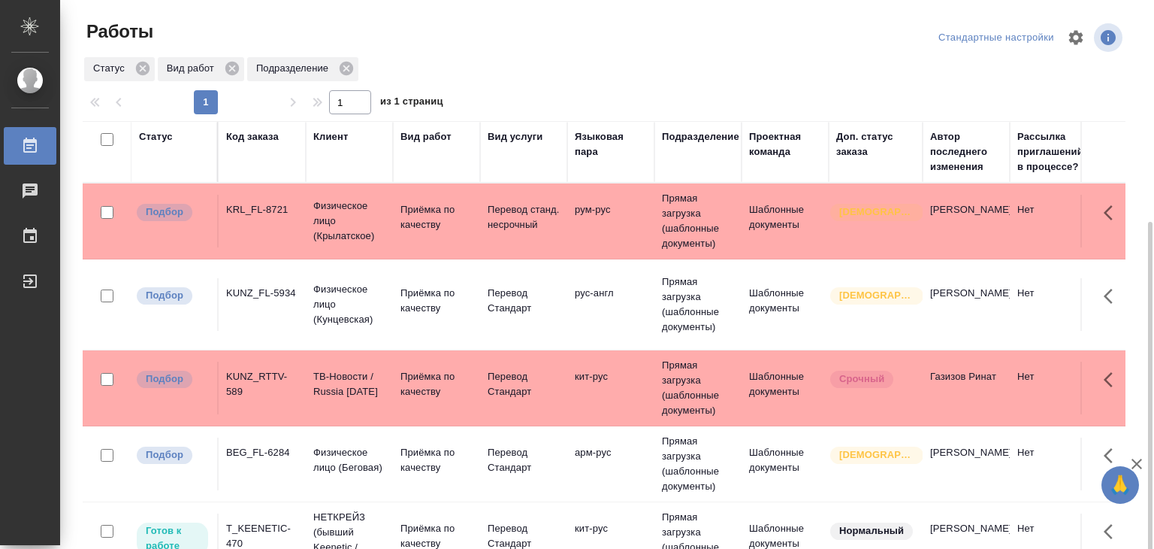
scroll to position [41, 0]
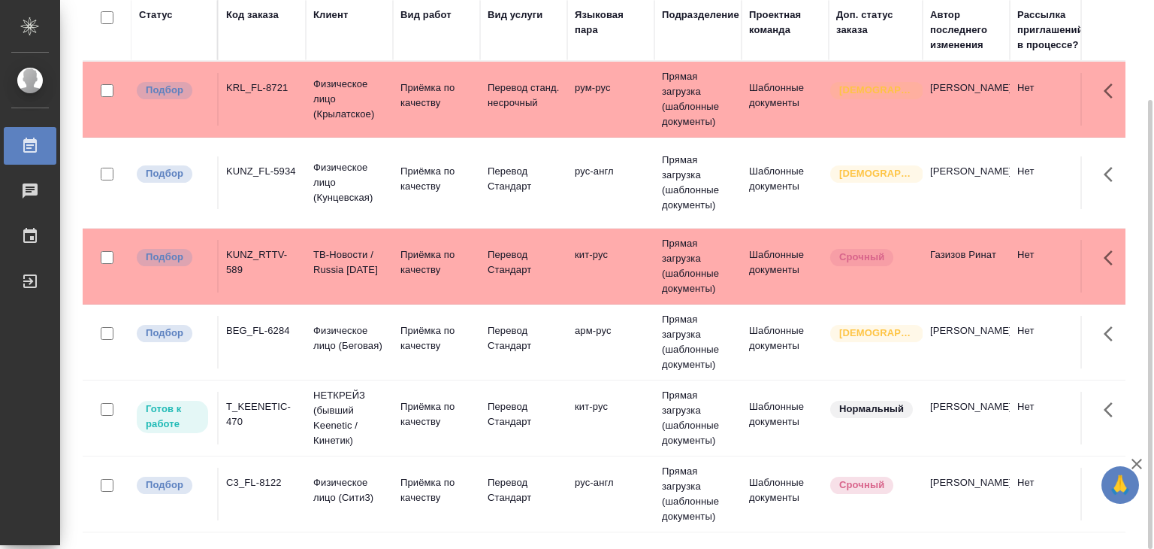
click at [293, 98] on td "KRL_FL-8721" at bounding box center [262, 99] width 87 height 53
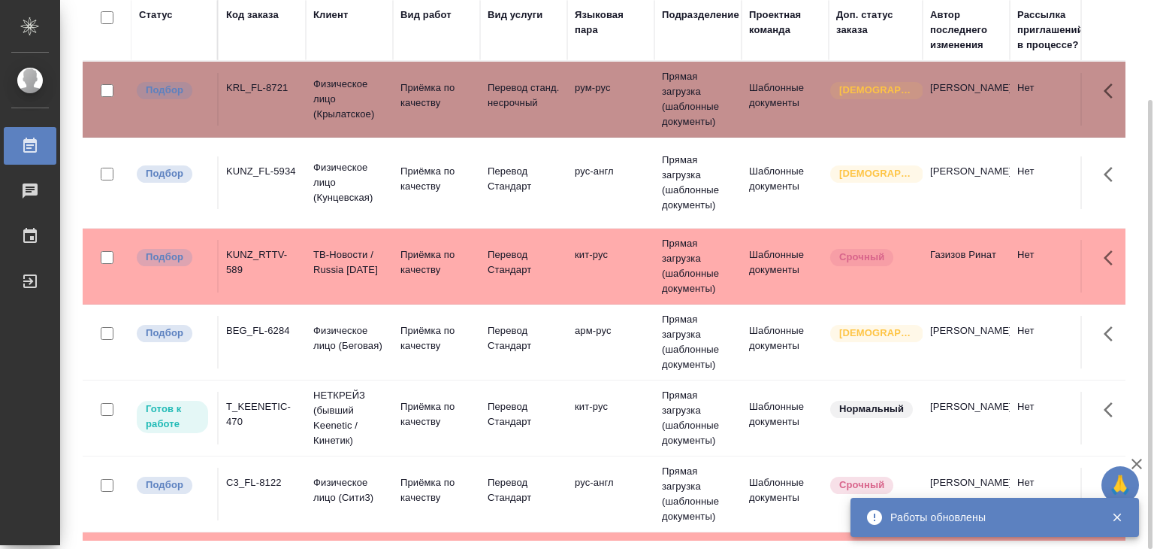
click at [393, 183] on td "Приёмка по качеству" at bounding box center [436, 182] width 87 height 53
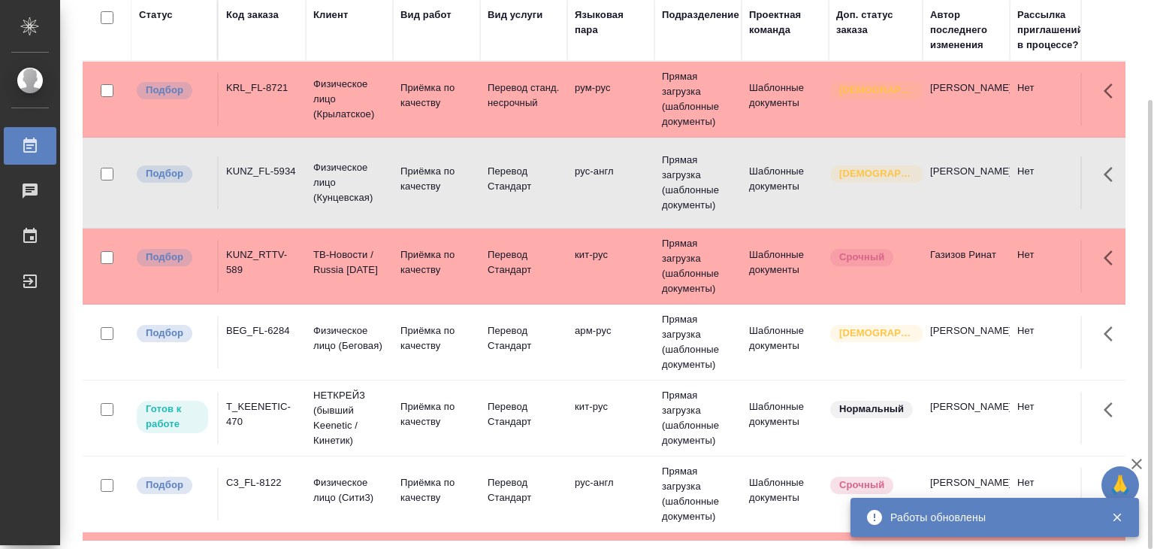
click at [322, 252] on p "ТВ-Новости / Russia Today" at bounding box center [349, 262] width 72 height 30
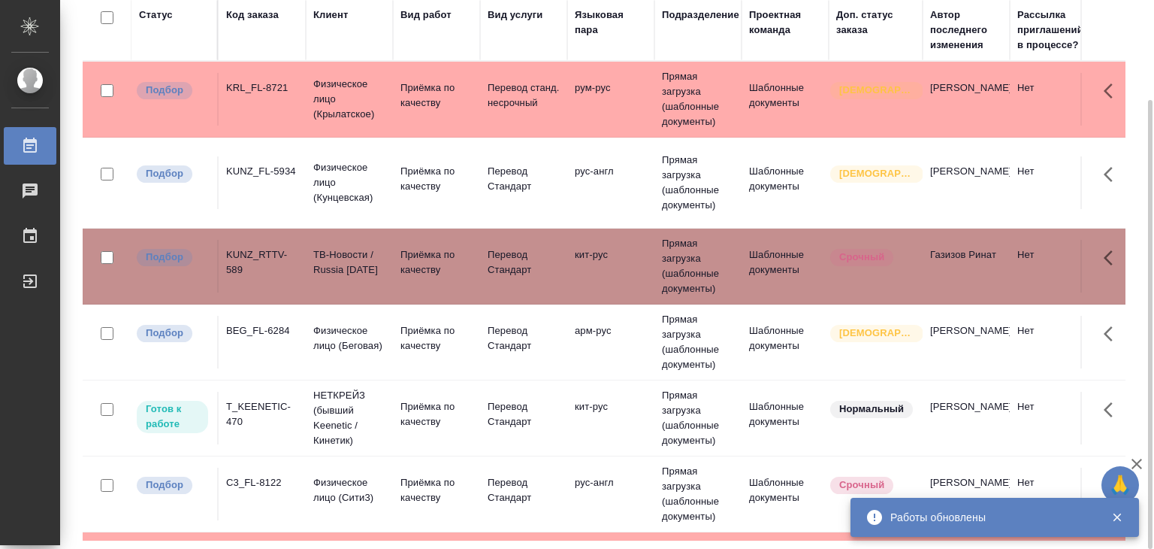
click at [287, 323] on div "BEG_FL-6284" at bounding box center [262, 330] width 72 height 15
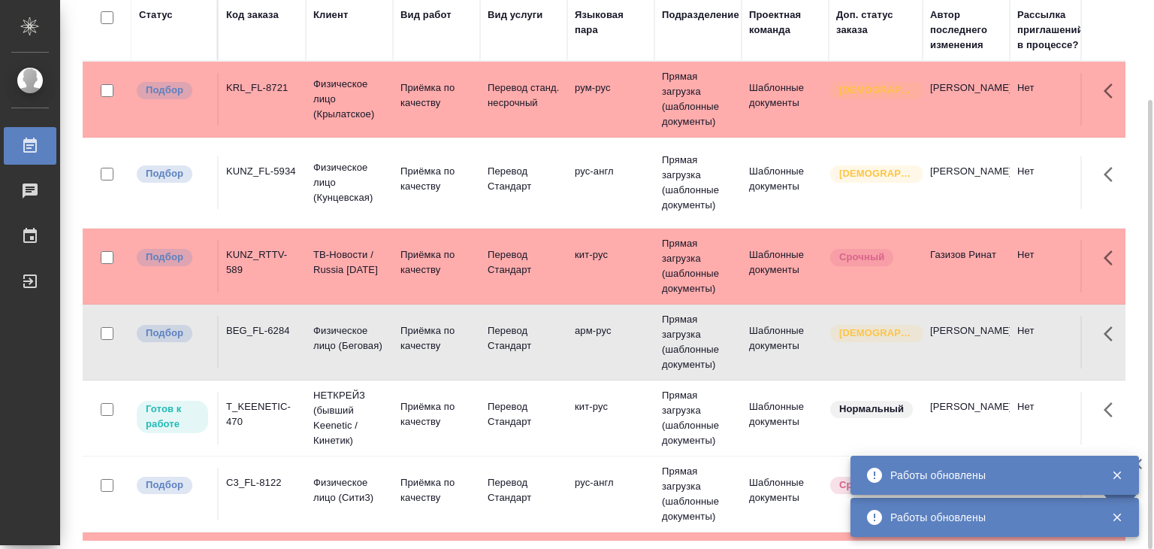
click at [262, 475] on div "C3_FL-8122" at bounding box center [262, 482] width 72 height 15
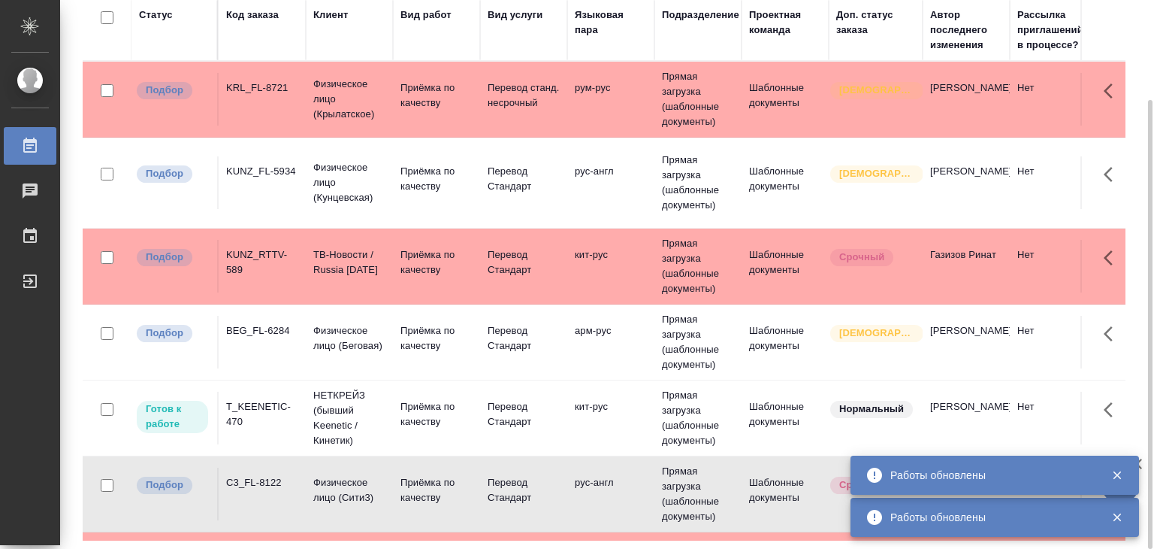
scroll to position [225, 0]
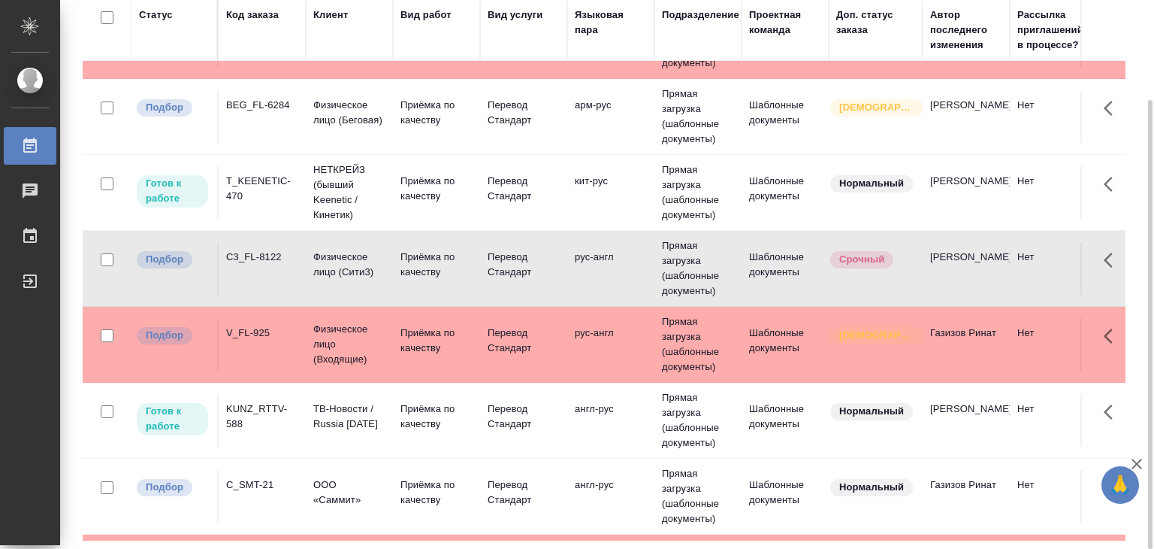
click at [280, 325] on div "V_FL-925" at bounding box center [262, 332] width 72 height 15
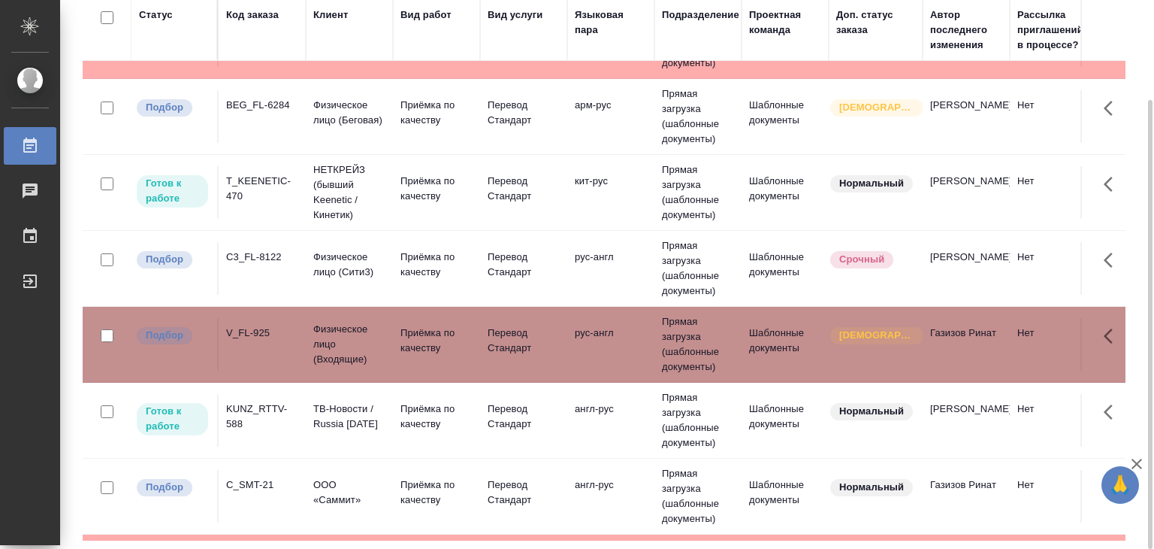
click at [304, 470] on td "C_SMT-21" at bounding box center [262, 496] width 87 height 53
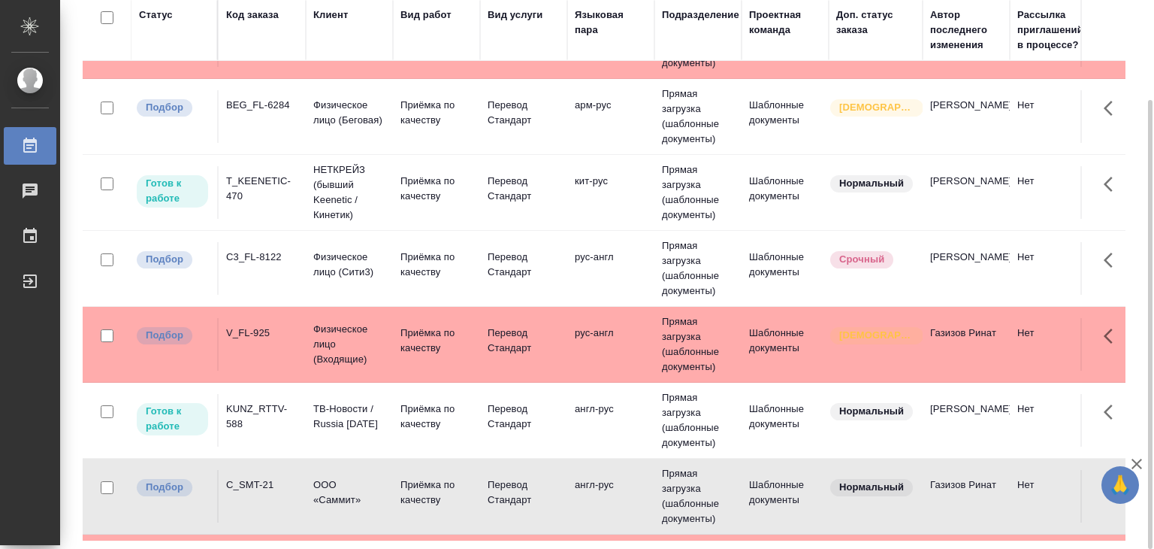
scroll to position [376, 0]
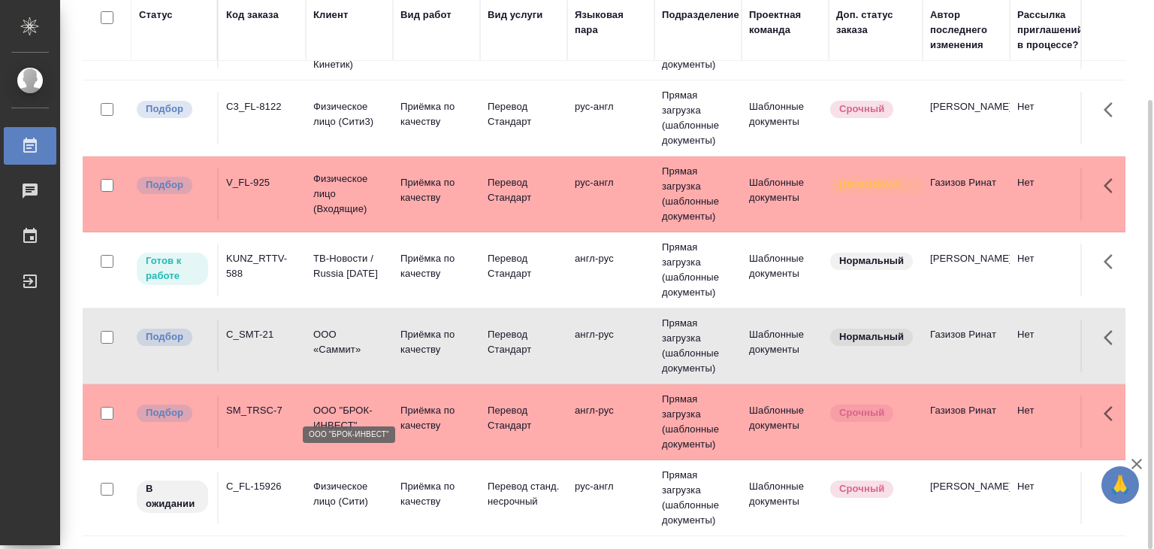
click at [349, 403] on p "ООО "БРОК-ИНВЕСТ"" at bounding box center [349, 418] width 72 height 30
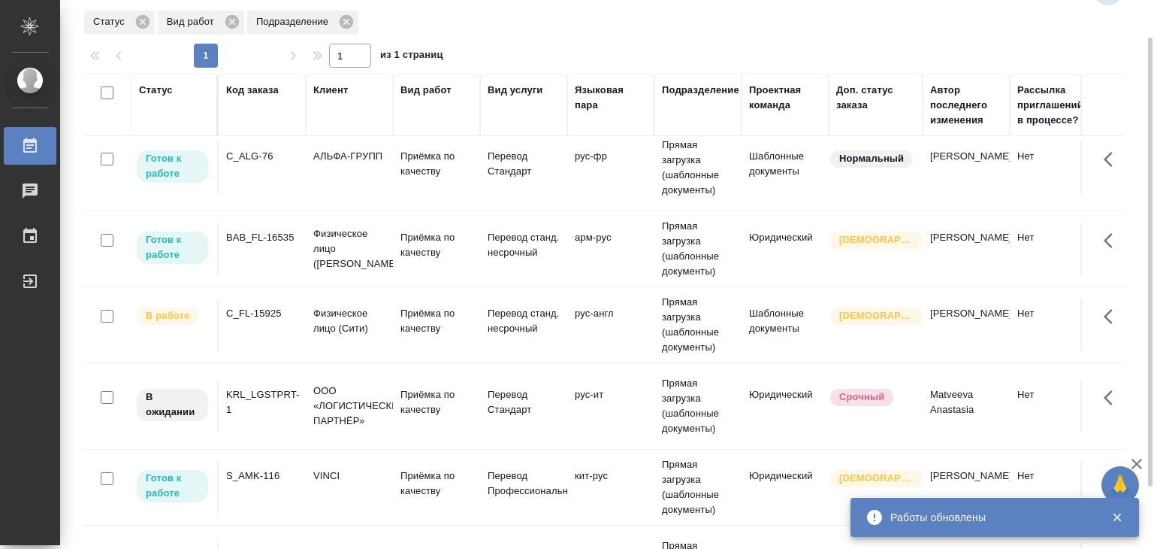
scroll to position [861, 0]
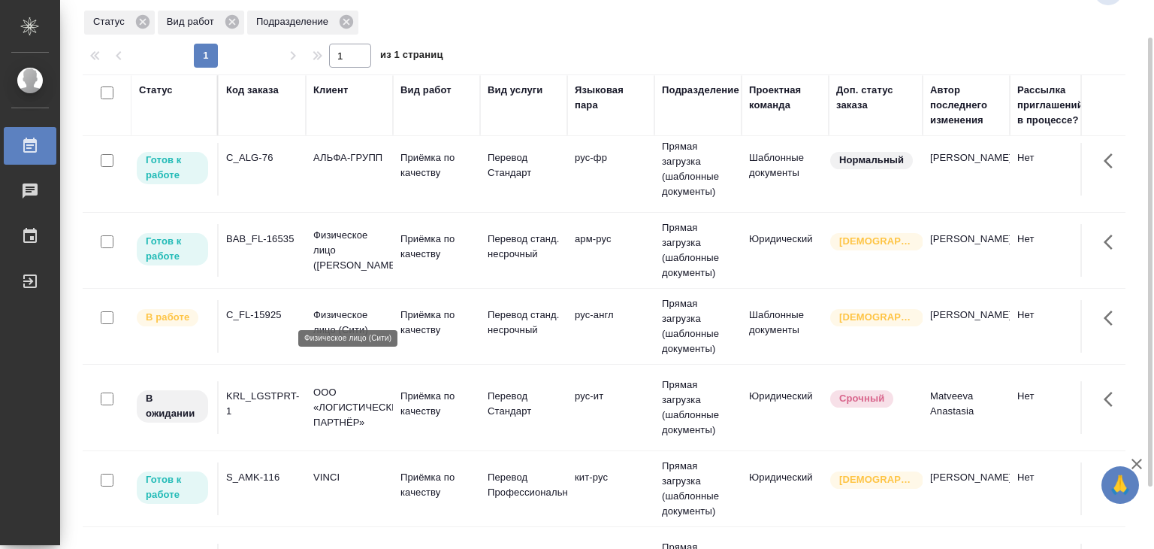
click at [332, 307] on p "Физическое лицо (Сити)" at bounding box center [349, 322] width 72 height 30
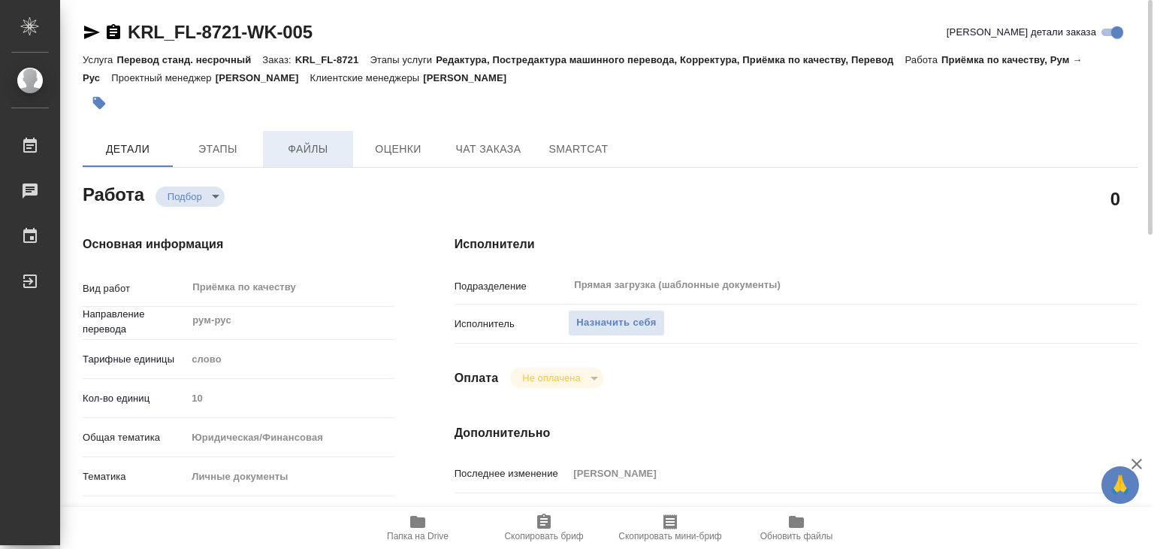
click at [310, 145] on span "Файлы" at bounding box center [308, 149] width 72 height 19
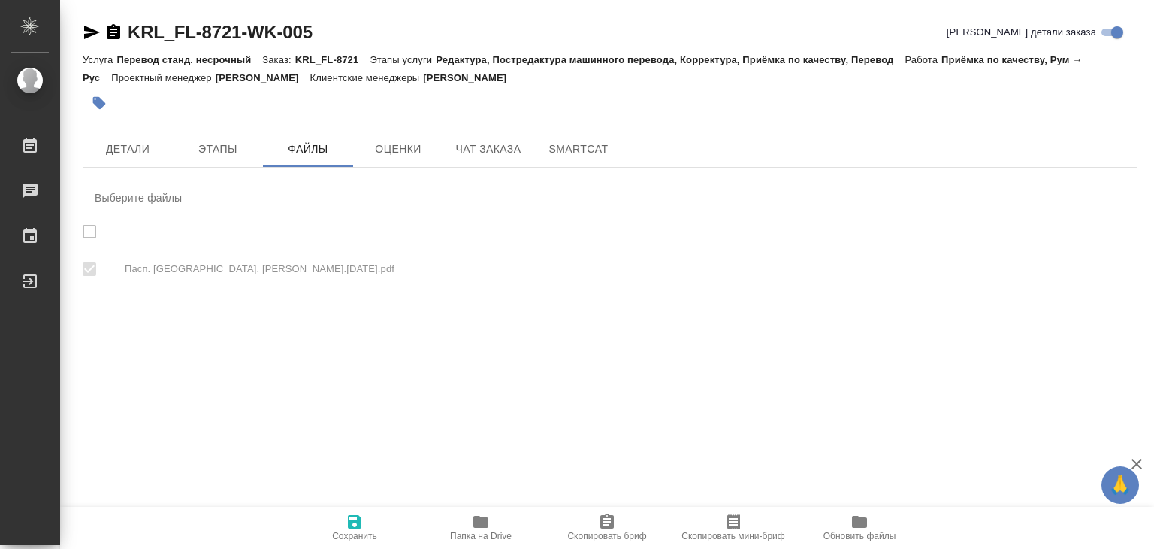
checkbox input "true"
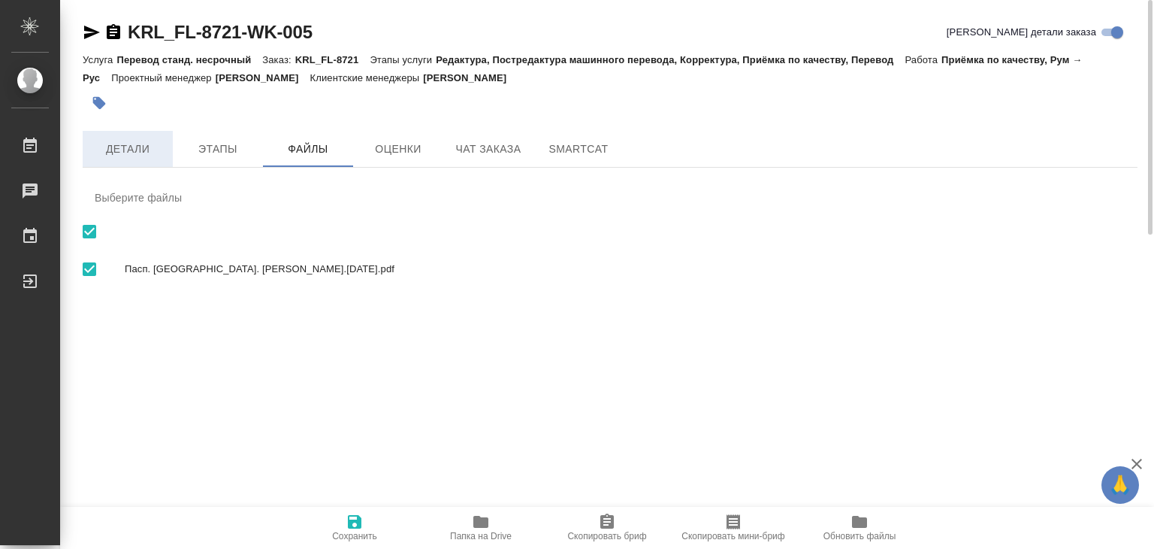
click at [124, 156] on span "Детали" at bounding box center [128, 149] width 72 height 19
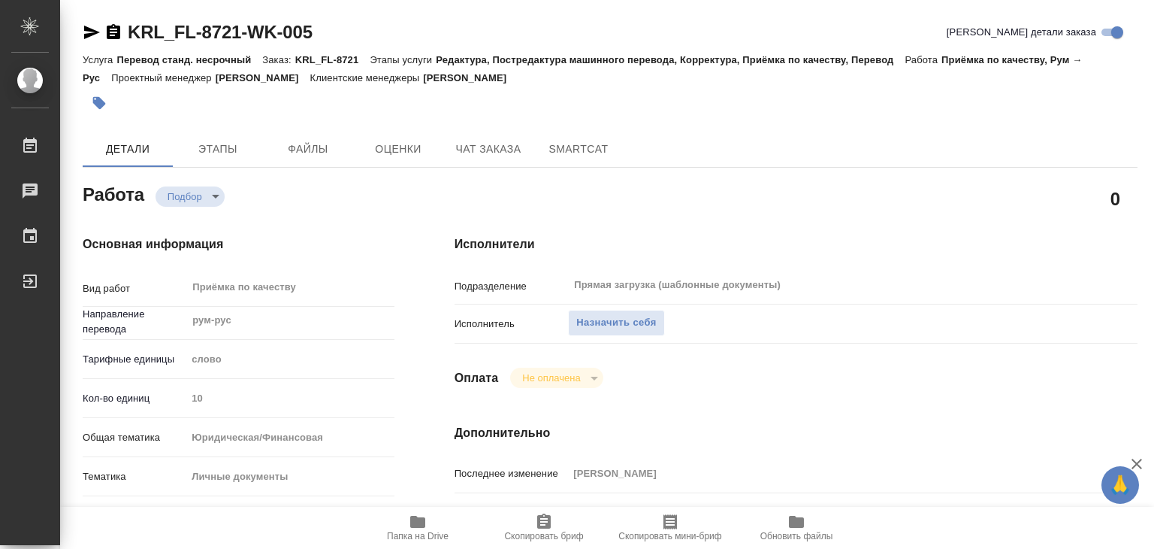
type textarea "x"
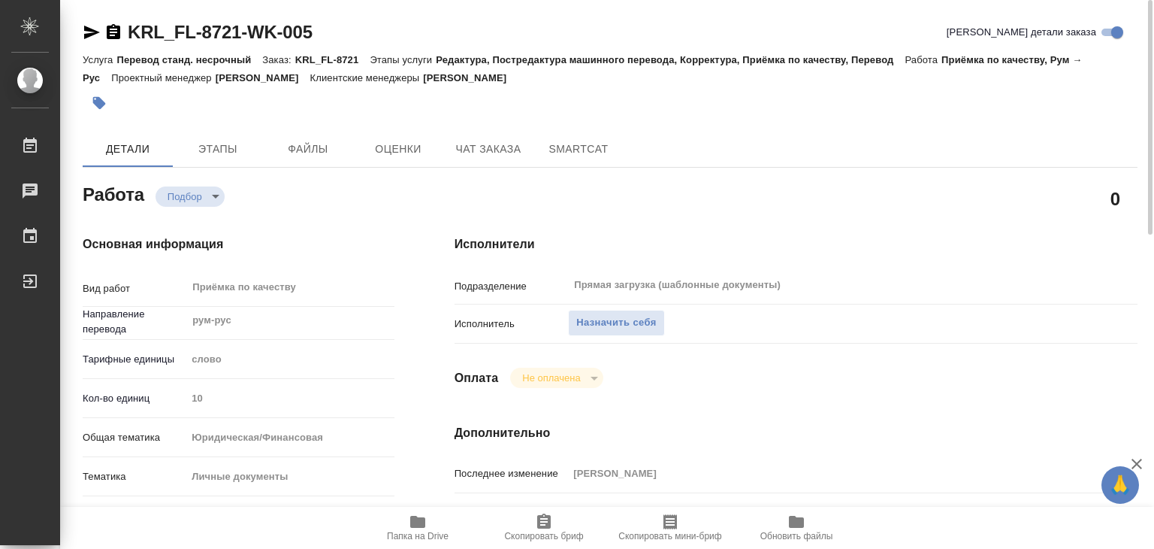
scroll to position [376, 0]
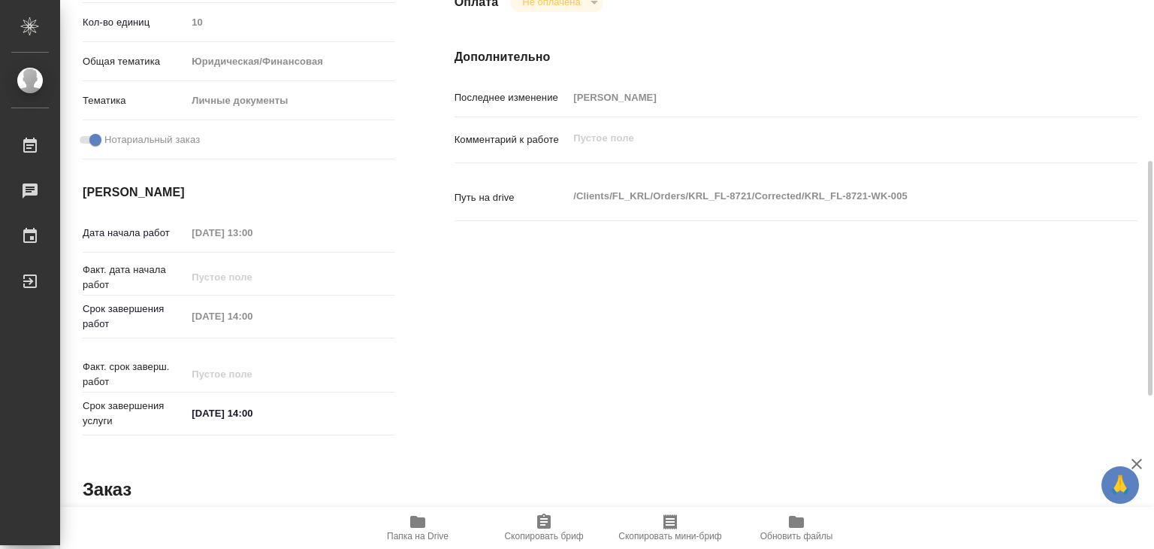
type textarea "x"
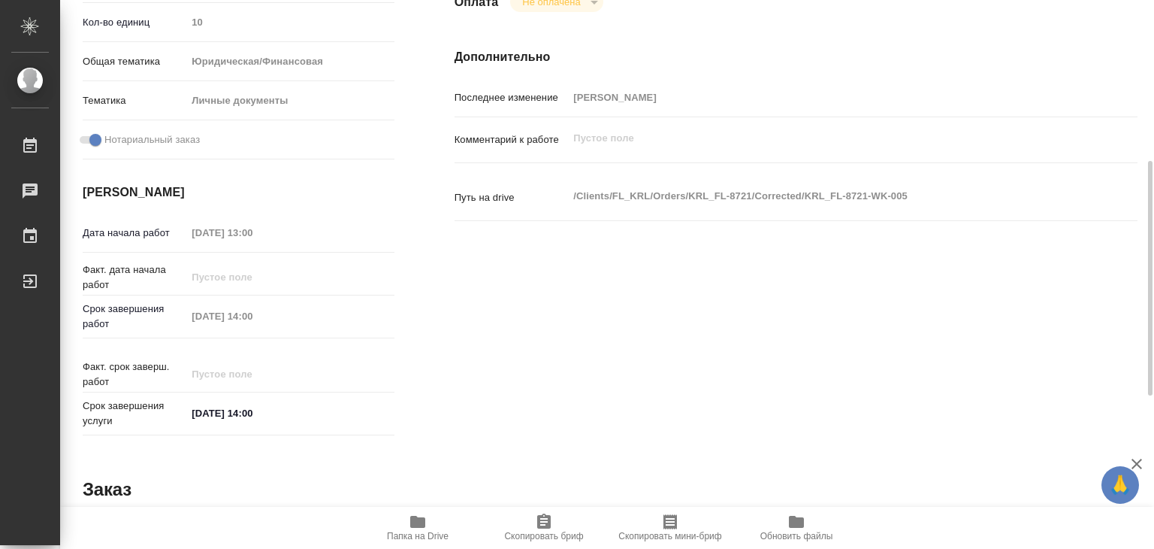
scroll to position [0, 0]
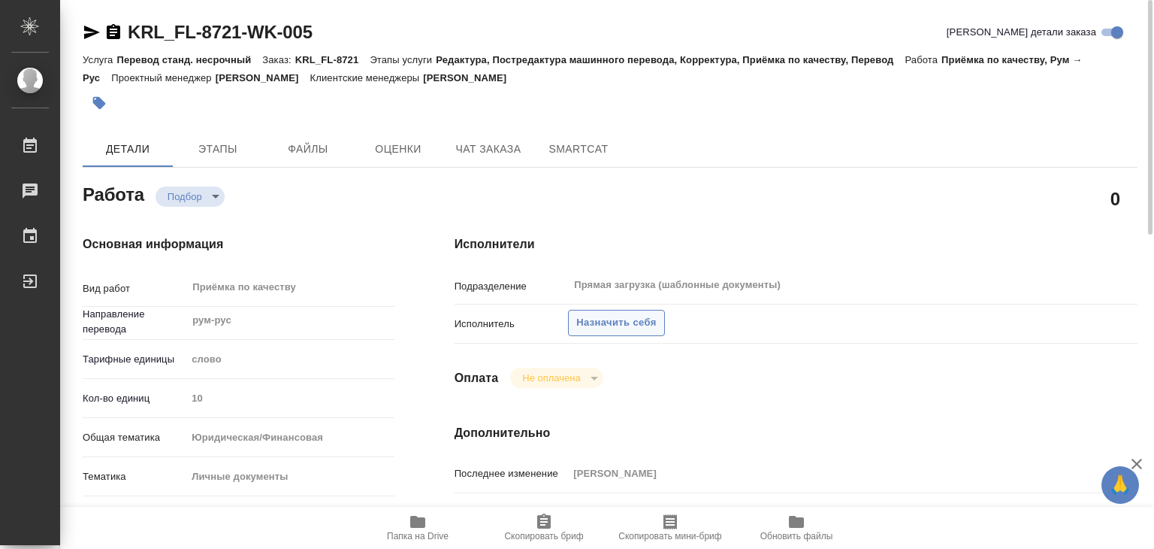
click at [585, 318] on span "Назначить себя" at bounding box center [616, 322] width 80 height 17
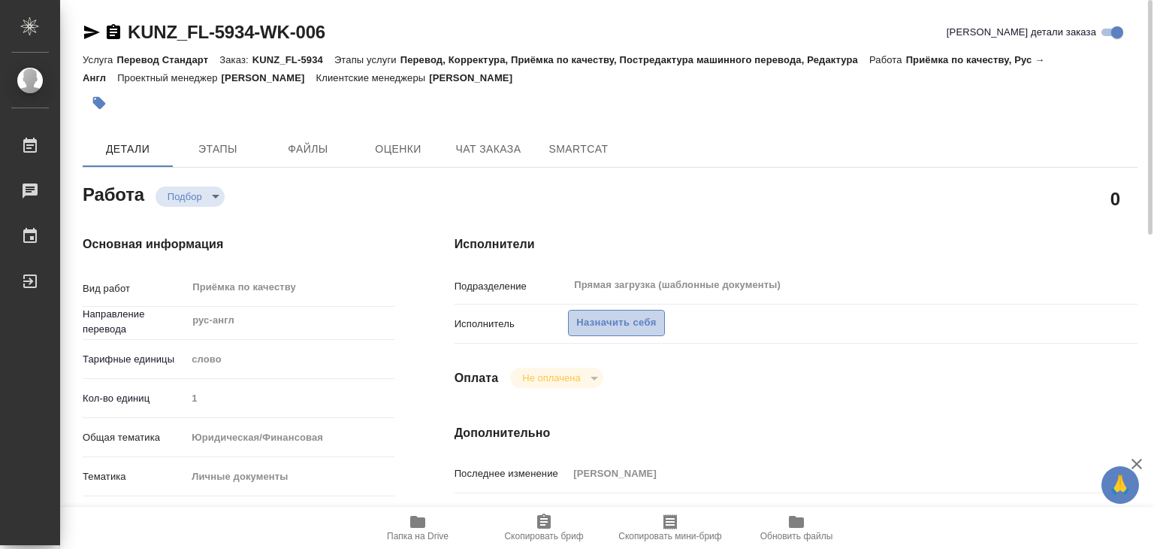
click at [605, 319] on span "Назначить себя" at bounding box center [616, 322] width 80 height 17
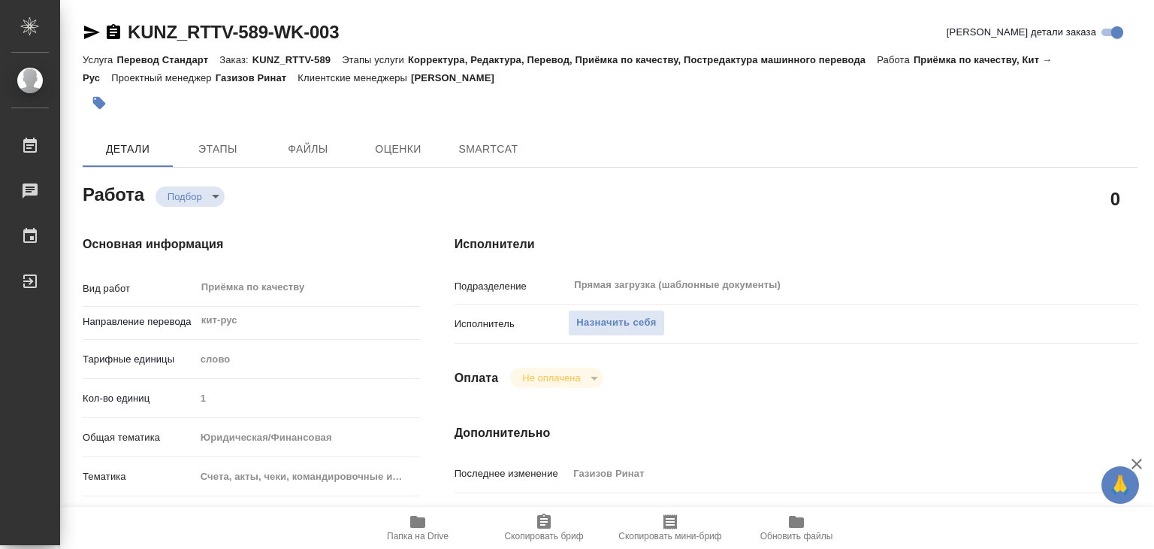
type textarea "x"
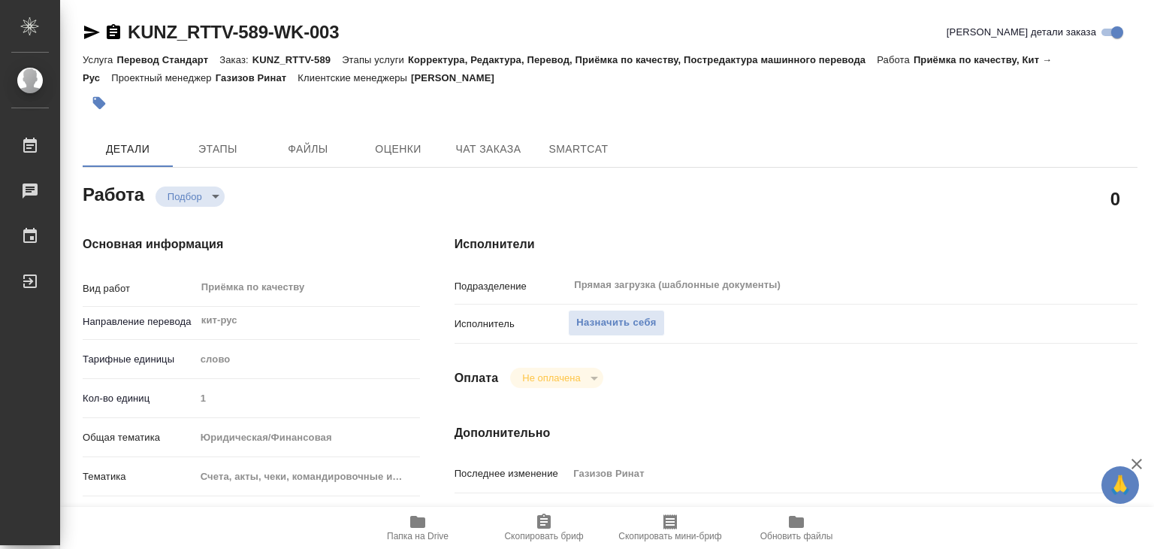
type textarea "x"
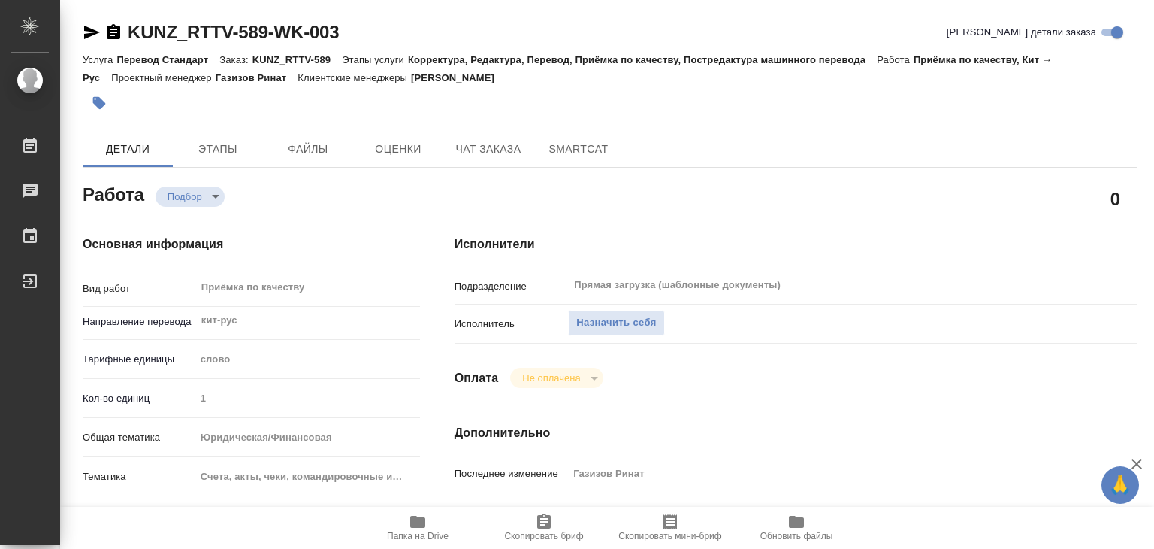
type textarea "x"
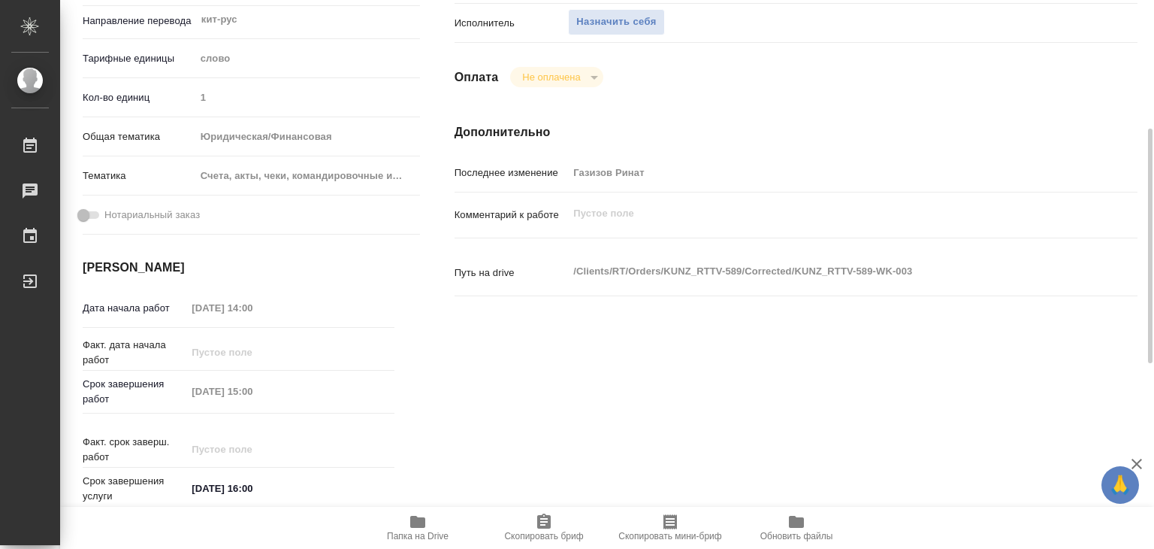
scroll to position [451, 0]
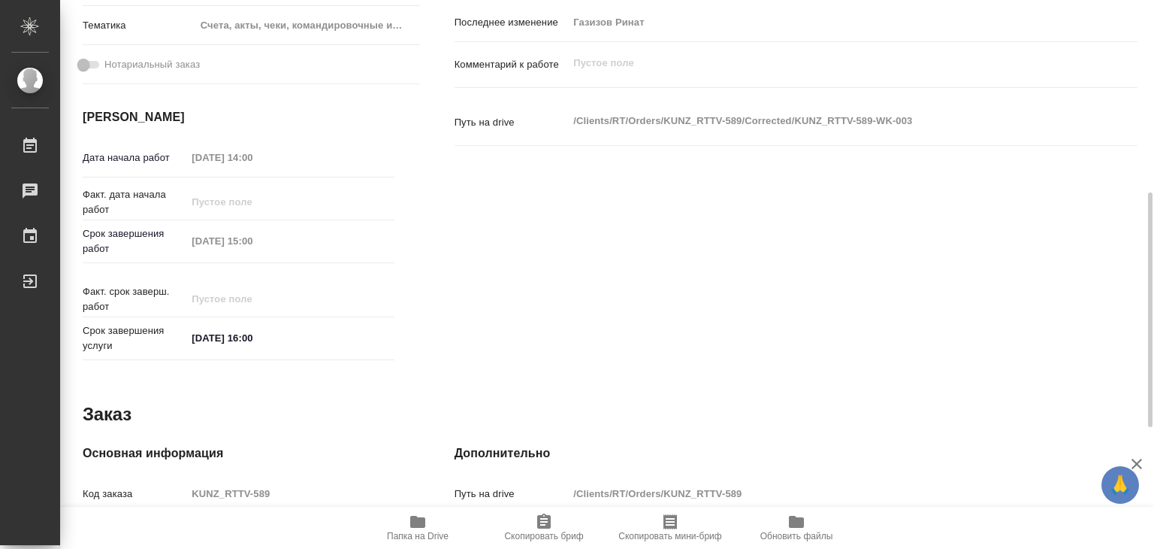
click at [437, 526] on span "Папка на Drive" at bounding box center [418, 527] width 108 height 29
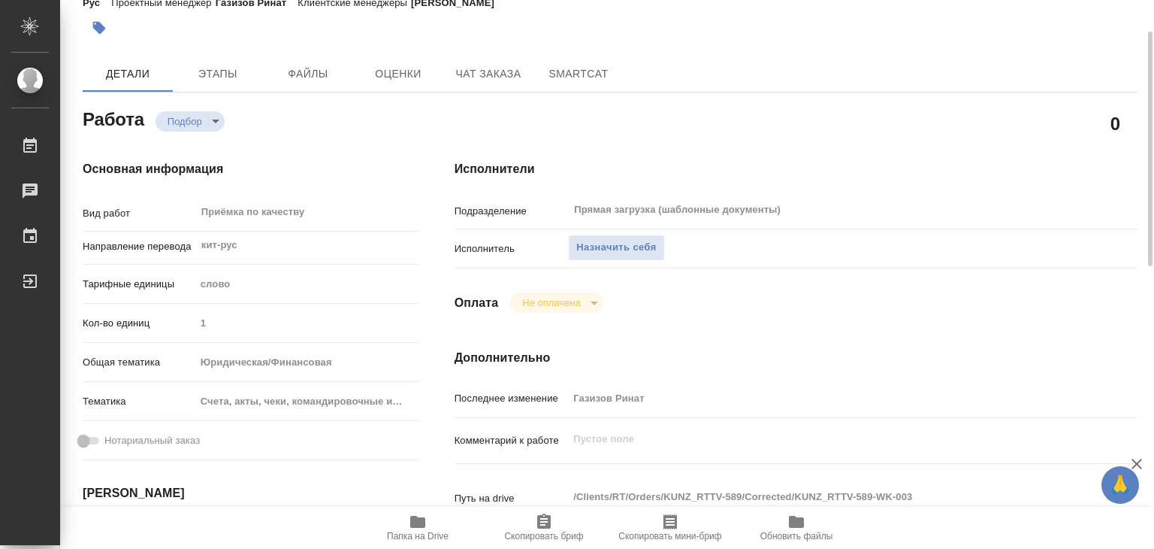
scroll to position [0, 0]
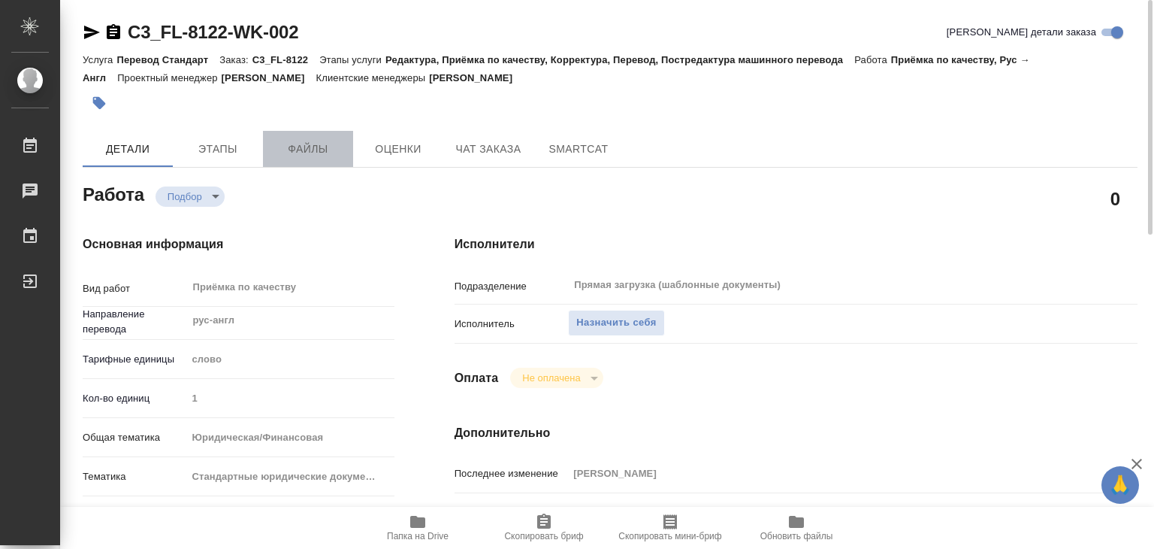
click at [289, 145] on span "Файлы" at bounding box center [308, 149] width 72 height 19
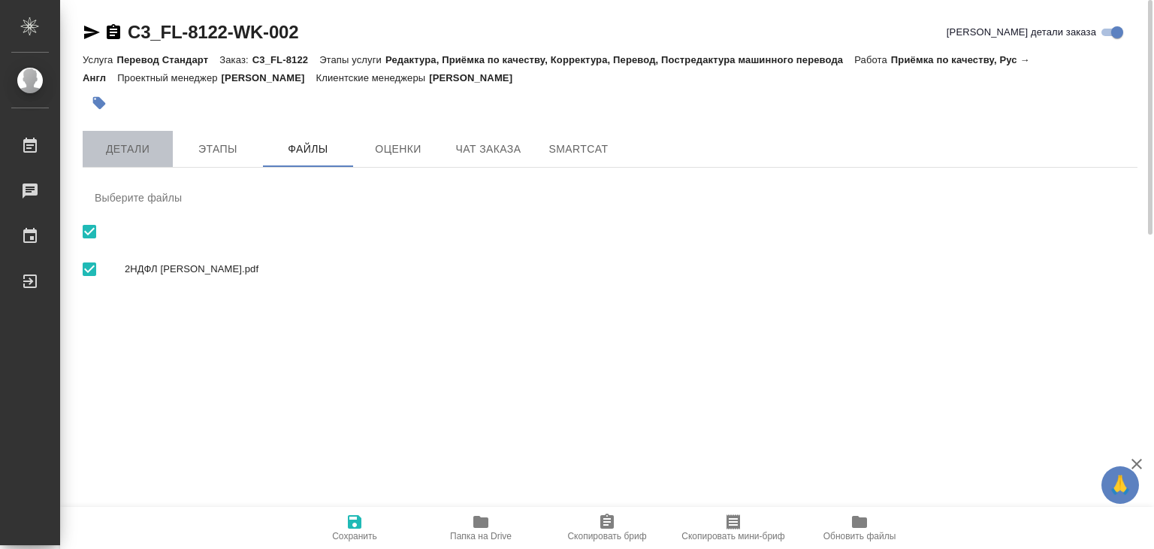
click at [147, 162] on button "Детали" at bounding box center [128, 149] width 90 height 36
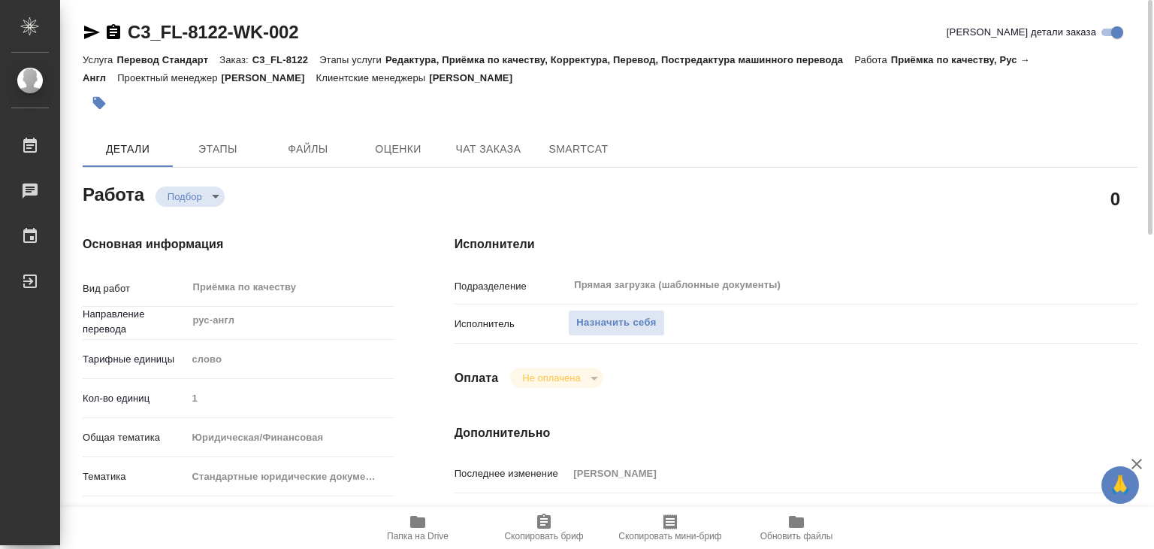
type textarea "x"
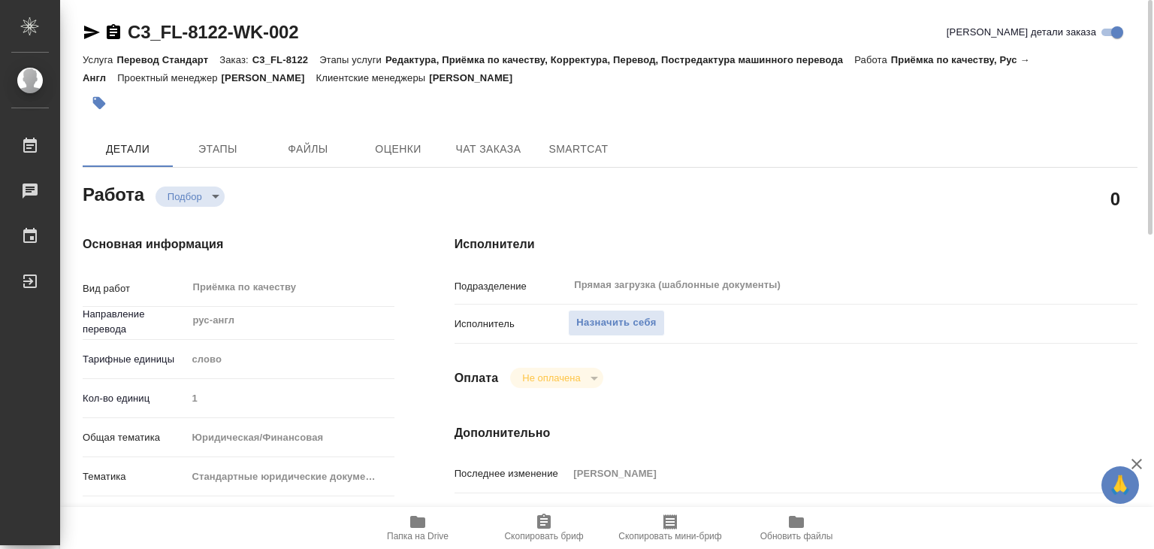
click at [410, 526] on icon "button" at bounding box center [418, 522] width 18 height 18
type textarea "x"
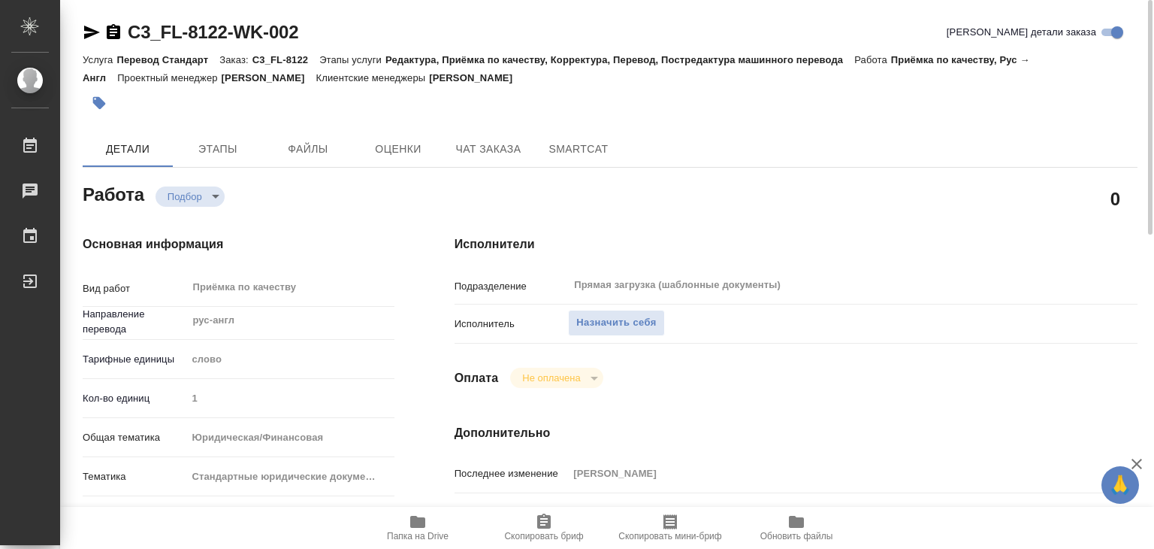
type textarea "x"
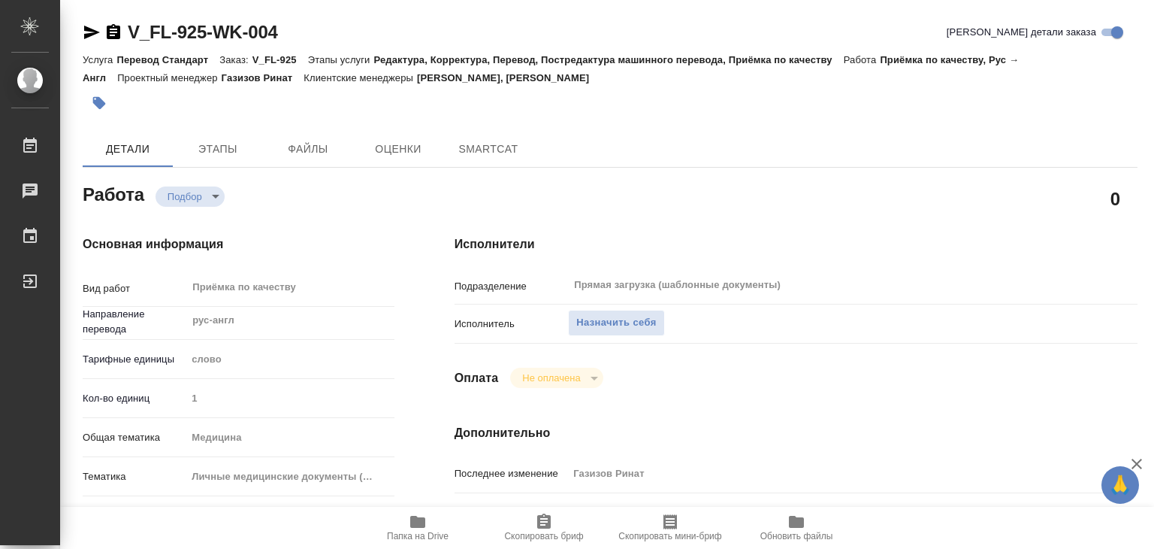
type textarea "x"
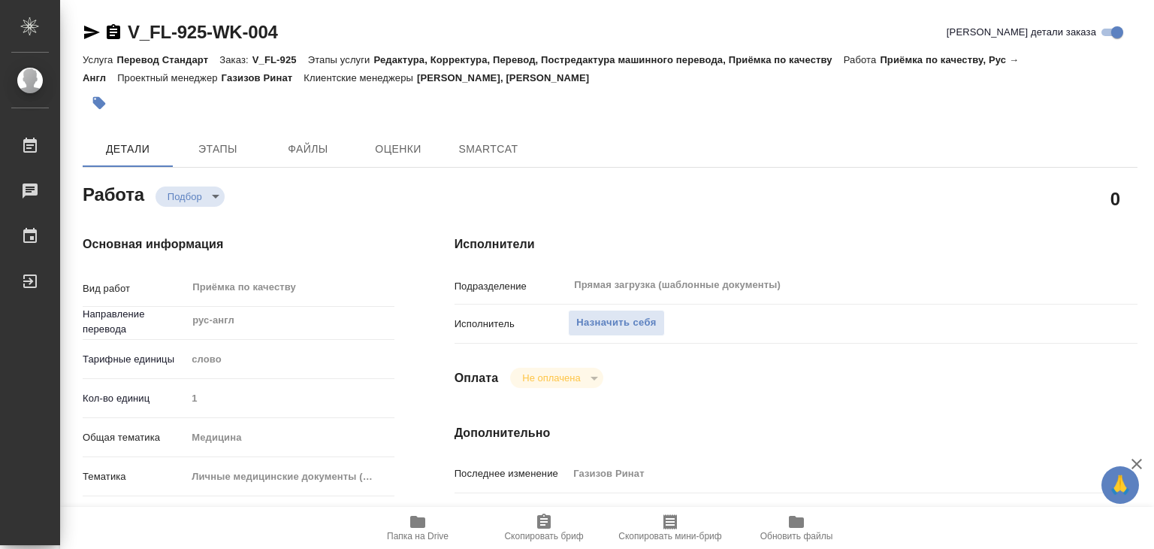
type textarea "x"
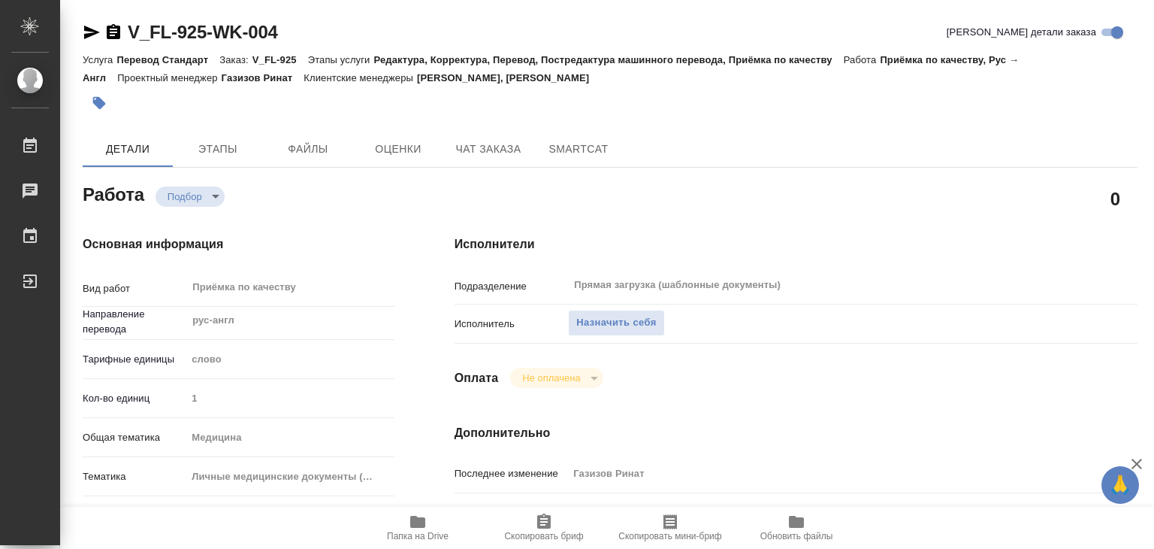
type textarea "x"
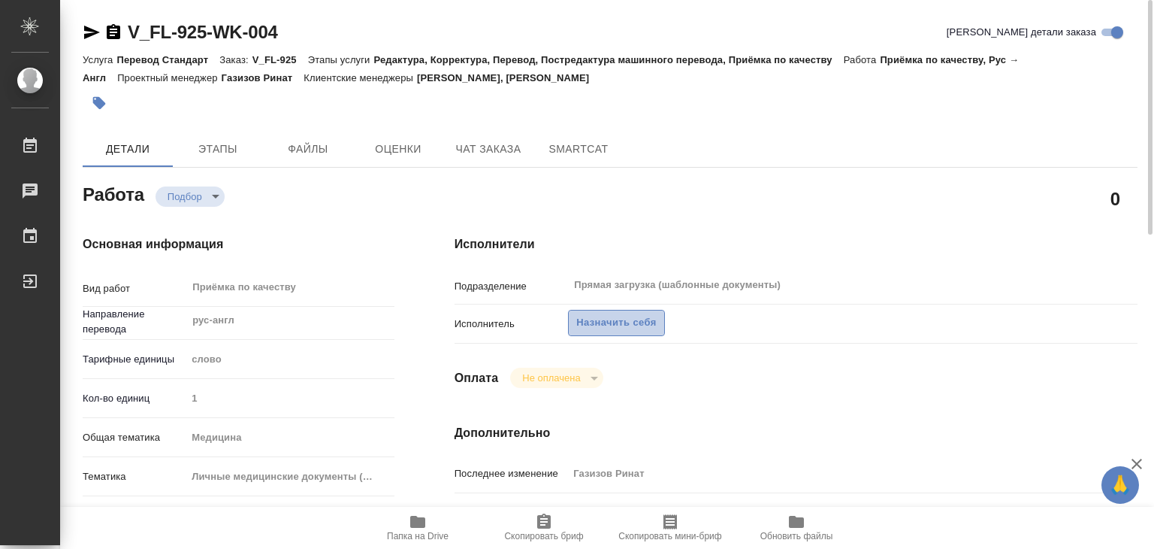
click at [607, 329] on span "Назначить себя" at bounding box center [616, 322] width 80 height 17
type textarea "x"
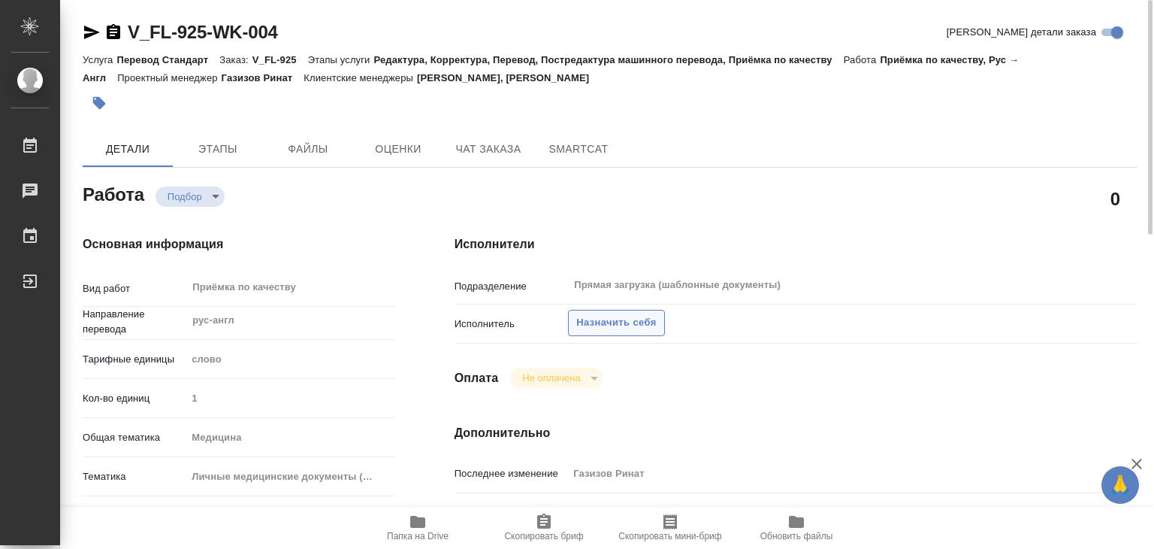
type textarea "x"
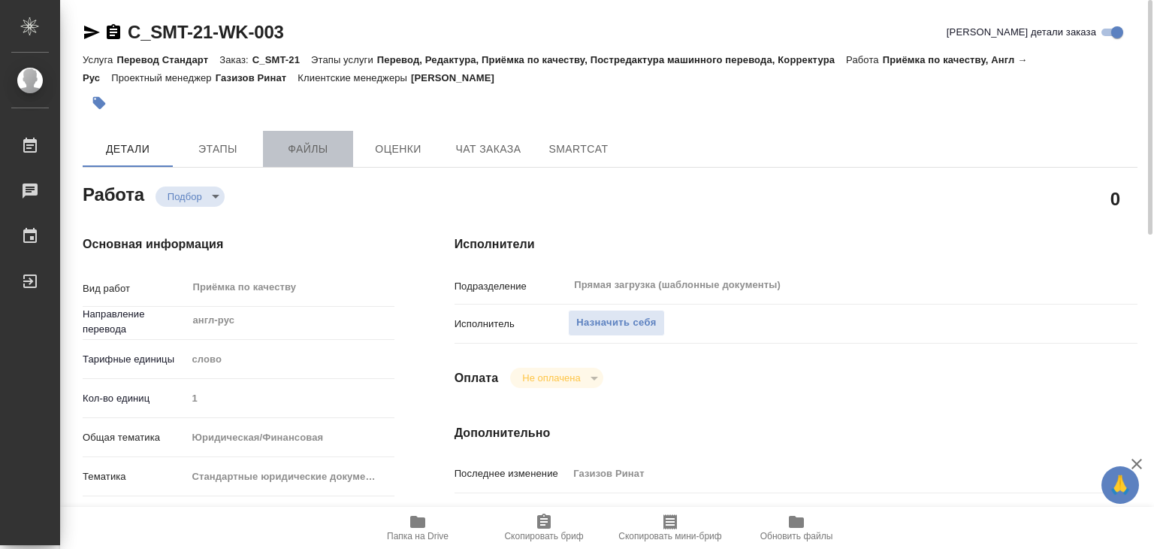
click at [325, 156] on span "Файлы" at bounding box center [308, 149] width 72 height 19
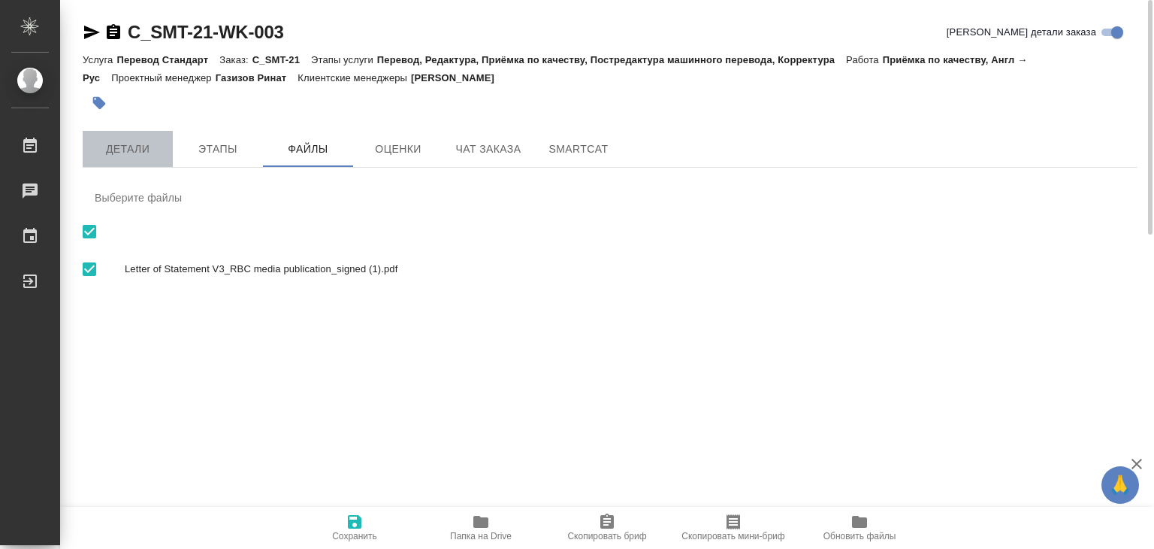
click at [141, 153] on span "Детали" at bounding box center [128, 149] width 72 height 19
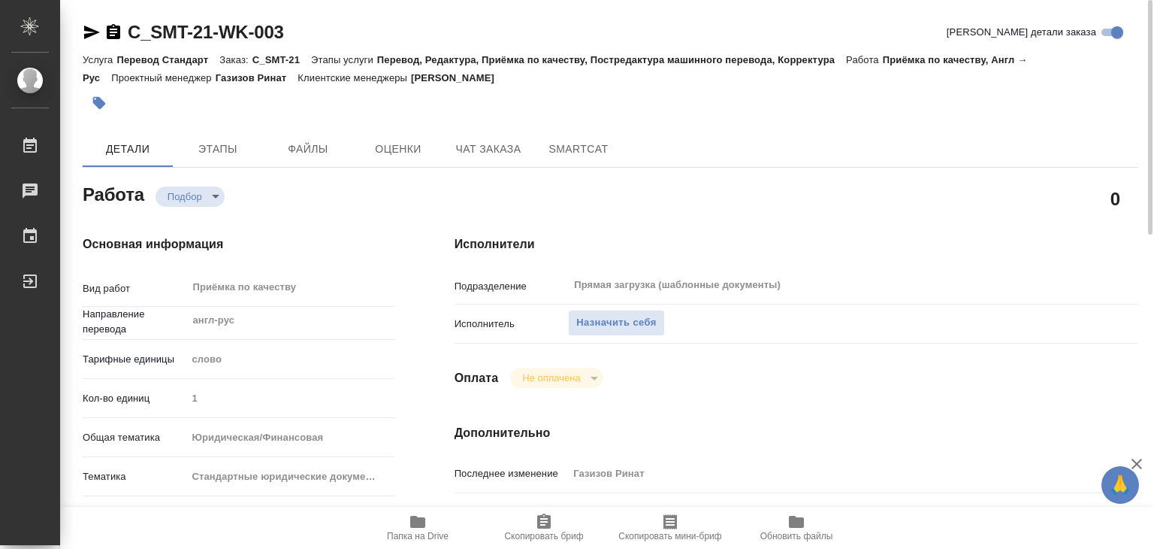
type textarea "x"
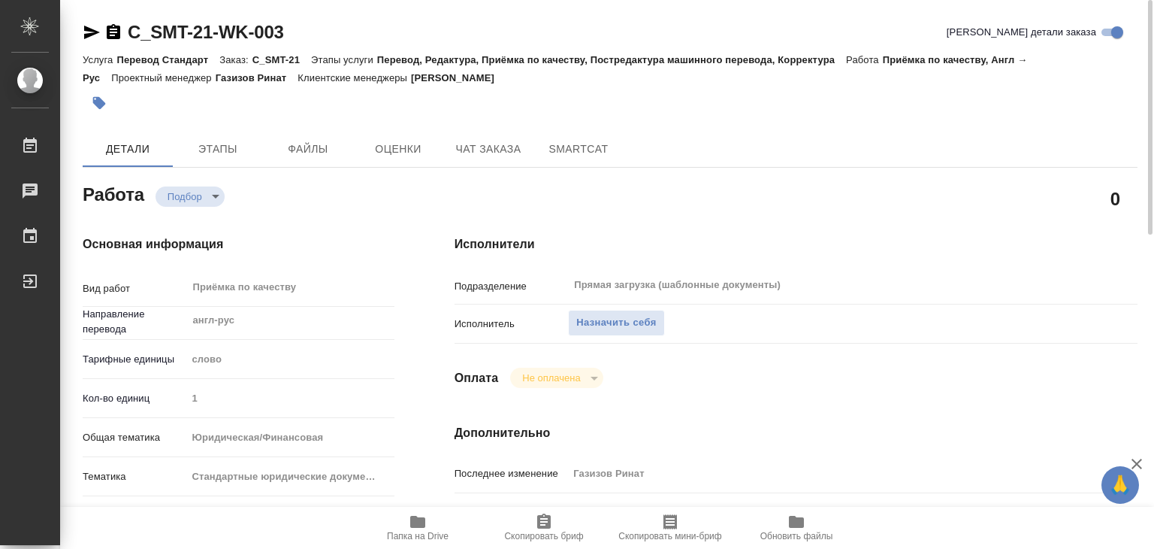
type textarea "x"
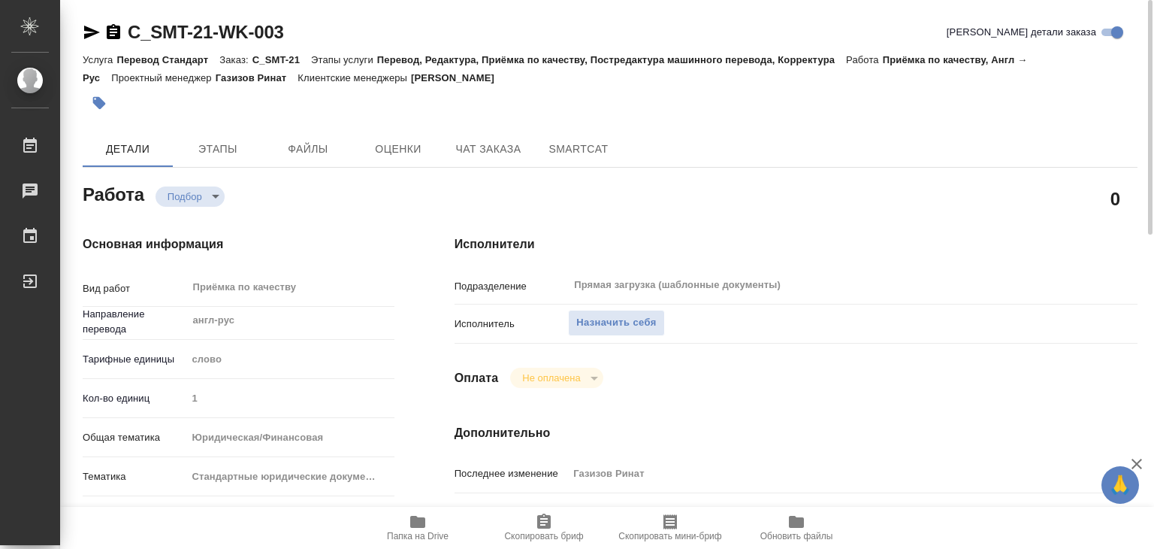
type textarea "x"
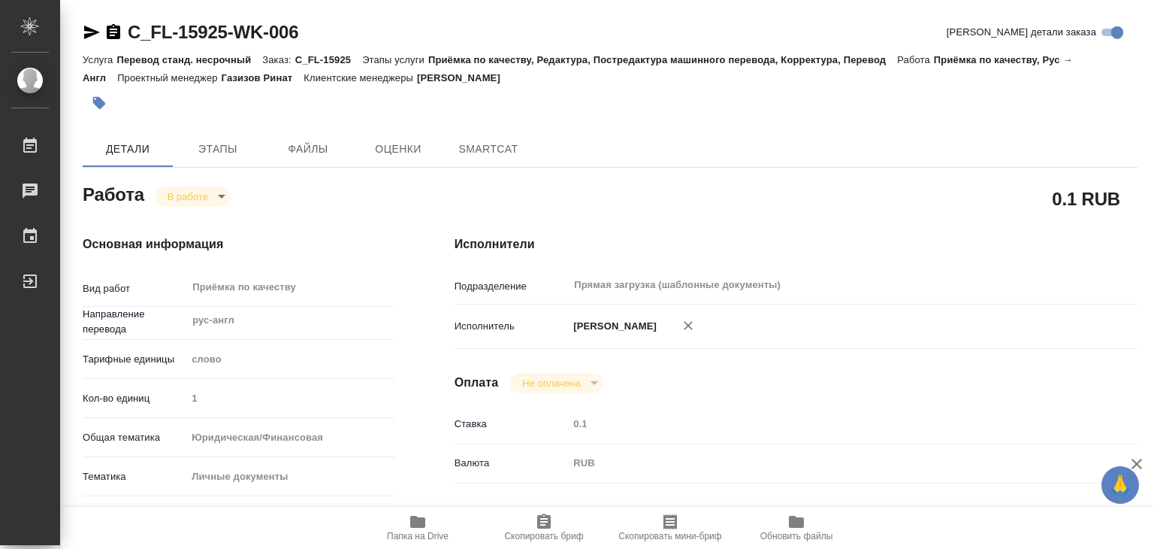
type textarea "x"
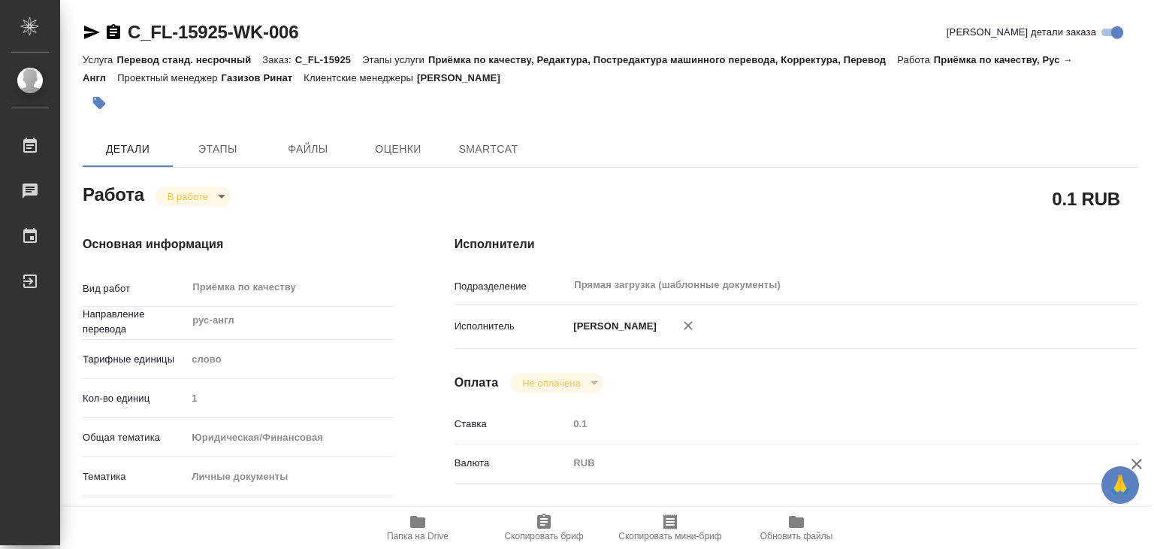
type textarea "x"
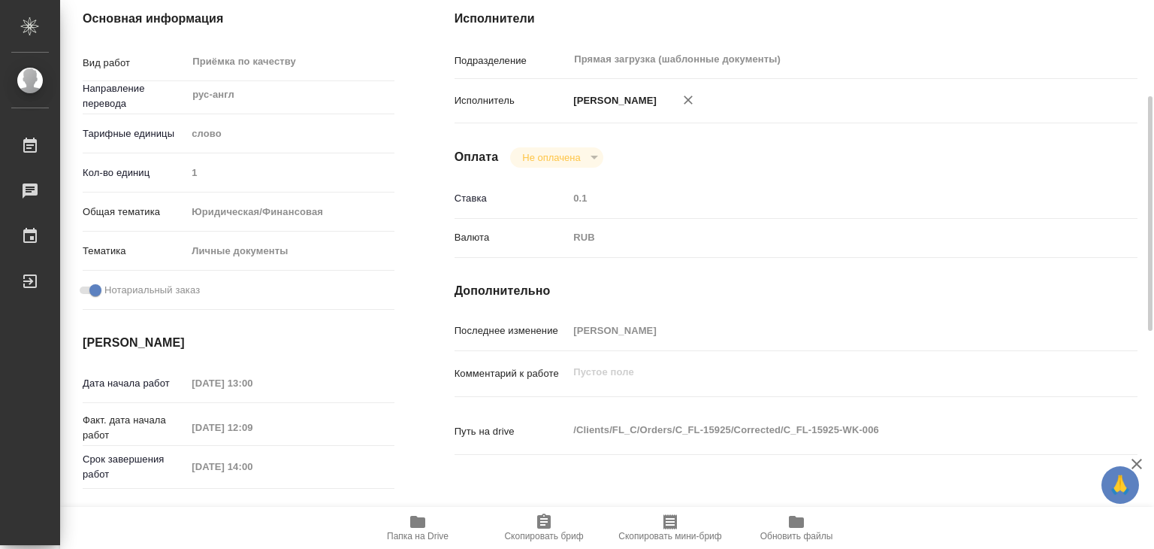
type textarea "x"
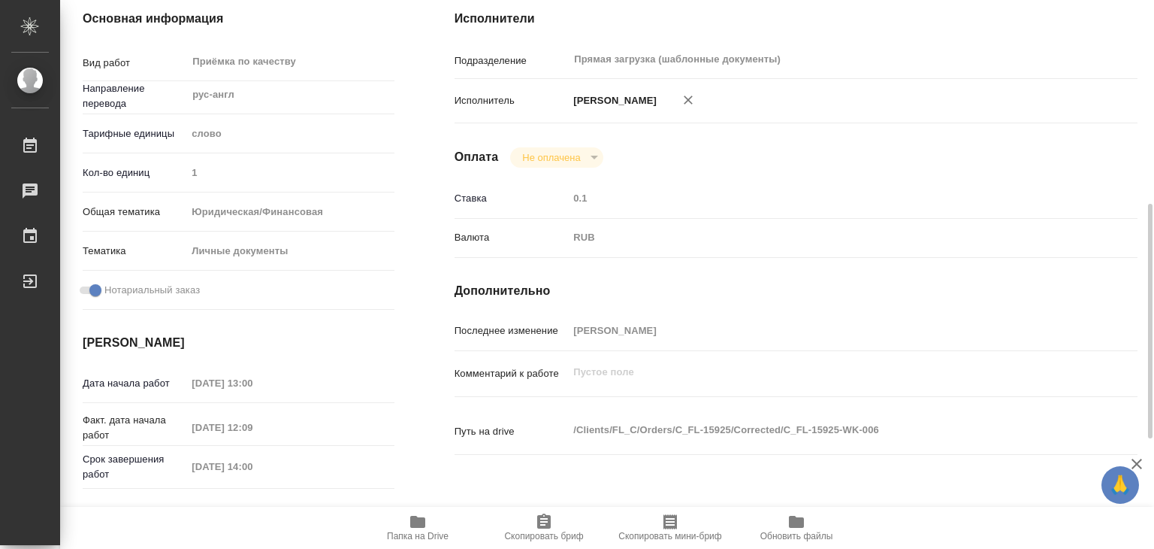
scroll to position [301, 0]
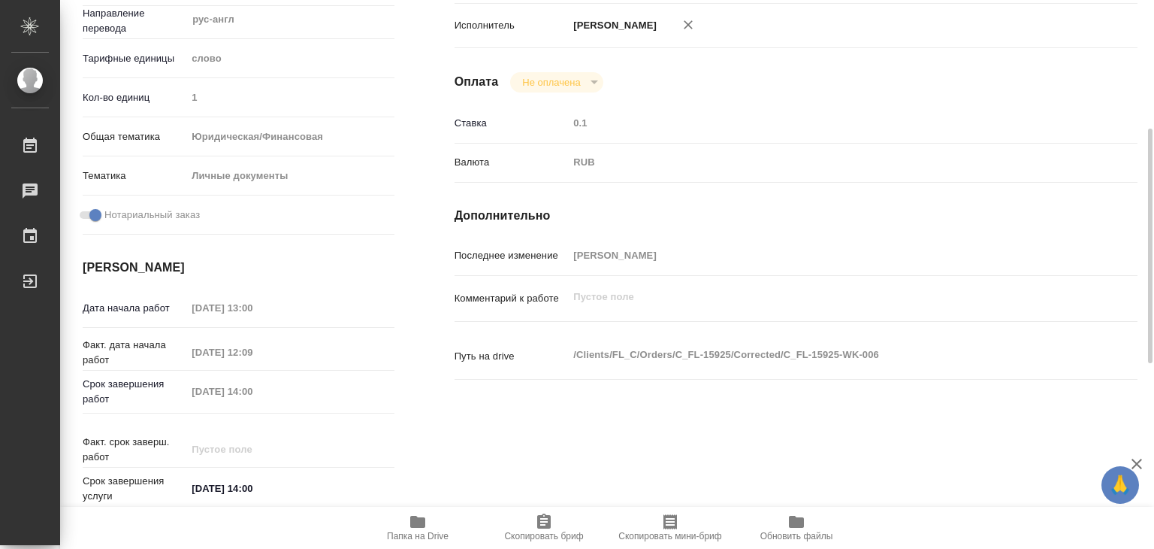
type textarea "x"
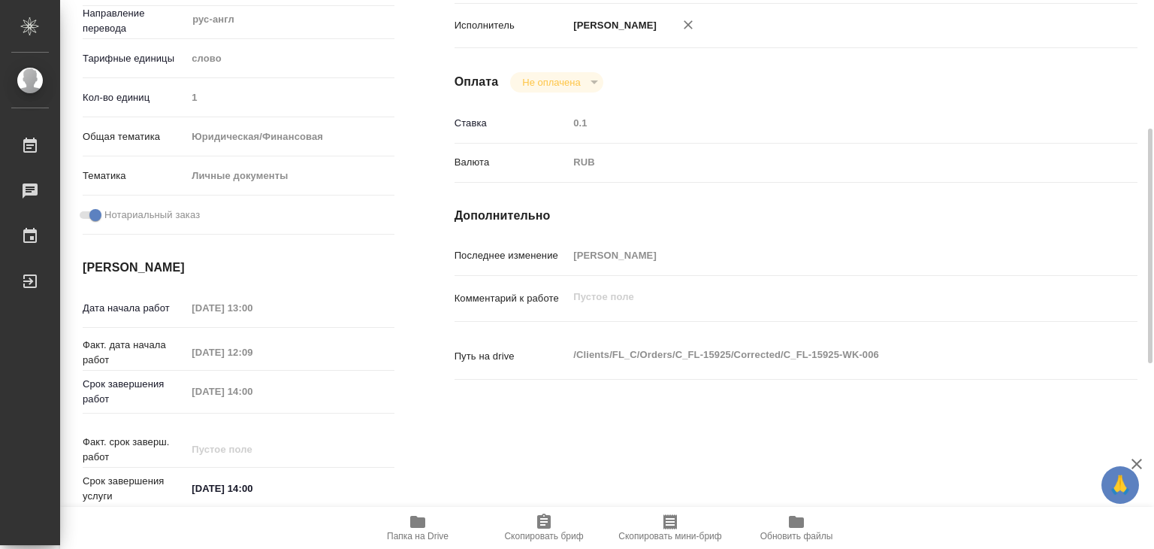
type textarea "x"
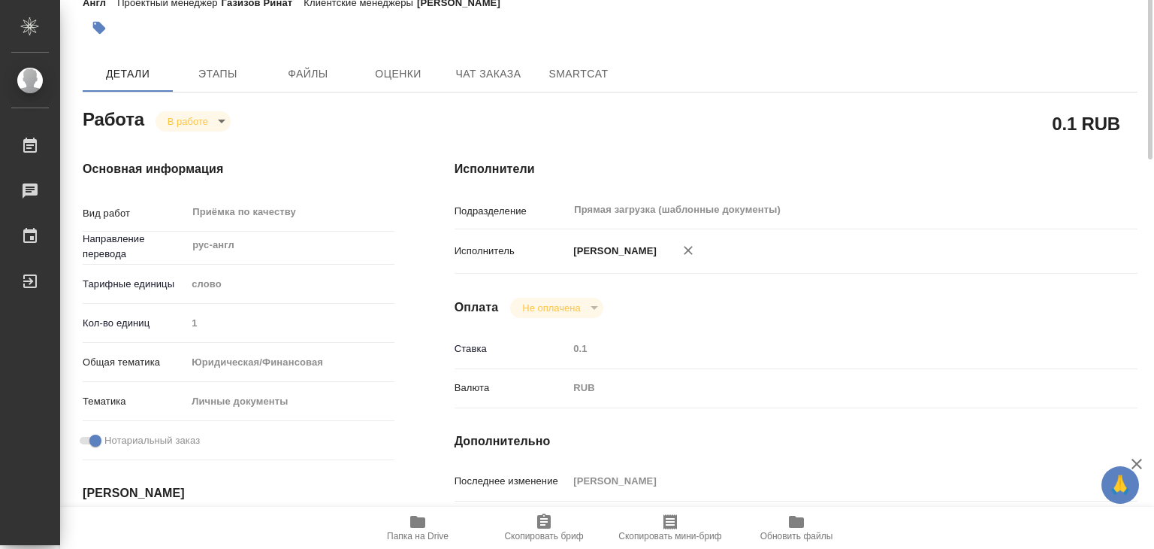
scroll to position [0, 0]
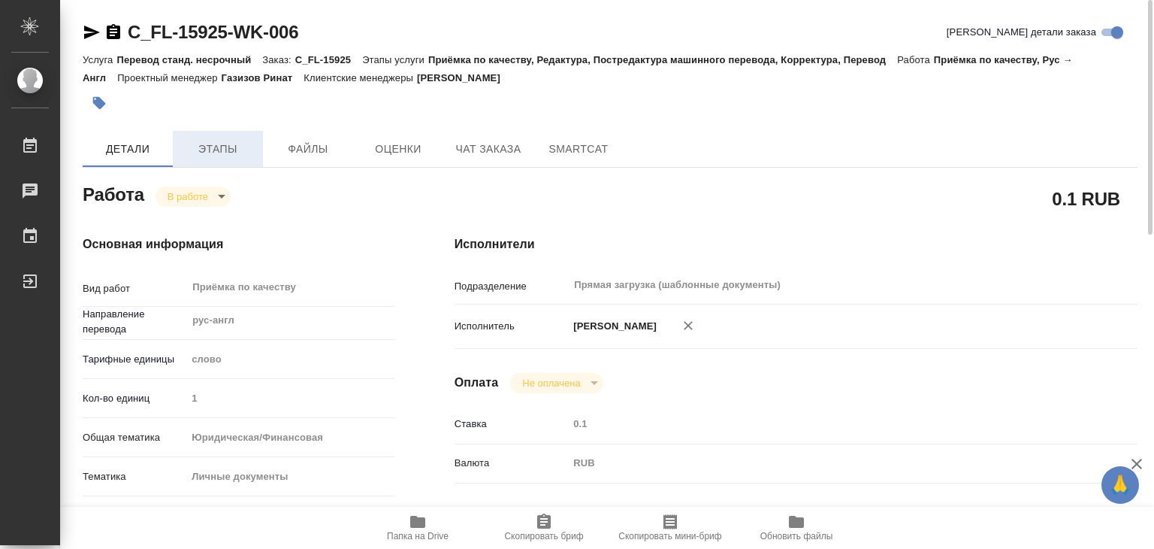
click at [232, 151] on span "Этапы" at bounding box center [218, 149] width 72 height 19
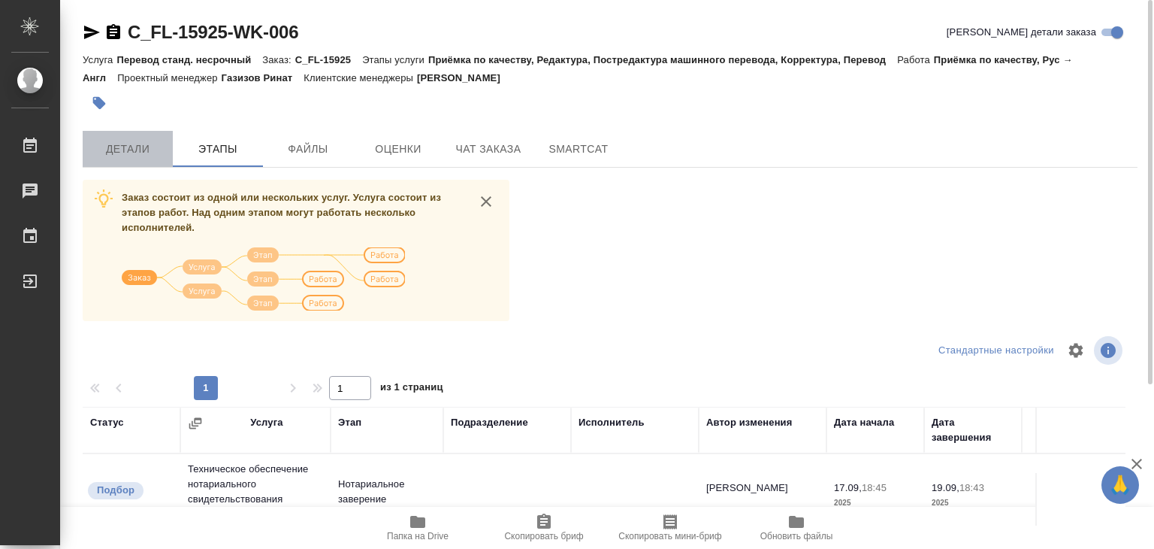
click at [129, 156] on span "Детали" at bounding box center [128, 149] width 72 height 19
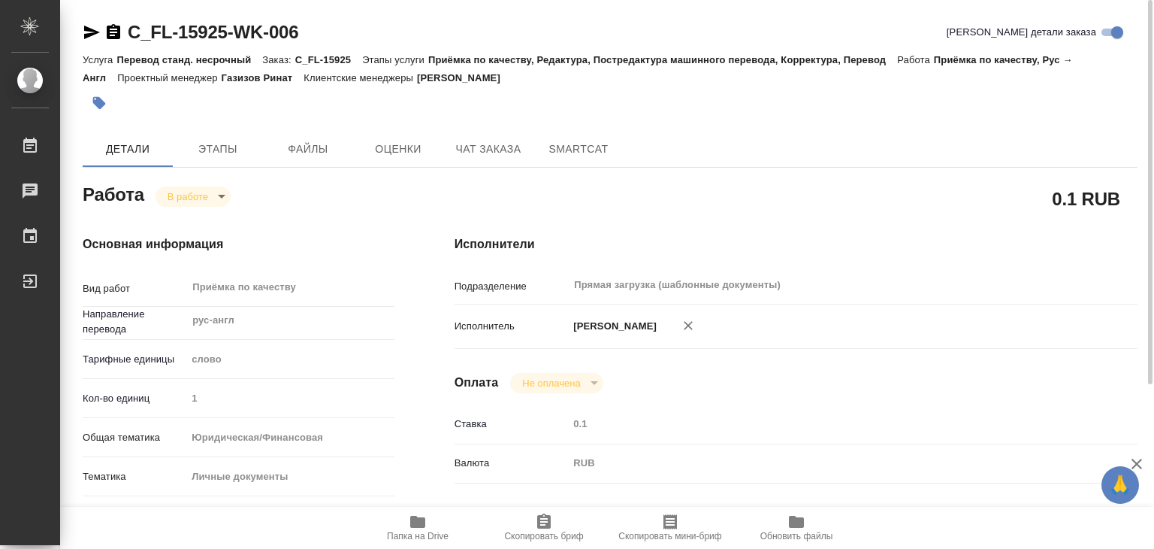
type textarea "x"
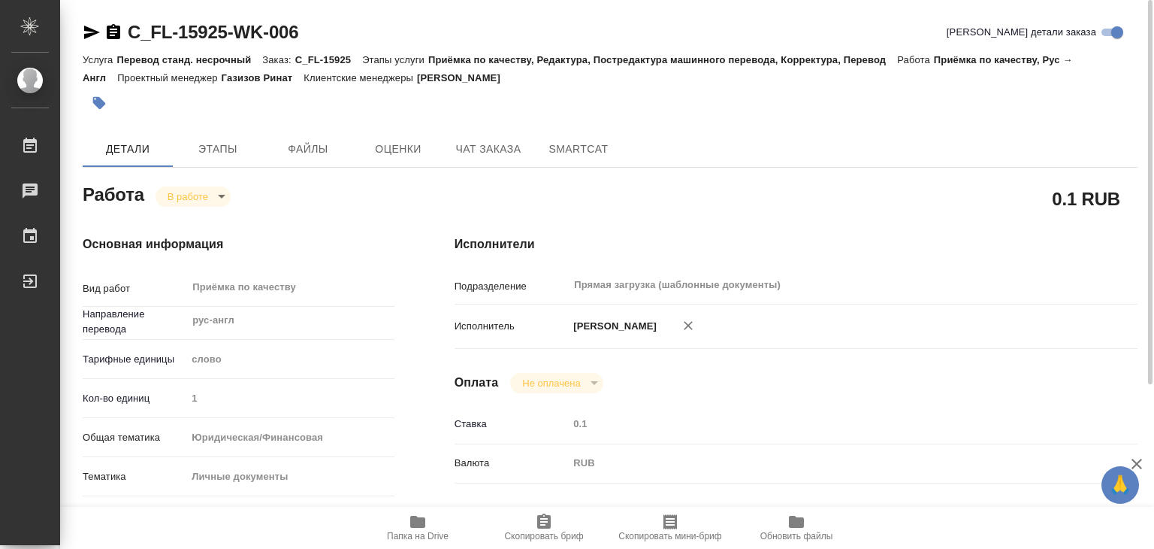
type textarea "x"
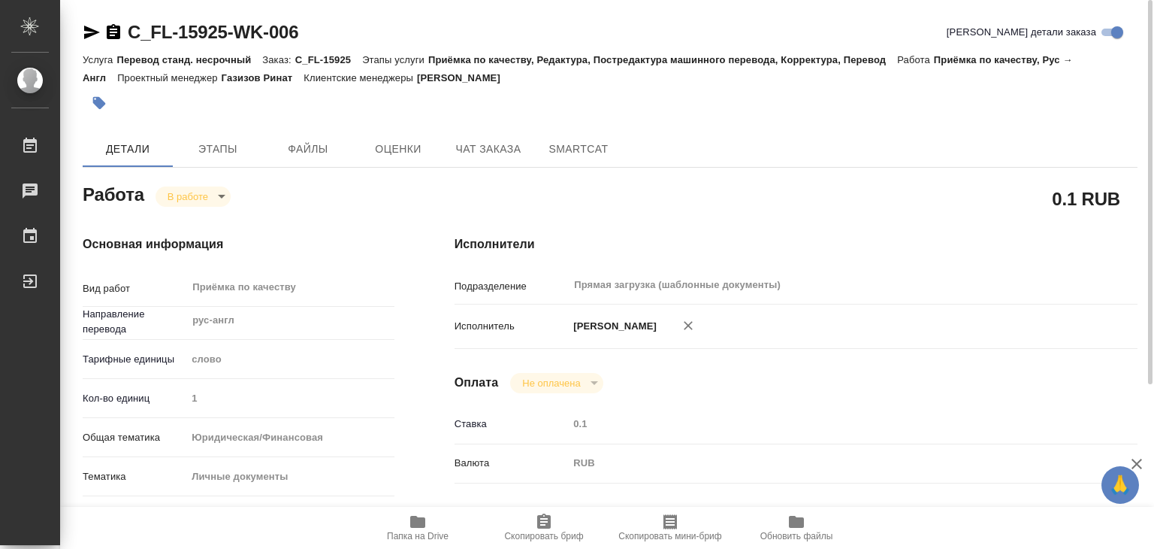
type textarea "x"
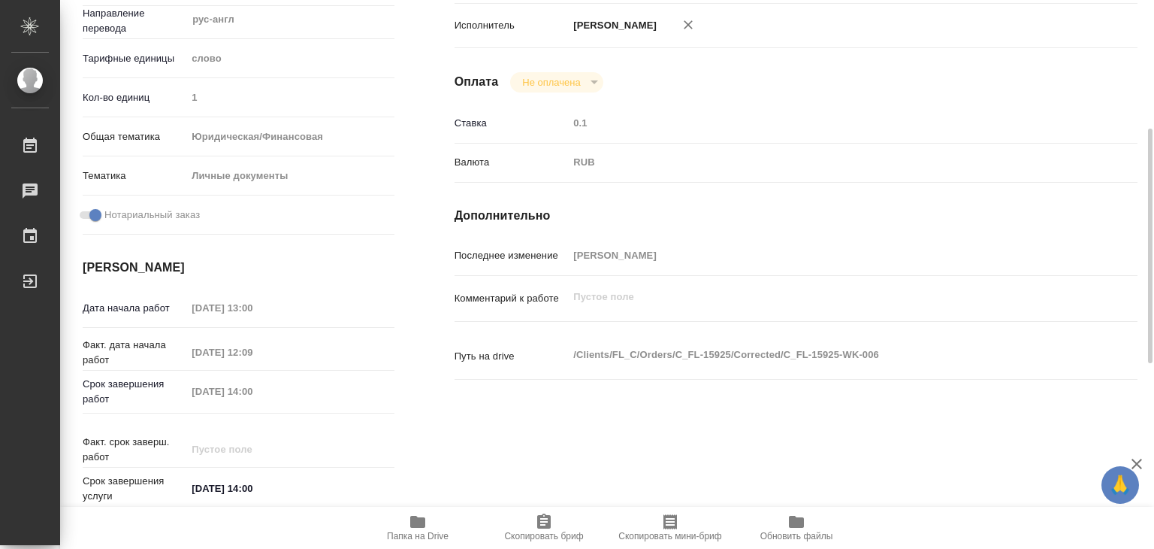
type textarea "x"
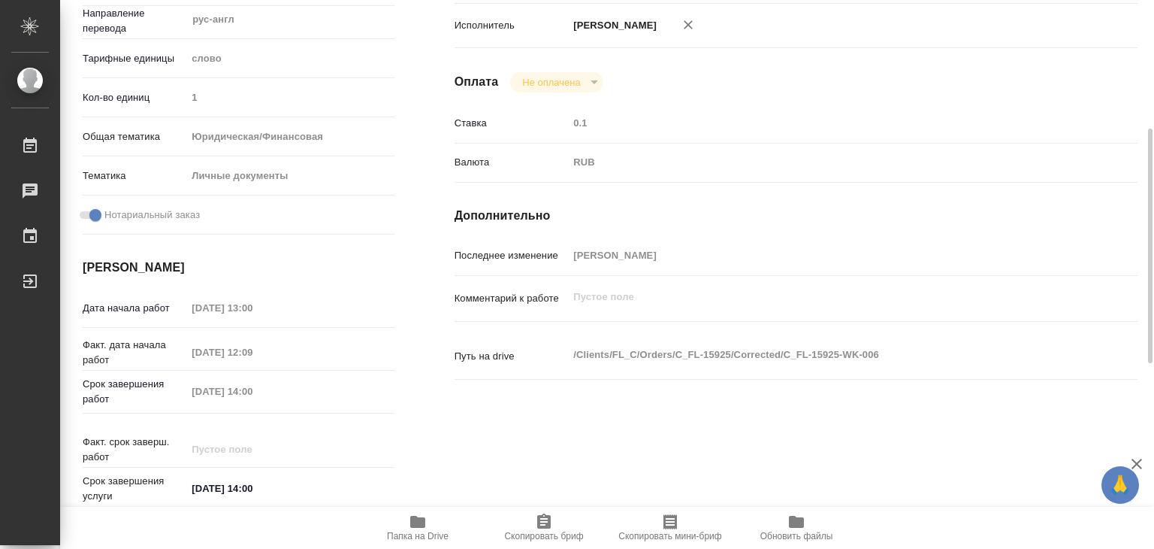
scroll to position [451, 0]
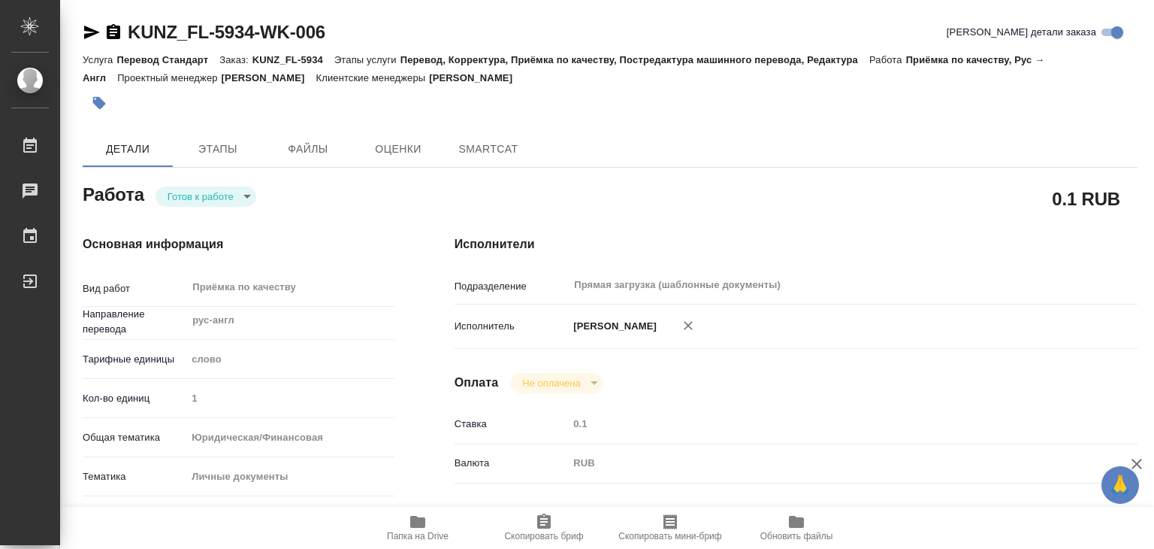
type textarea "x"
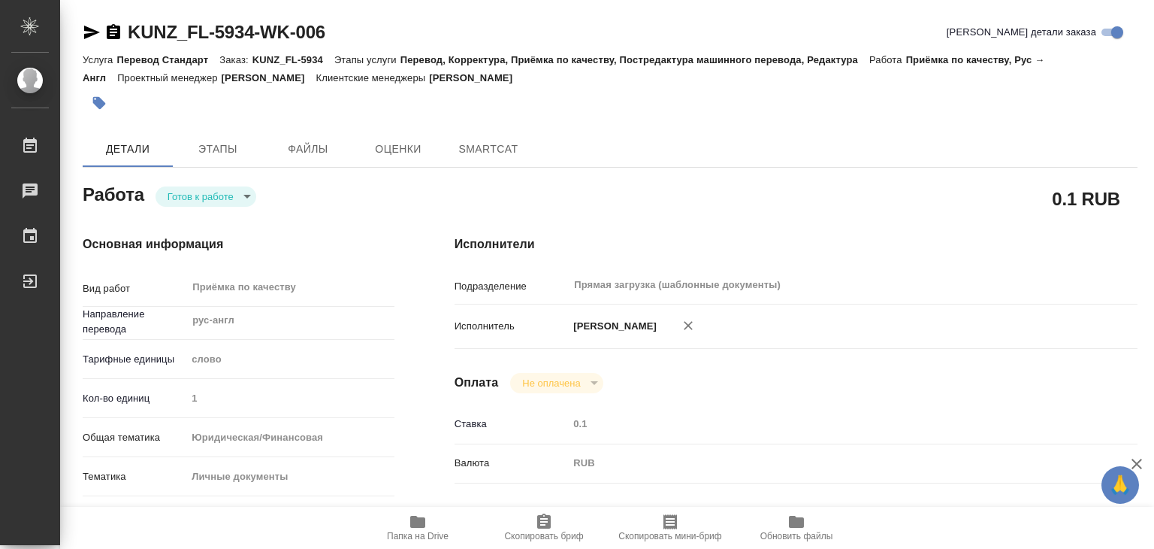
type textarea "x"
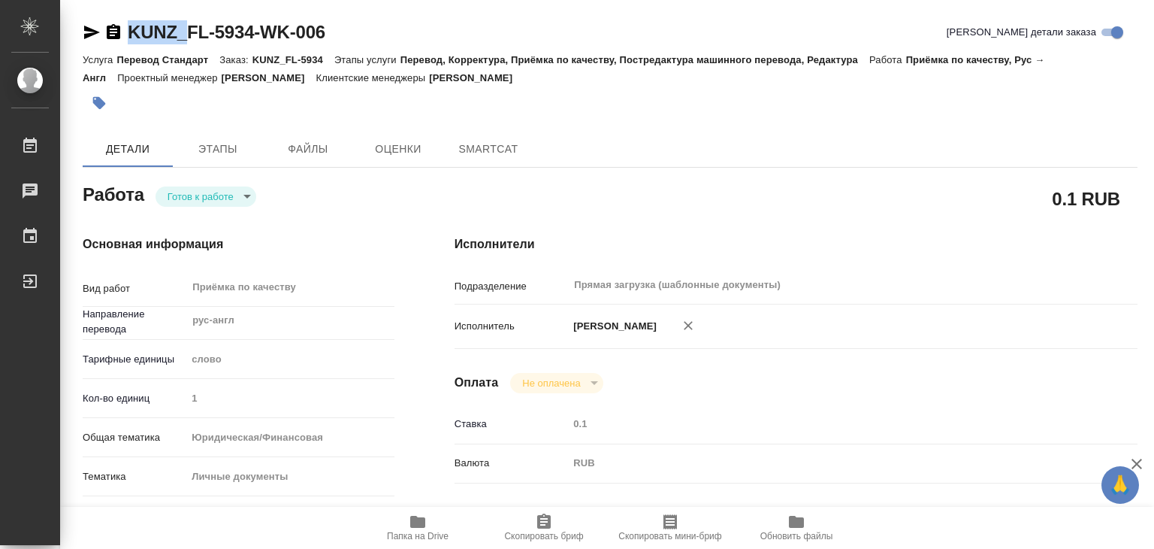
type textarea "x"
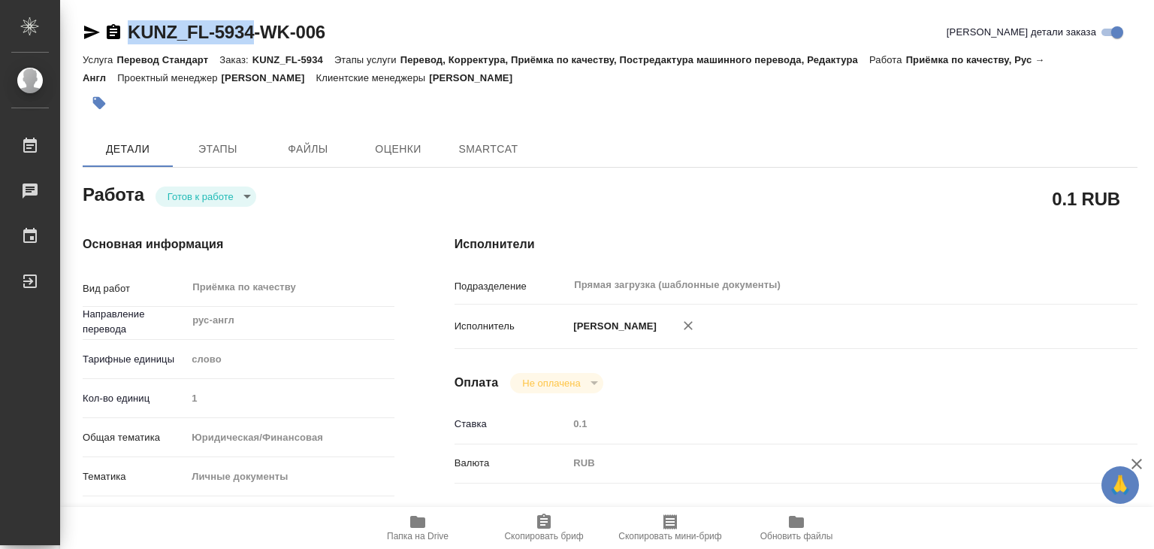
type textarea "x"
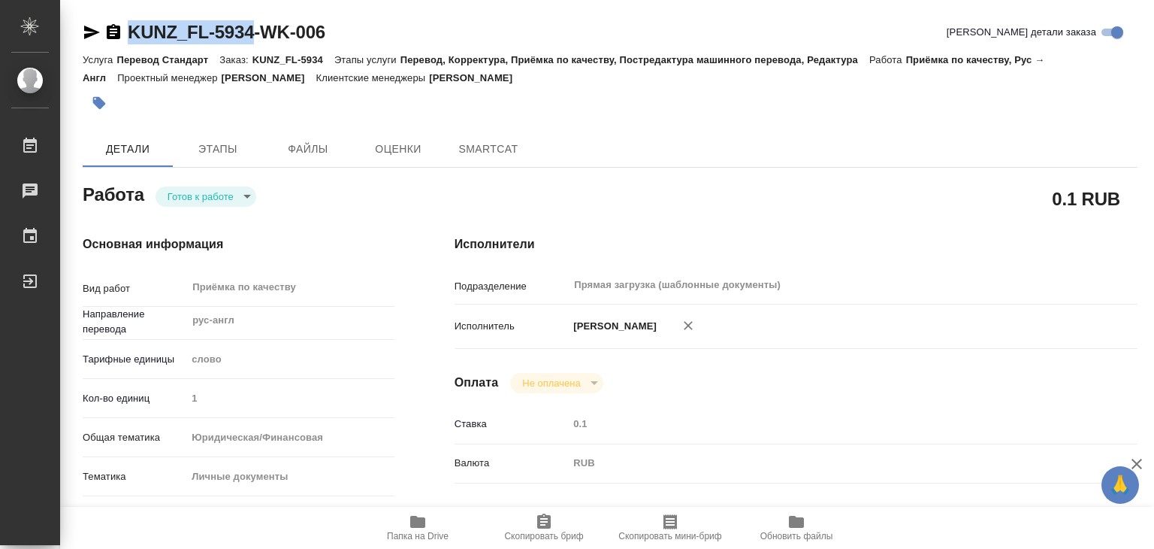
drag, startPoint x: 121, startPoint y: 13, endPoint x: 259, endPoint y: 29, distance: 139.3
copy link "KUNZ_FL-5934"
type textarea "x"
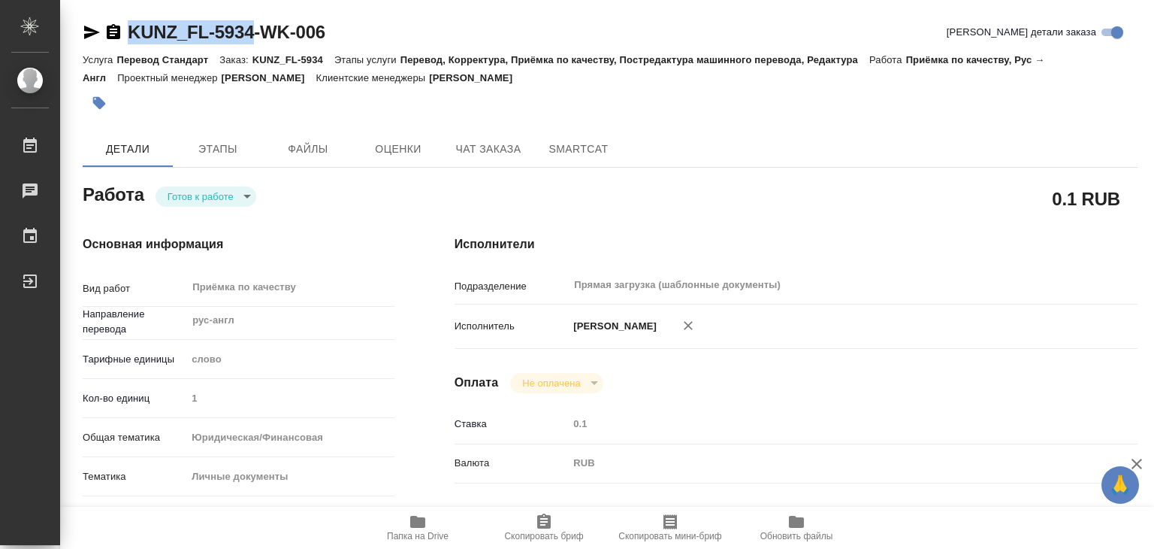
type textarea "x"
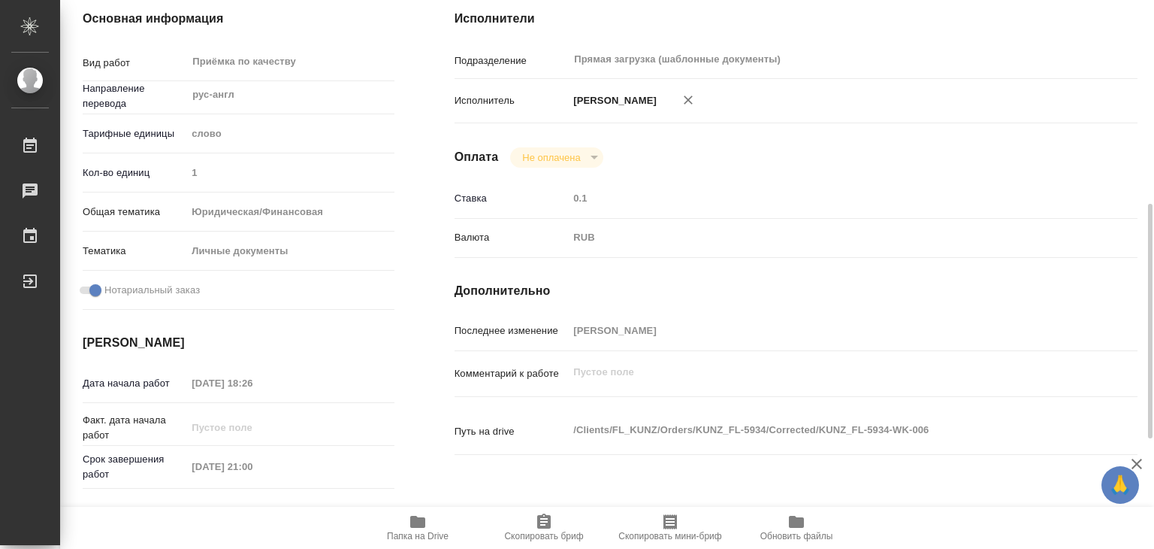
scroll to position [301, 0]
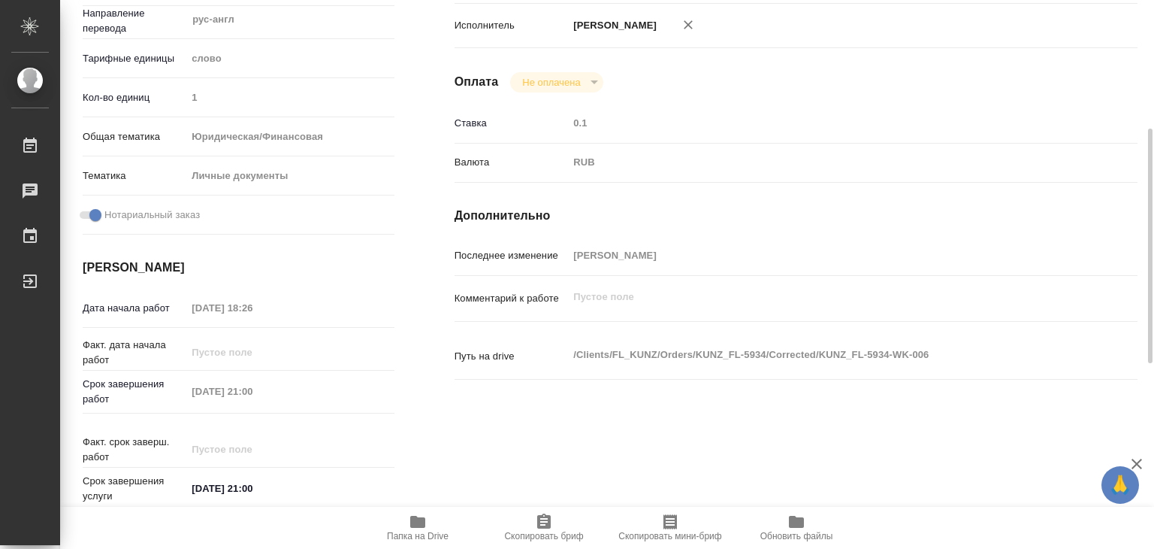
type textarea "x"
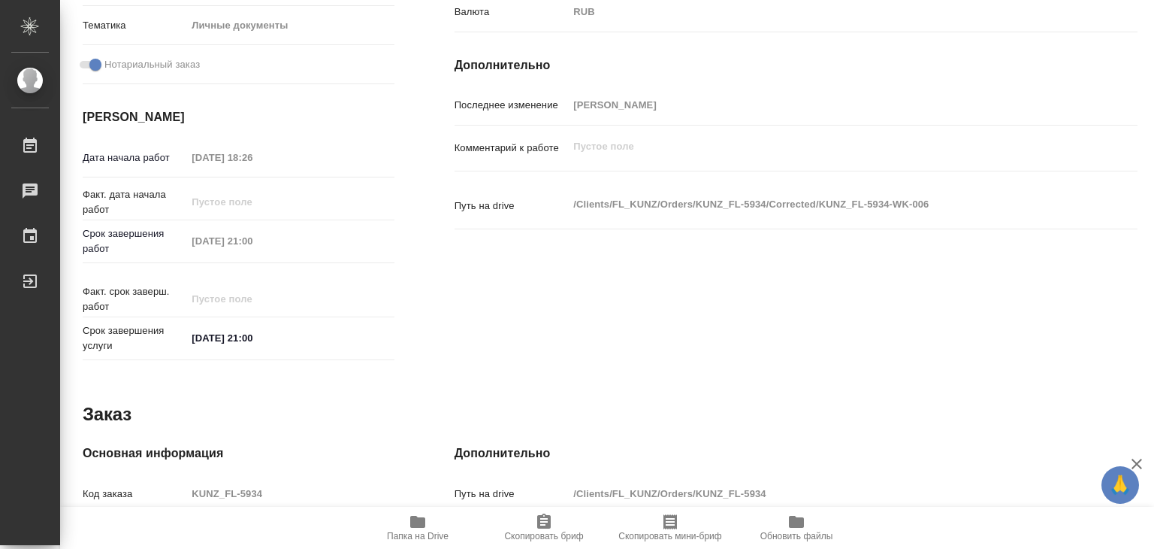
scroll to position [75, 0]
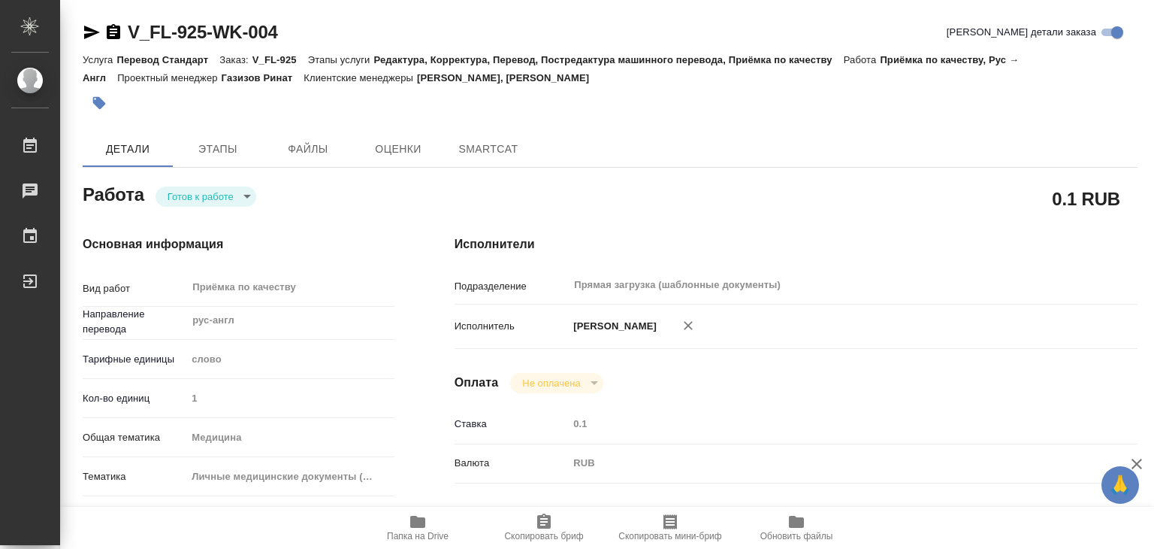
type textarea "x"
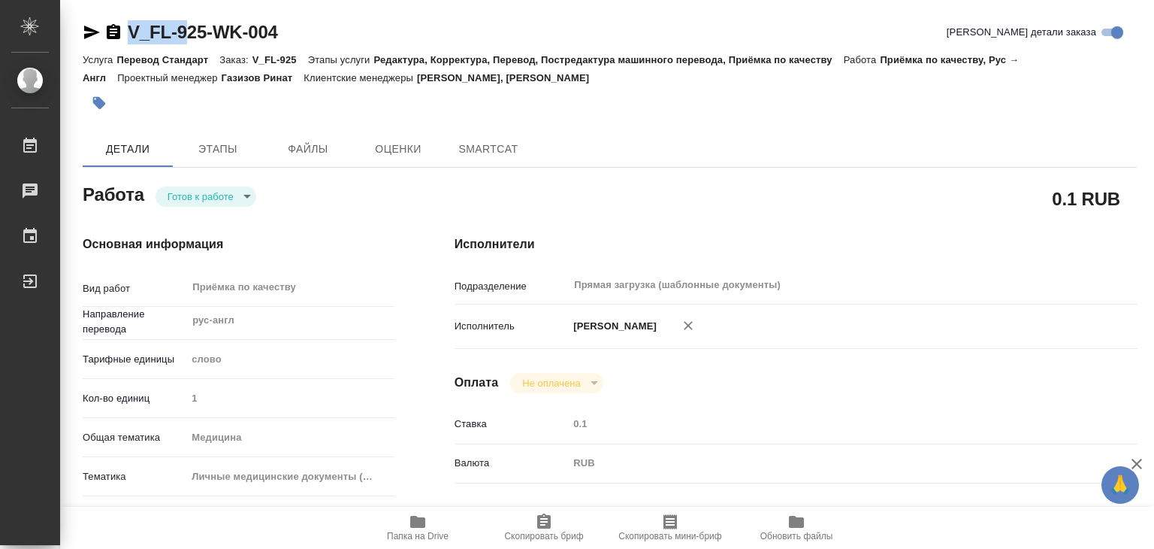
type textarea "x"
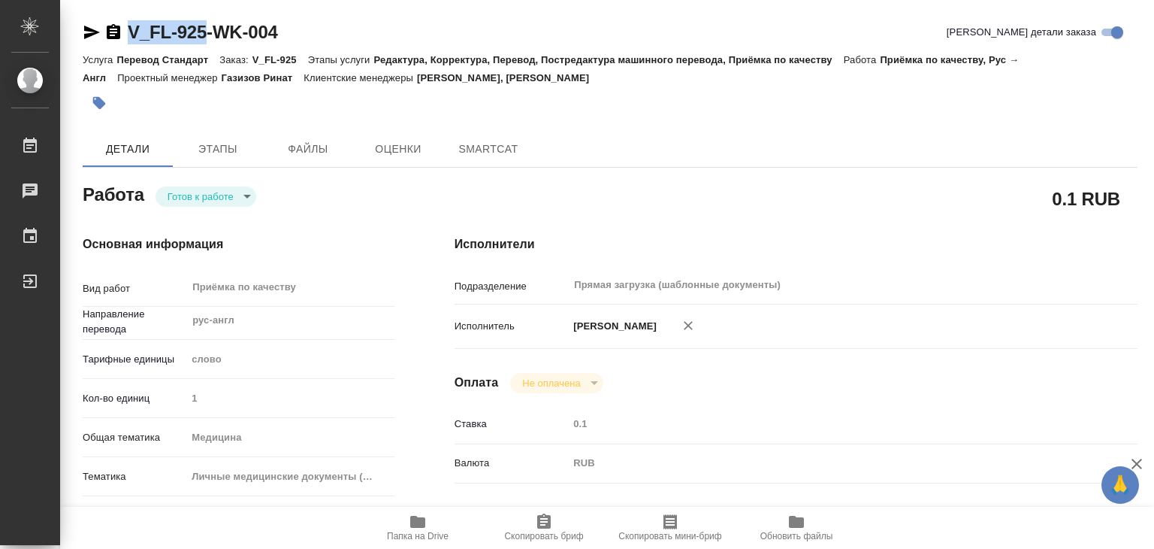
drag, startPoint x: 123, startPoint y: 13, endPoint x: 209, endPoint y: 33, distance: 88.1
type textarea "x"
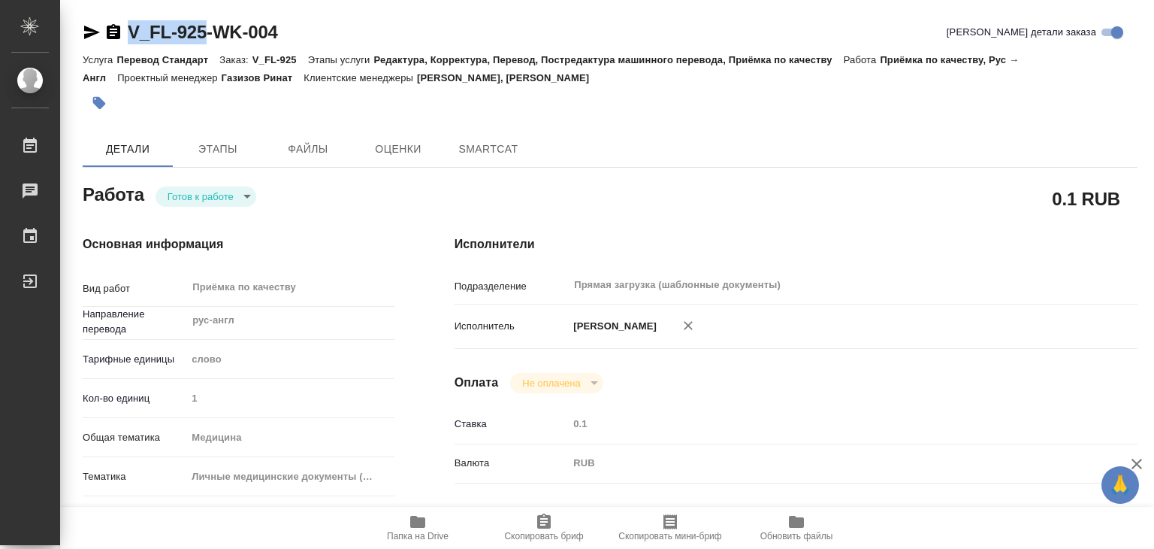
type textarea "x"
copy link "V_FL-925"
type textarea "x"
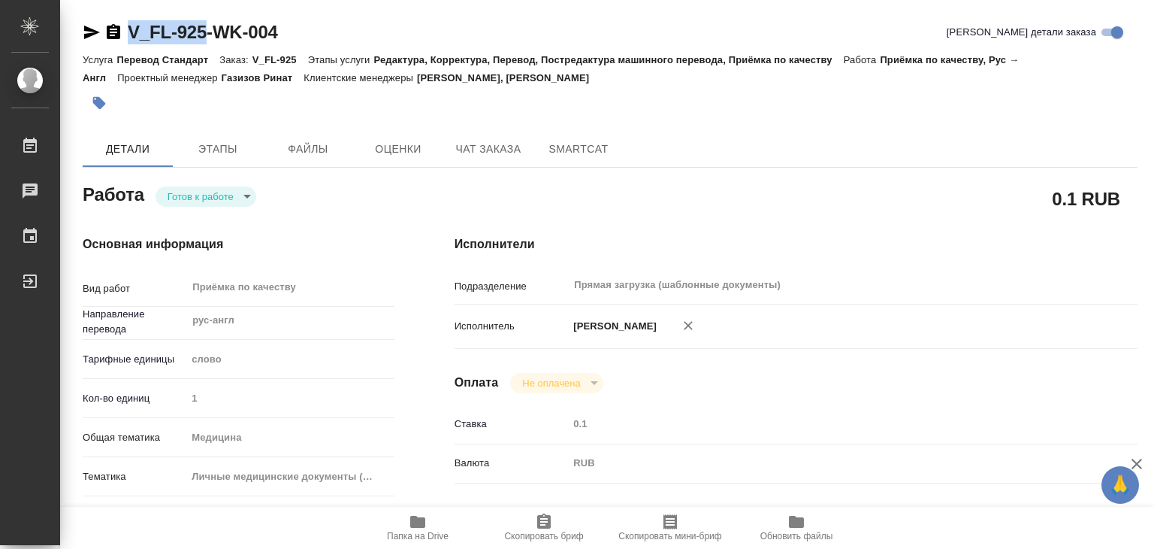
type textarea "x"
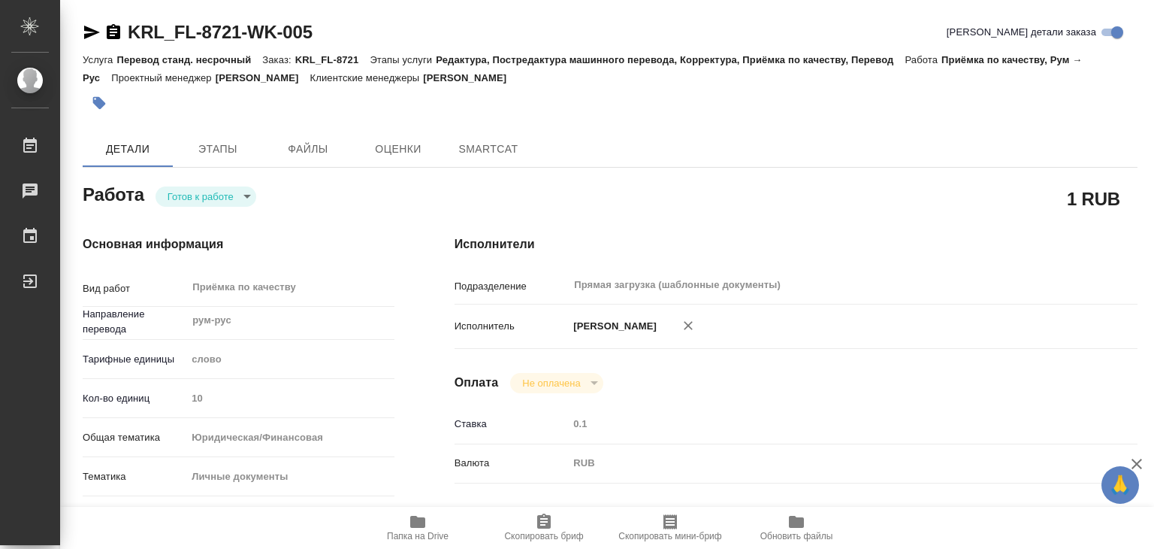
type textarea "x"
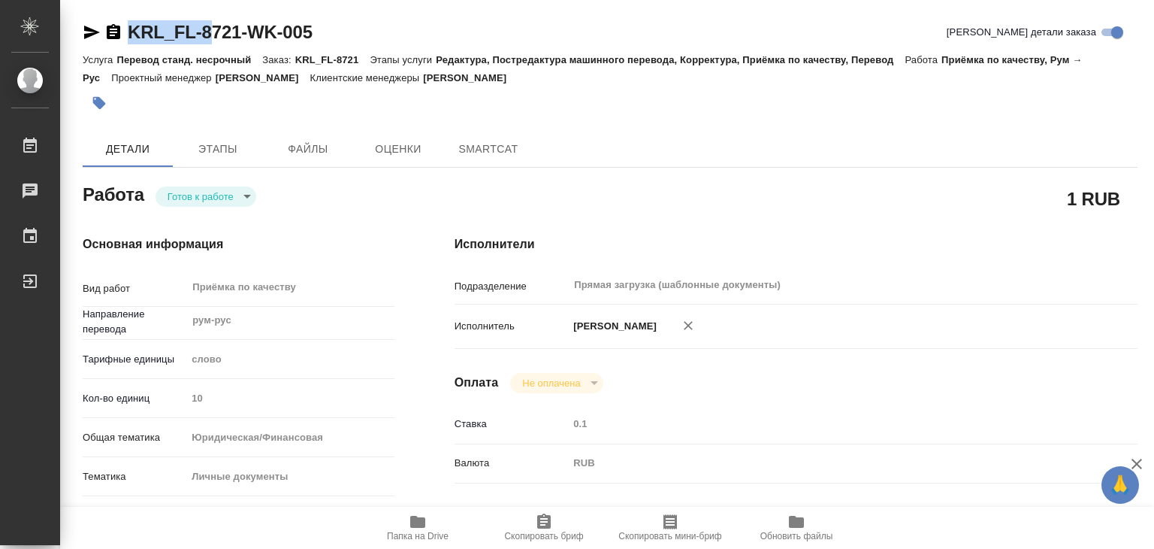
type textarea "x"
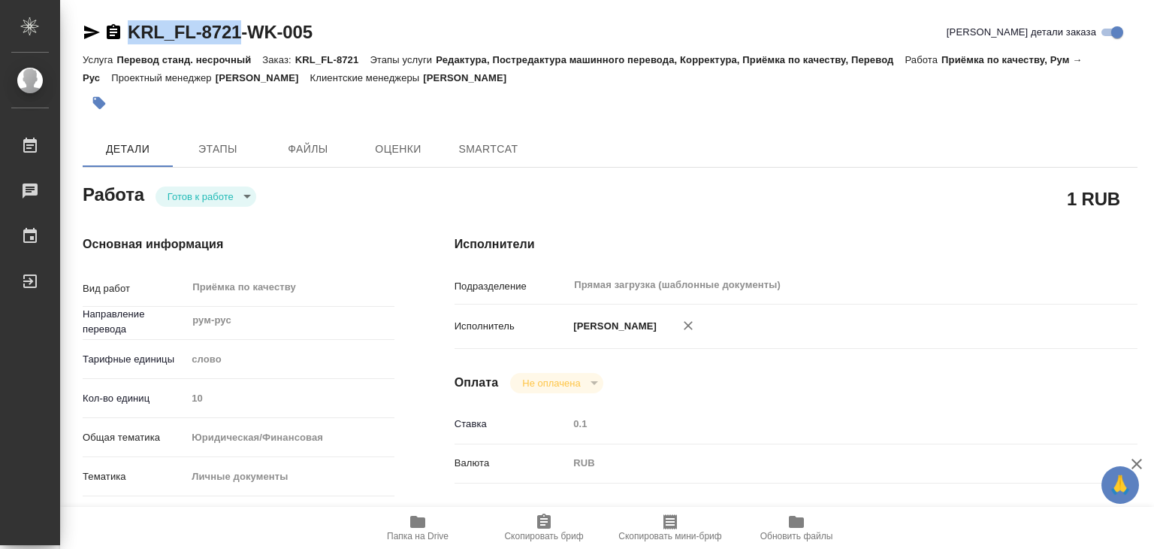
type textarea "x"
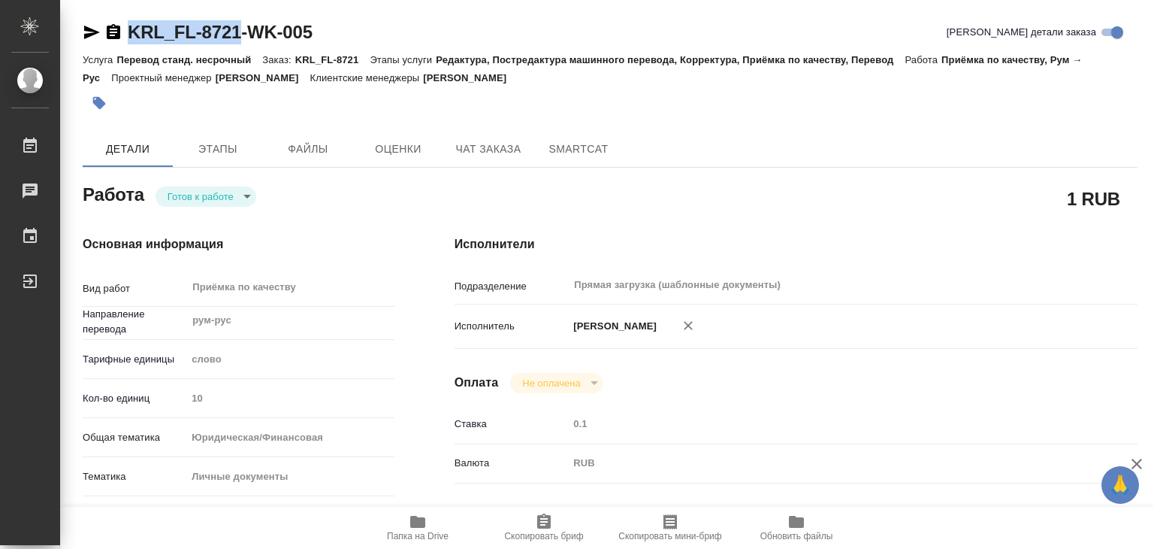
drag, startPoint x: 126, startPoint y: 19, endPoint x: 238, endPoint y: 34, distance: 112.2
type textarea "x"
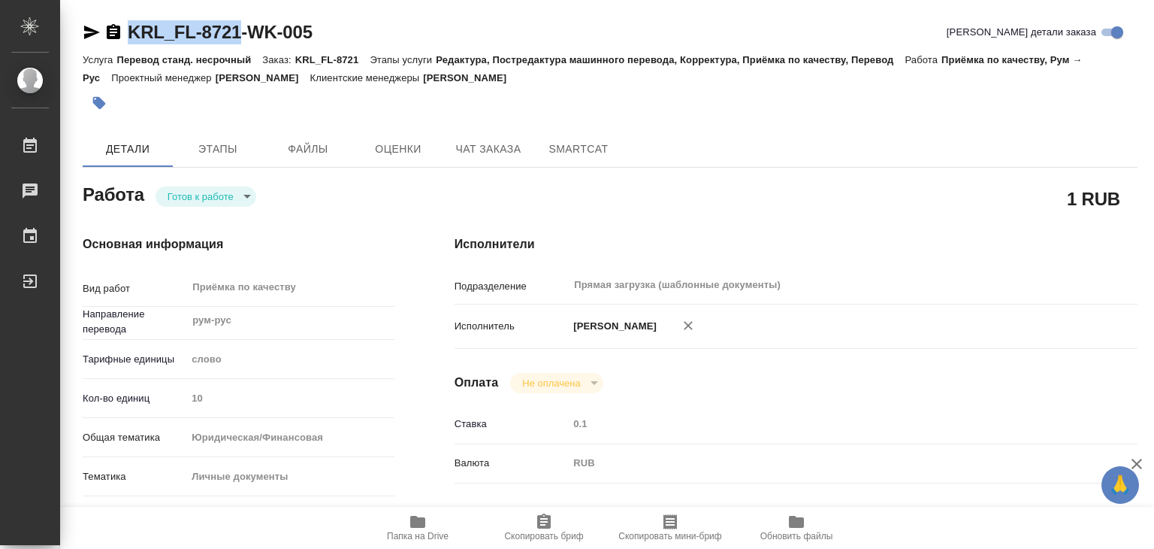
type textarea "x"
copy link "KRL_FL-8721"
type textarea "x"
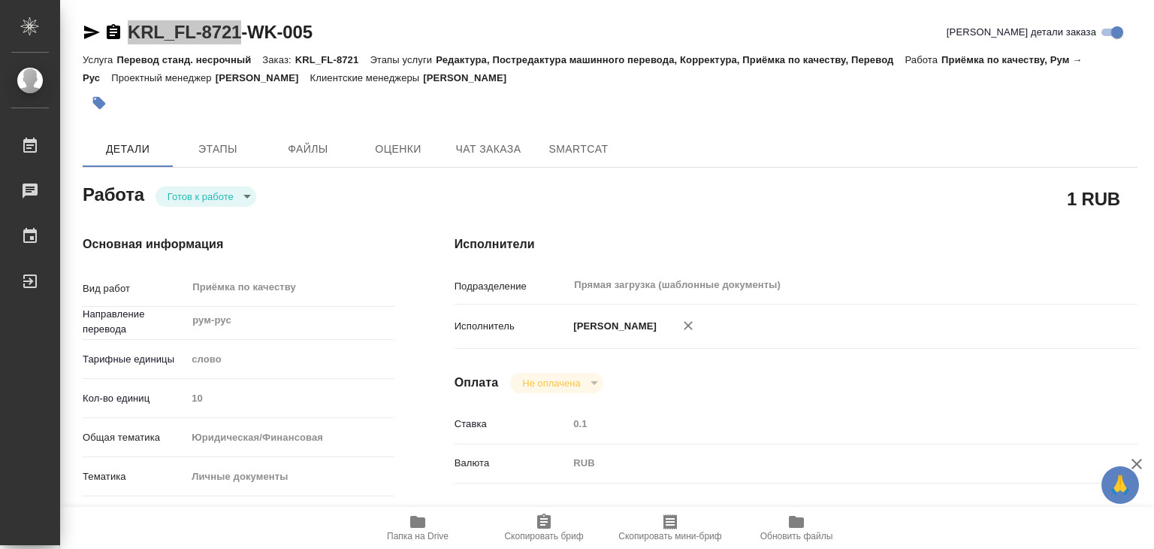
type textarea "x"
